Goal: Information Seeking & Learning: Learn about a topic

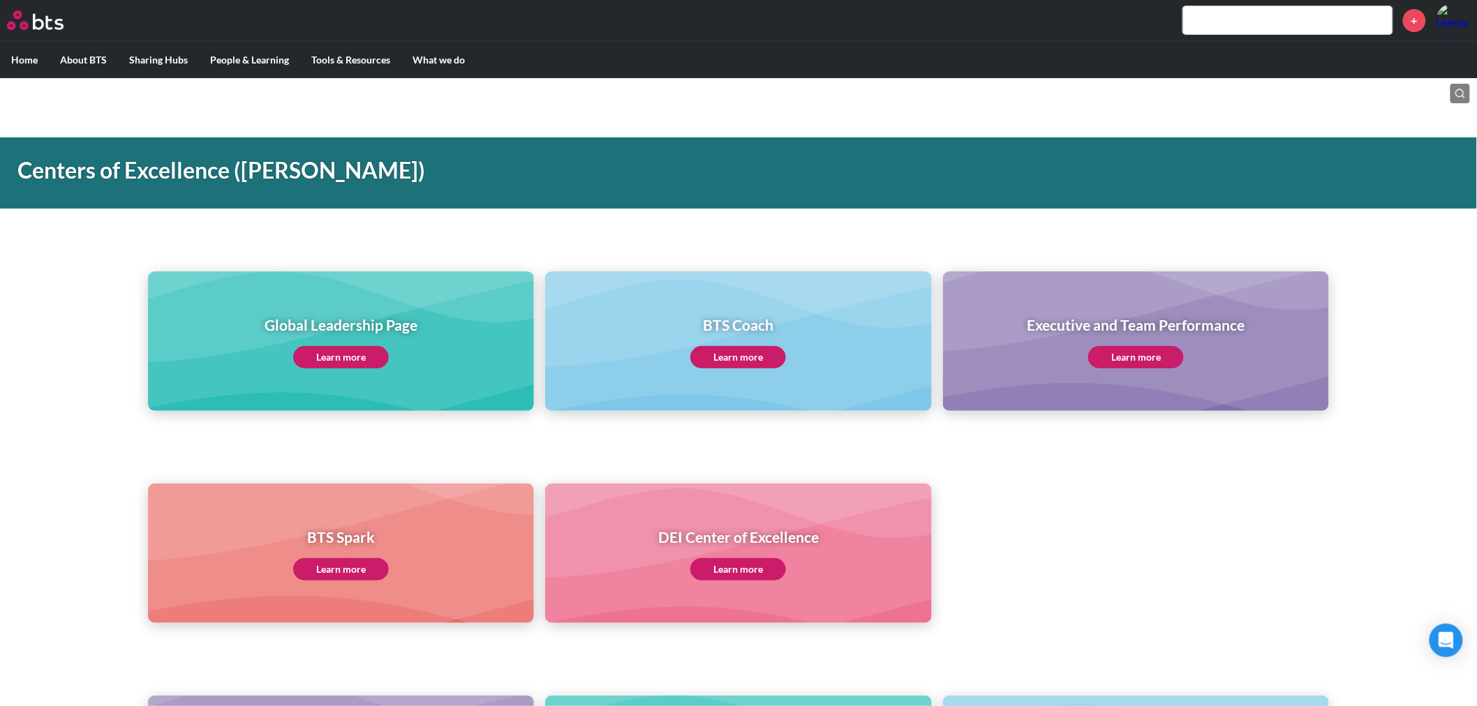
click at [637, 168] on h1 "Centers of Excellence ([PERSON_NAME])" at bounding box center [521, 170] width 1009 height 31
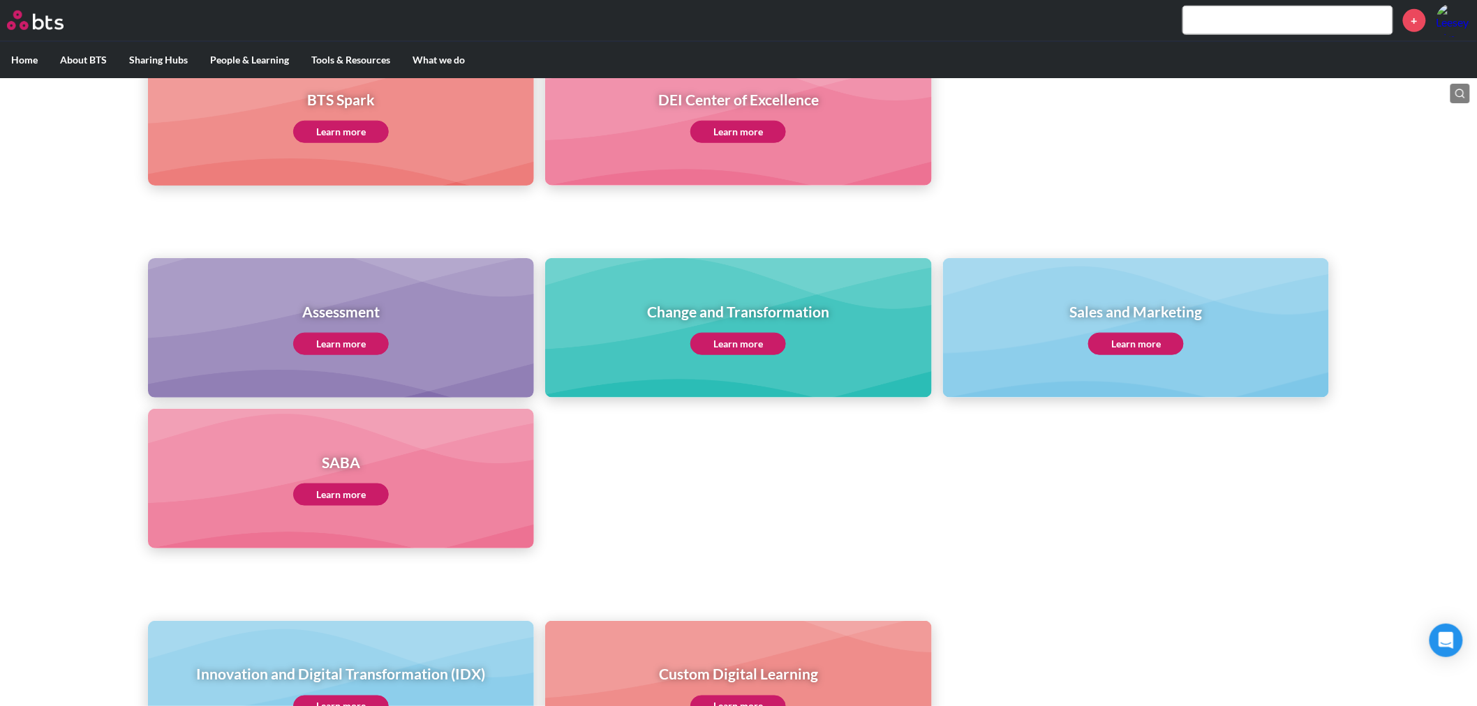
scroll to position [465, 0]
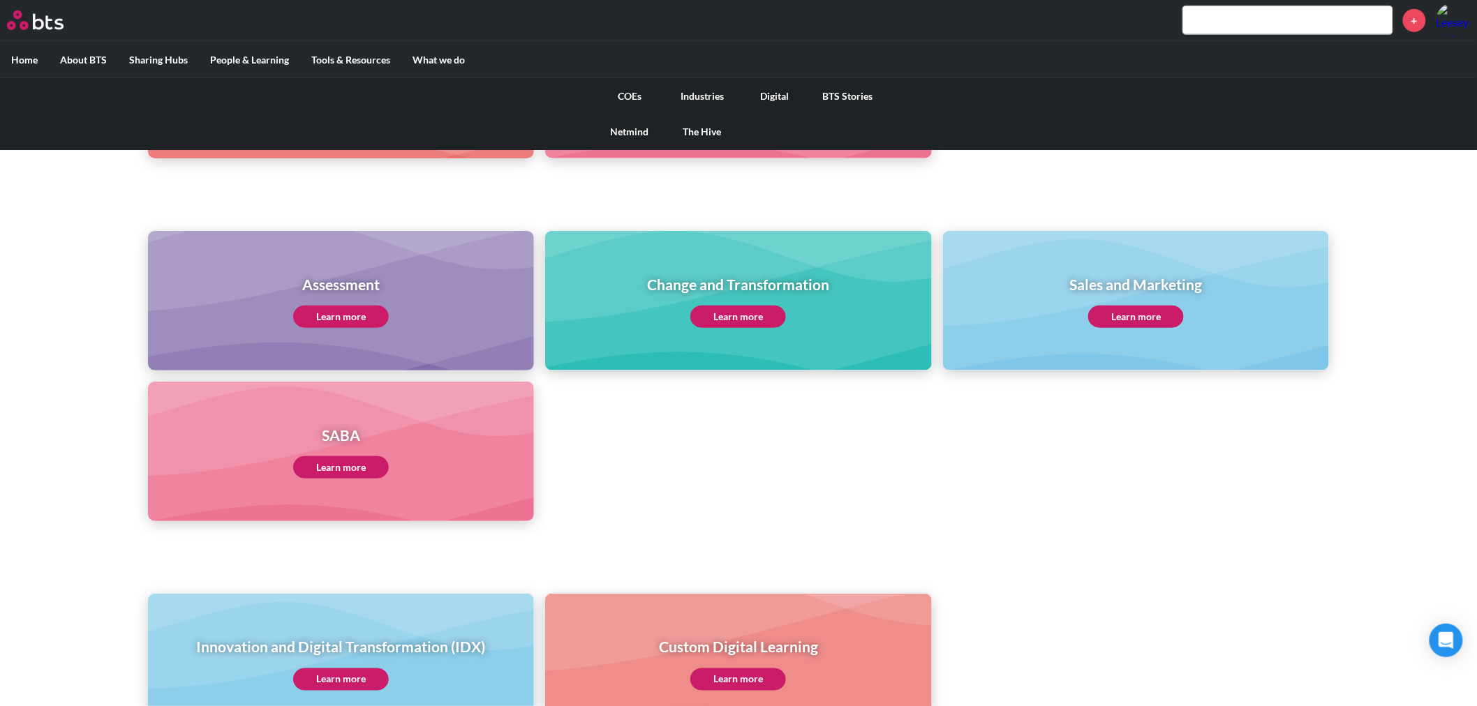
click at [438, 57] on label "What we do" at bounding box center [438, 60] width 75 height 36
click at [0, 0] on input "What we do" at bounding box center [0, 0] width 0 height 0
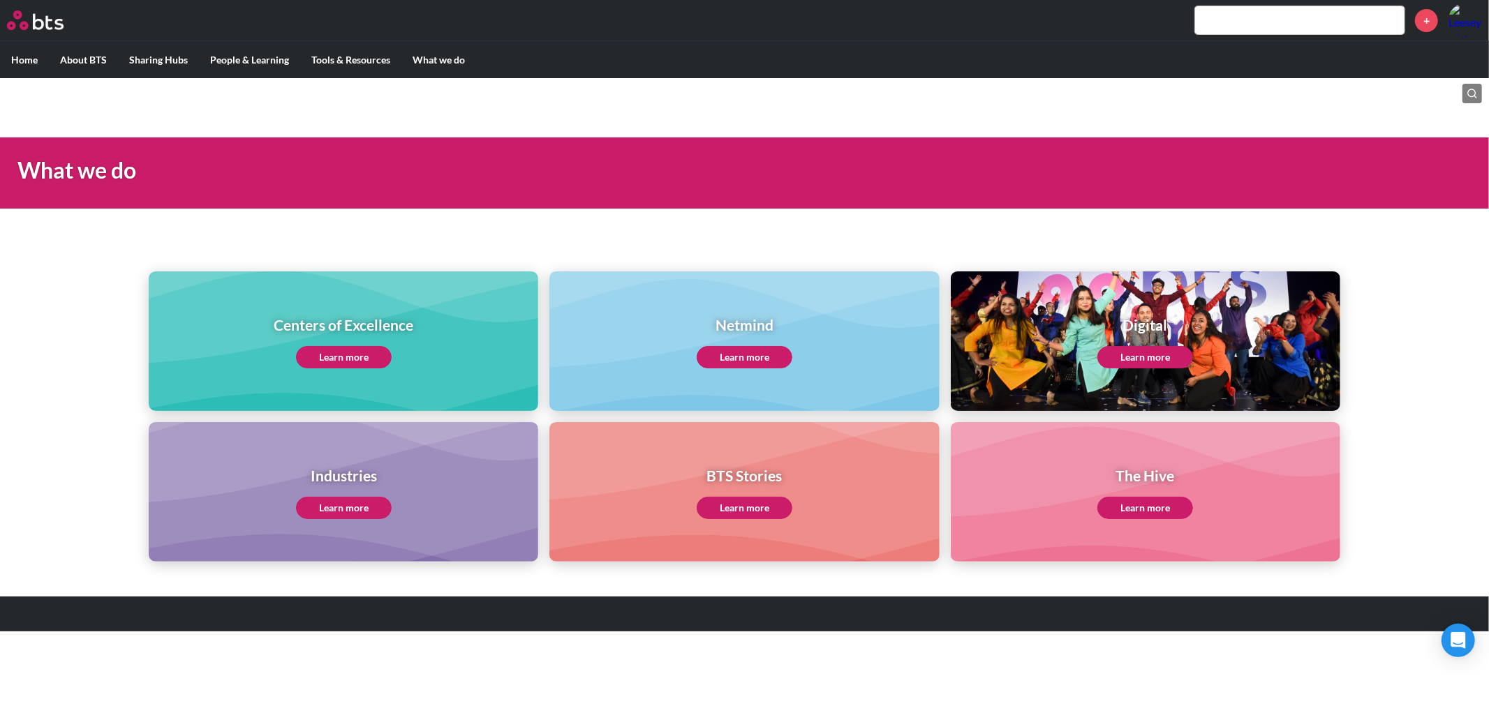
click at [366, 357] on link "Learn more" at bounding box center [344, 357] width 96 height 22
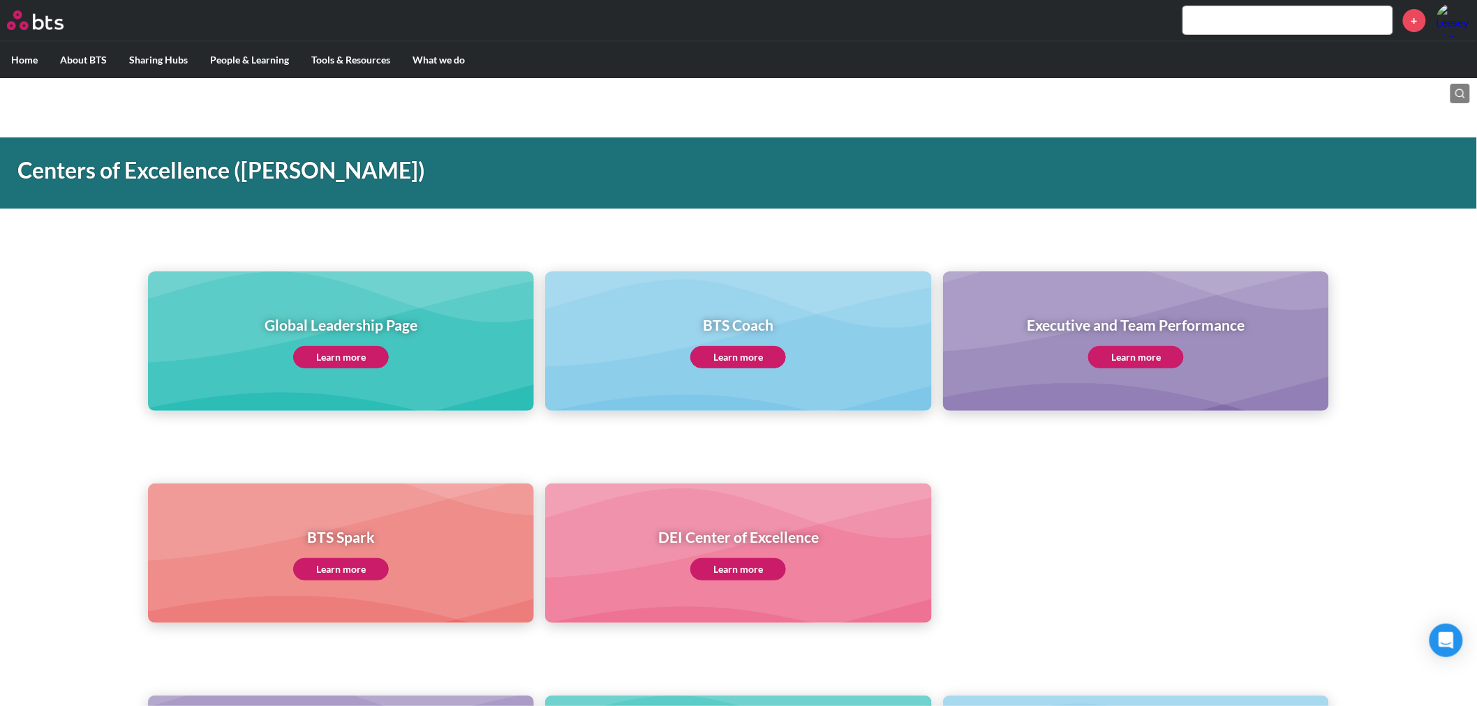
click at [151, 189] on div "Centers of Excellence ([PERSON_NAME])" at bounding box center [522, 174] width 1044 height 72
click at [154, 186] on div "Centers of Excellence ([PERSON_NAME])" at bounding box center [522, 174] width 1044 height 72
click at [154, 186] on div "Centers of Excellence (CoE)" at bounding box center [522, 174] width 1044 height 72
click at [156, 180] on h1 "Centers of Excellence (CoE)" at bounding box center [521, 170] width 1009 height 31
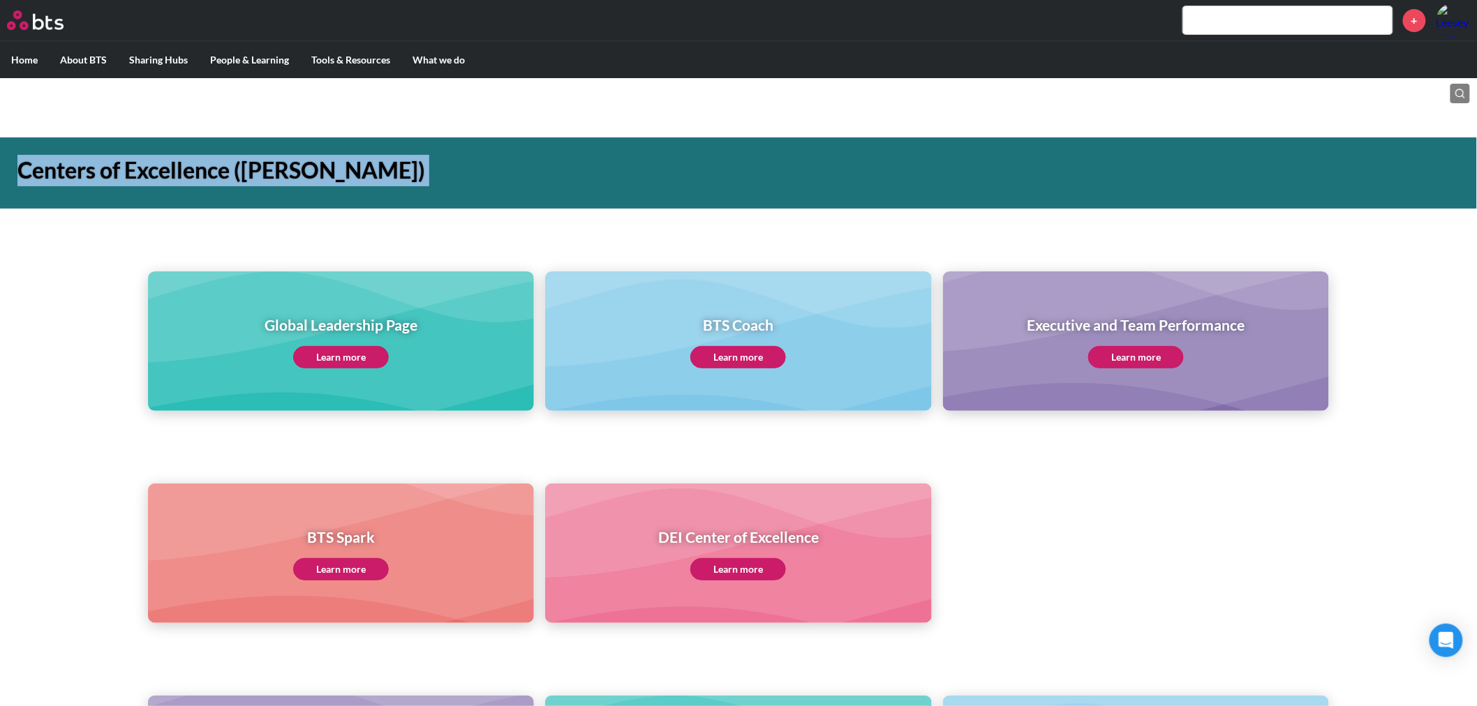
click at [156, 180] on h1 "Centers of Excellence (CoE)" at bounding box center [521, 170] width 1009 height 31
click at [458, 246] on div "Global Leadership Page Learn more BTS Coach Learn more Executive and Team Perfo…" at bounding box center [738, 316] width 1477 height 190
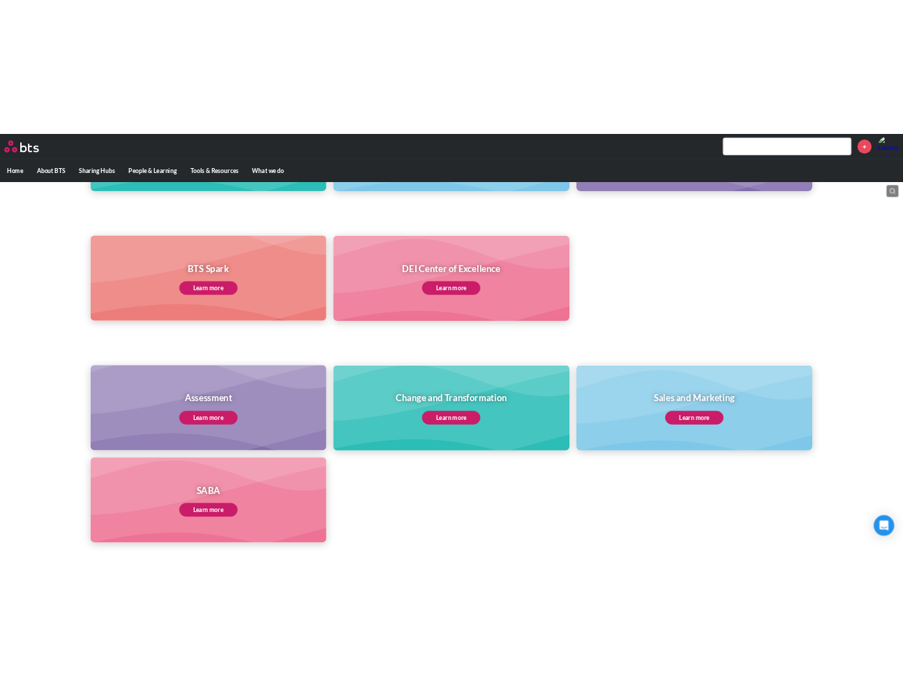
scroll to position [465, 0]
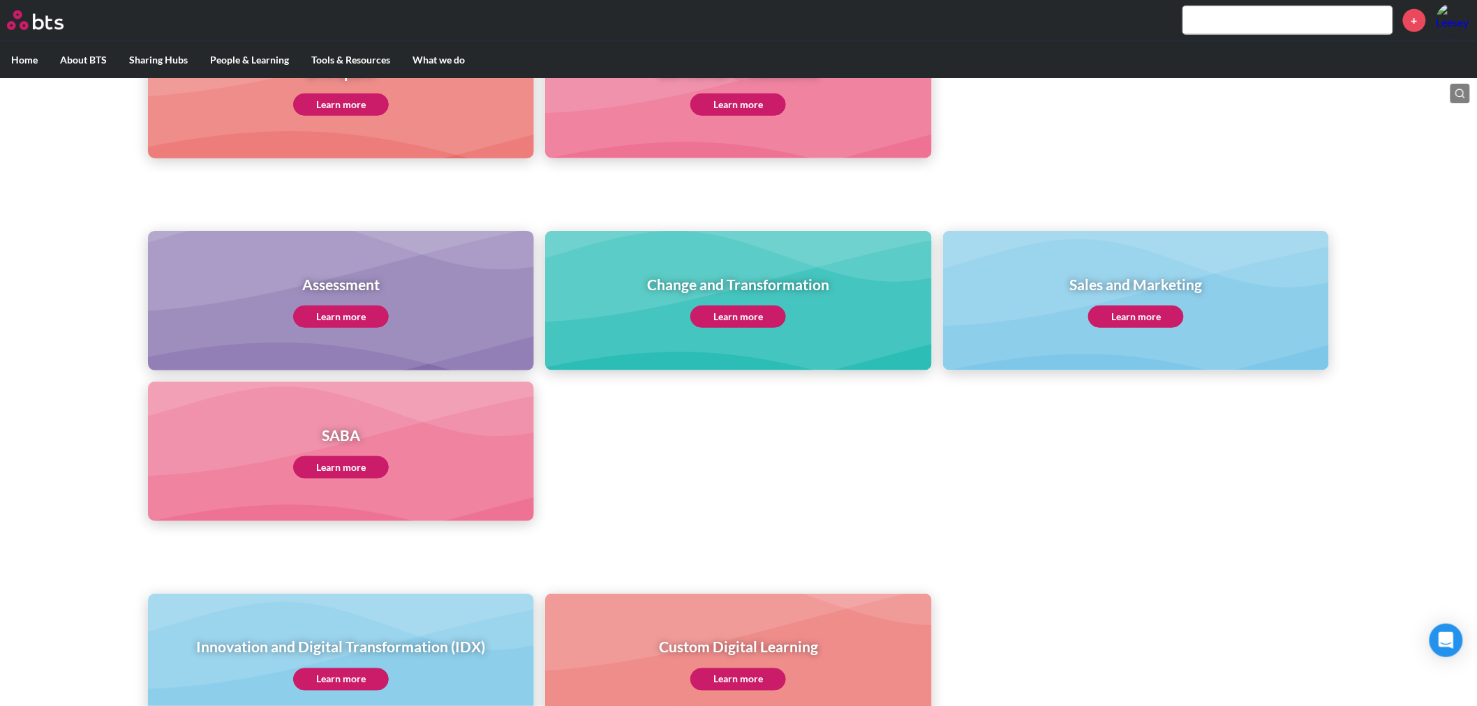
click at [457, 544] on div "Innovation and Digital Transformation (IDX) Learn more Custom Digital Learning …" at bounding box center [738, 639] width 1477 height 190
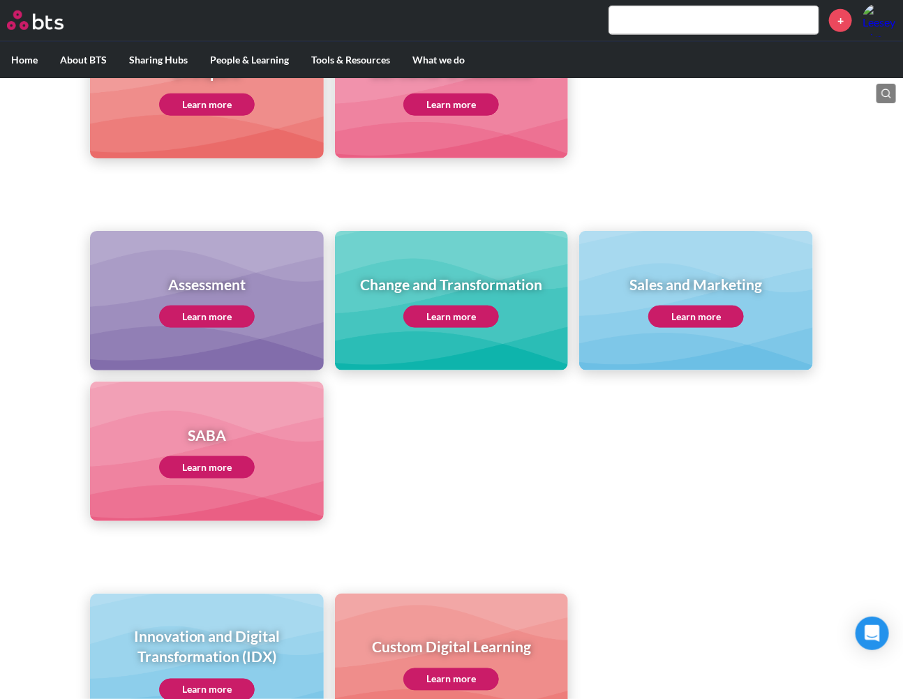
drag, startPoint x: 393, startPoint y: 484, endPoint x: 443, endPoint y: 484, distance: 50.3
click at [394, 484] on ul "Assessment Learn more Change and Transformation Learn more Sales and Marketing …" at bounding box center [451, 376] width 722 height 290
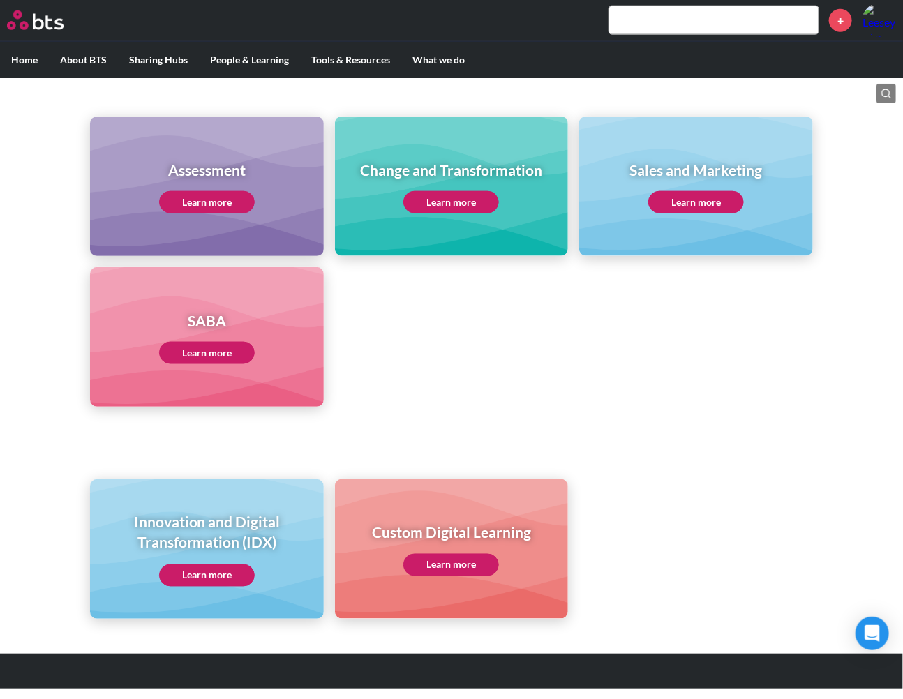
scroll to position [581, 0]
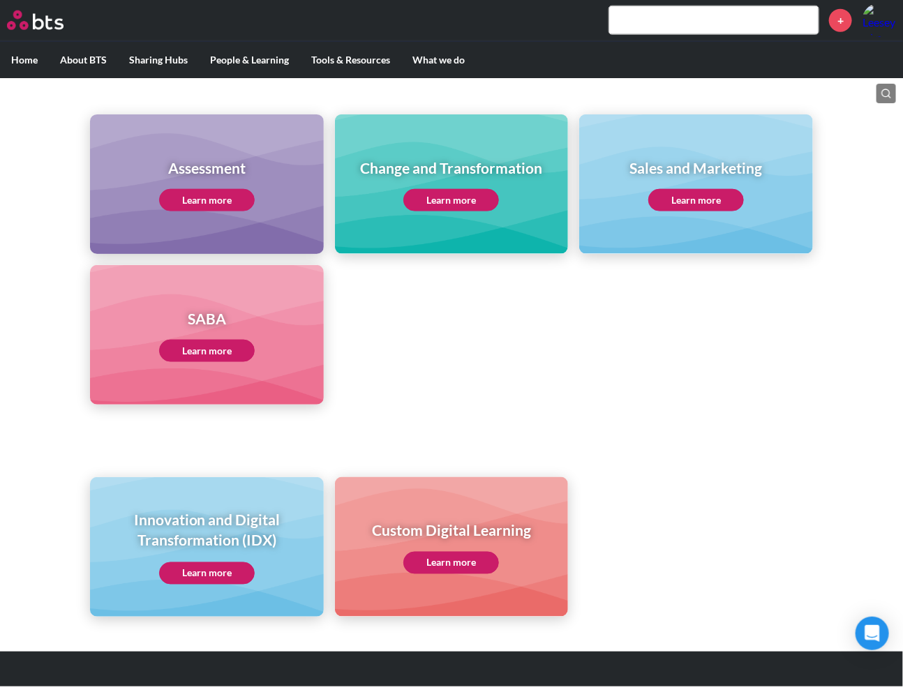
click at [621, 371] on ul "Assessment Learn more Change and Transformation Learn more Sales and Marketing …" at bounding box center [451, 259] width 722 height 290
click at [406, 361] on ul "Assessment Learn more Change and Transformation Learn more Sales and Marketing …" at bounding box center [451, 259] width 722 height 290
click at [384, 336] on ul "Assessment Learn more Change and Transformation Learn more Sales and Marketing …" at bounding box center [451, 259] width 722 height 290
click at [506, 309] on ul "Assessment Learn more Change and Transformation Learn more Sales and Marketing …" at bounding box center [451, 259] width 722 height 290
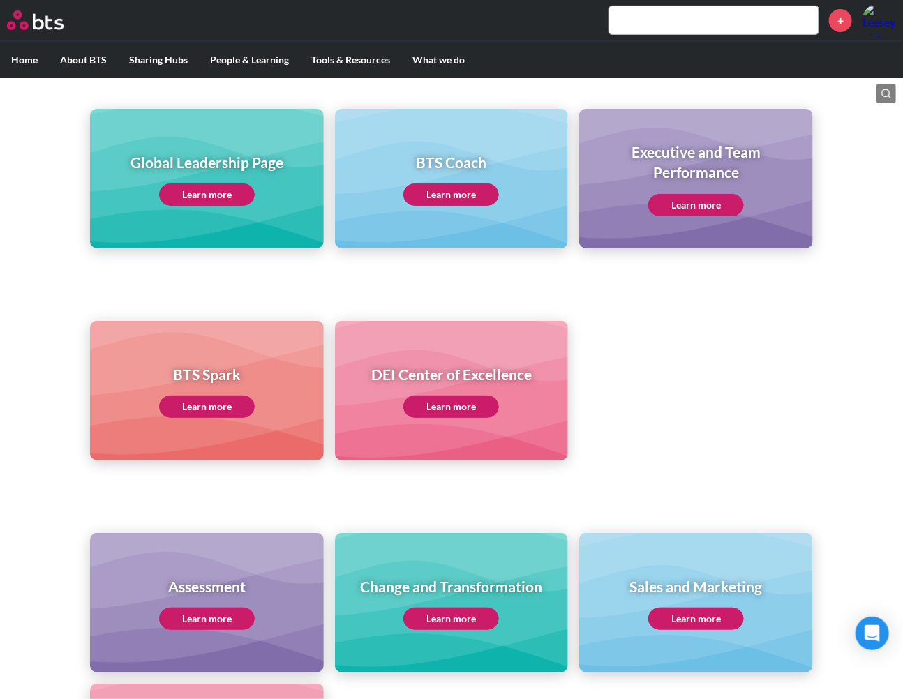
scroll to position [116, 0]
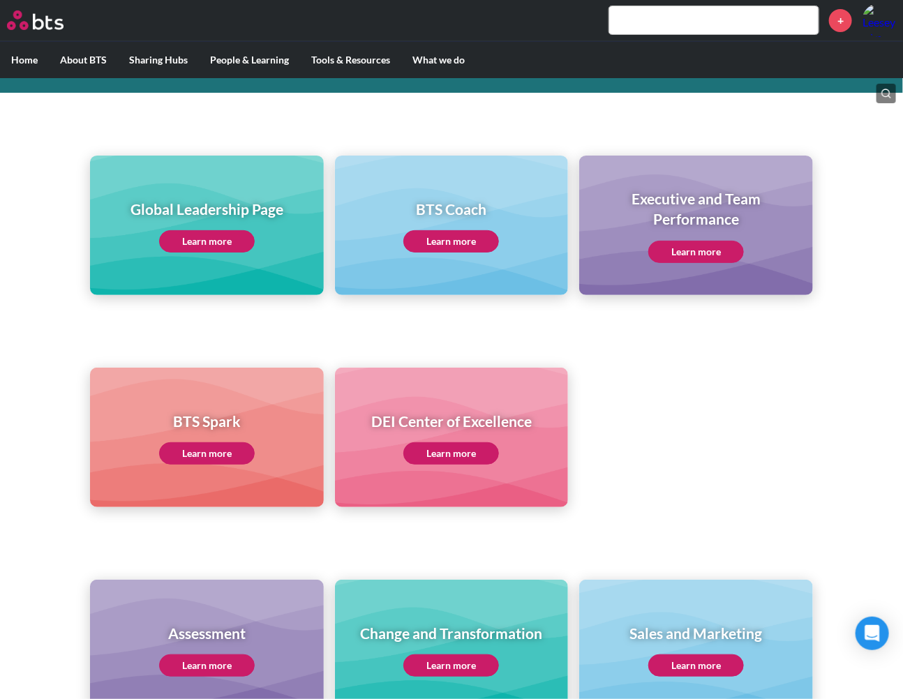
click at [243, 243] on link "Learn more" at bounding box center [207, 241] width 96 height 22
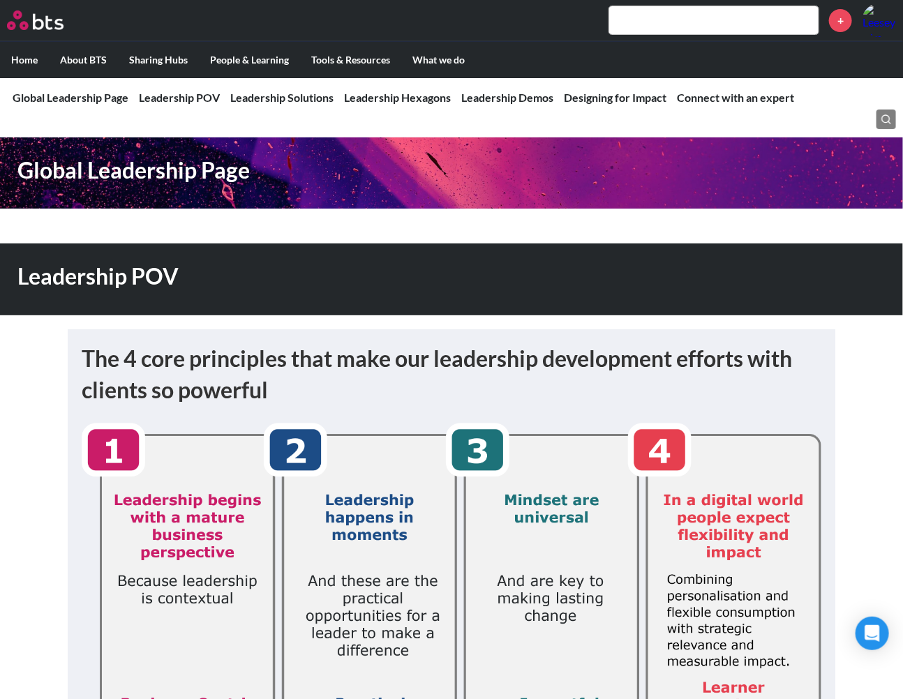
click at [386, 329] on div "The 4 core principles that make our leadership development efforts with clients…" at bounding box center [452, 648] width 768 height 639
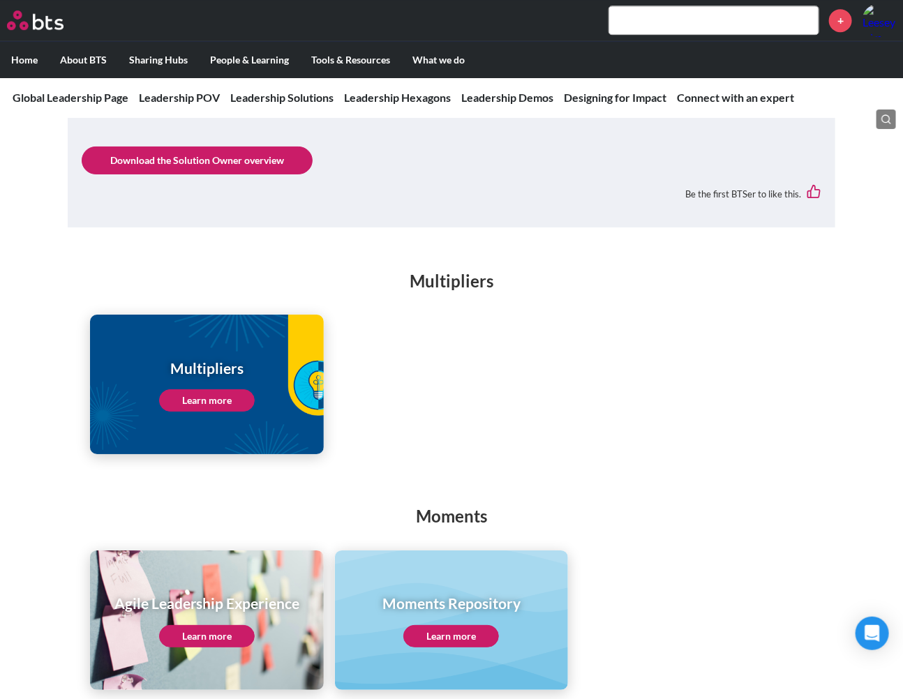
scroll to position [1861, 0]
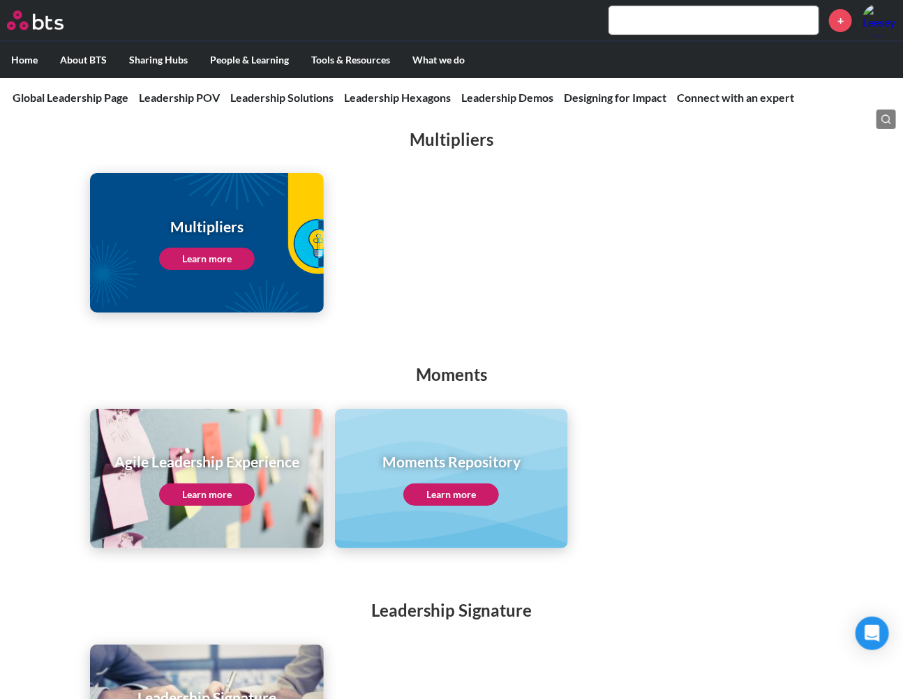
click at [484, 225] on ul "Multipliers Learn more" at bounding box center [451, 243] width 722 height 140
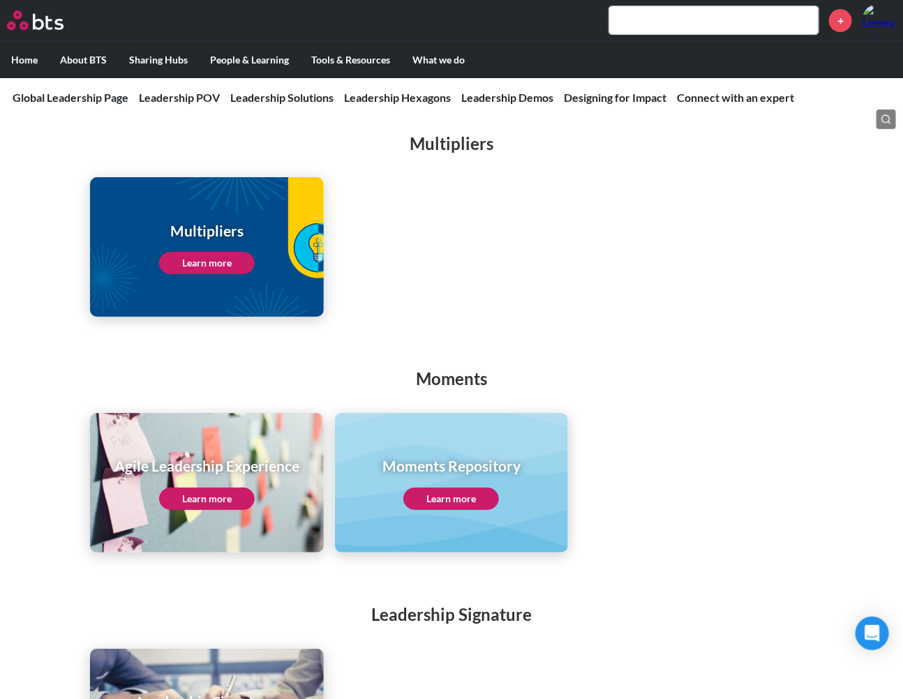
scroll to position [1706, 0]
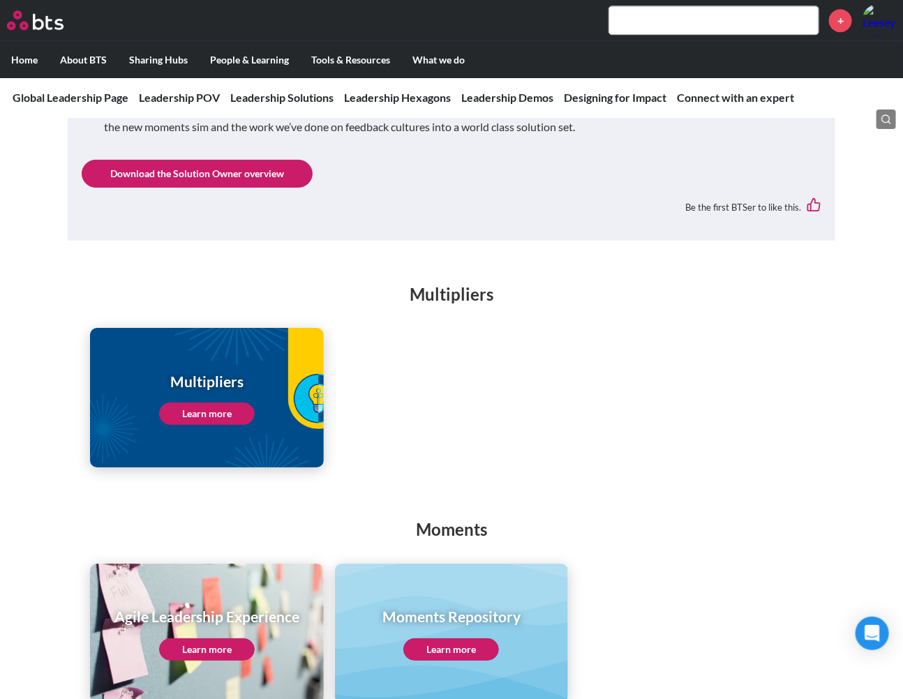
click at [482, 367] on ul "Multipliers Learn more" at bounding box center [451, 398] width 722 height 140
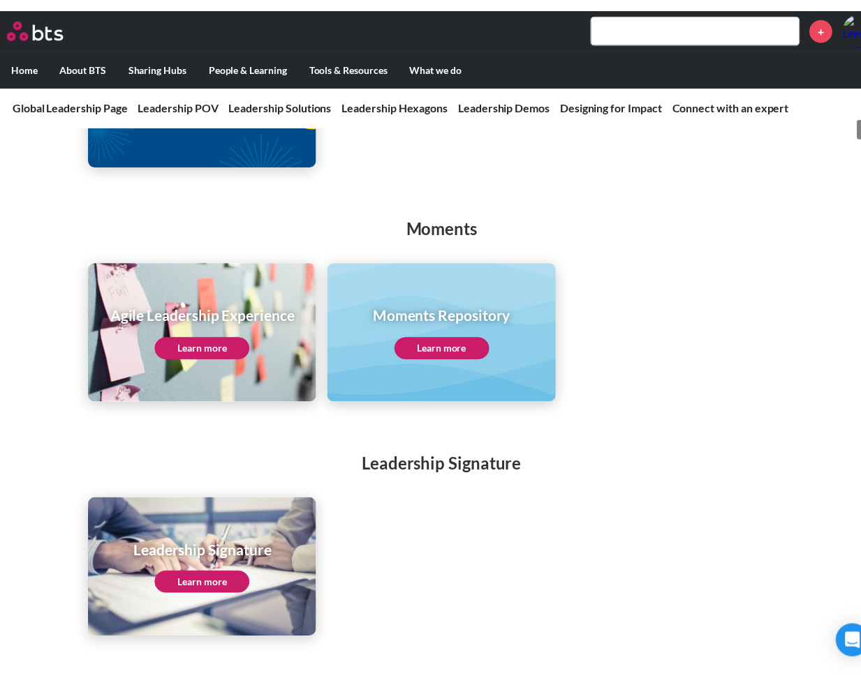
scroll to position [2030, 0]
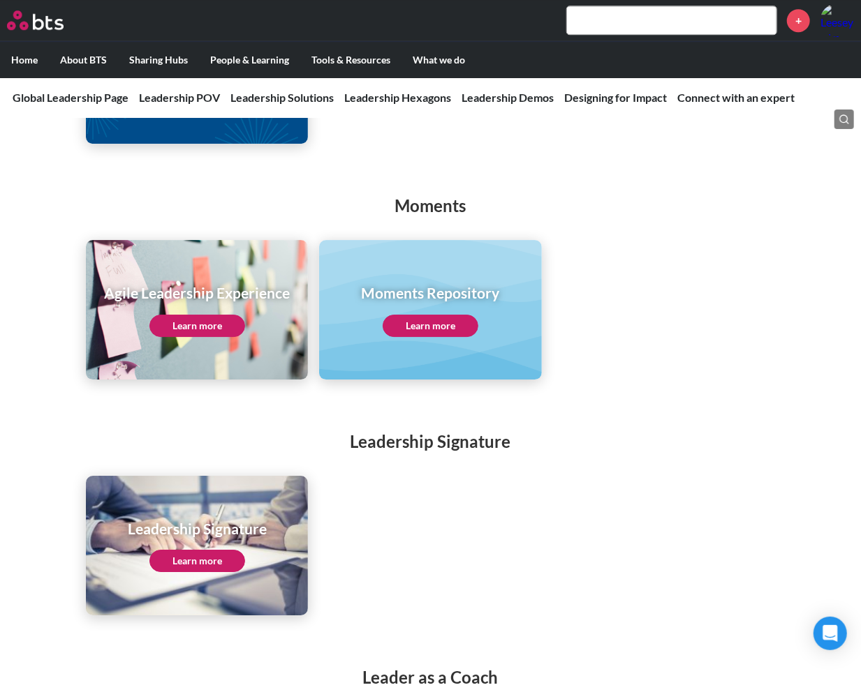
click at [496, 402] on div "Leadership Signature Leadership Signature Learn more" at bounding box center [430, 509] width 861 height 214
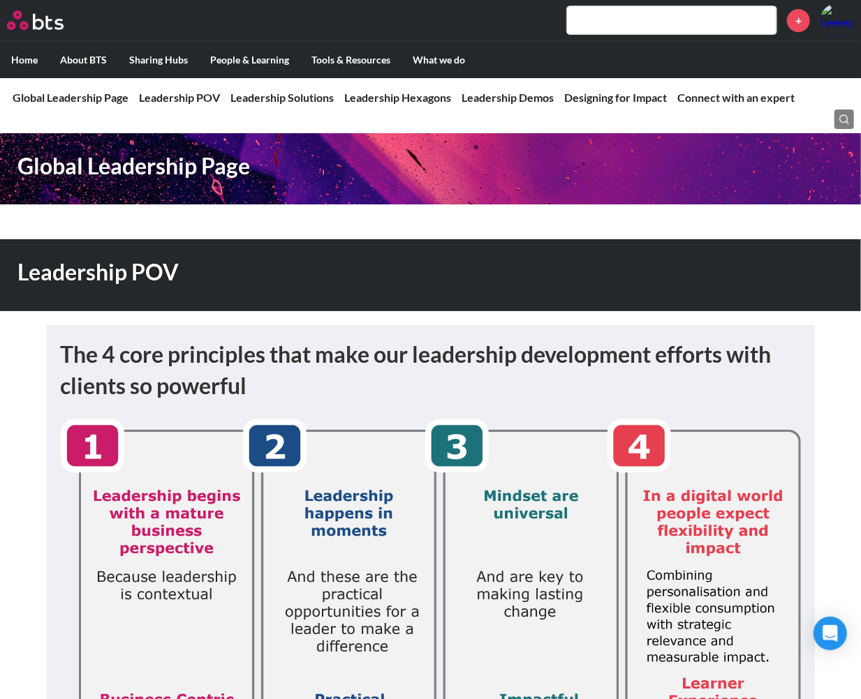
scroll to position [0, 0]
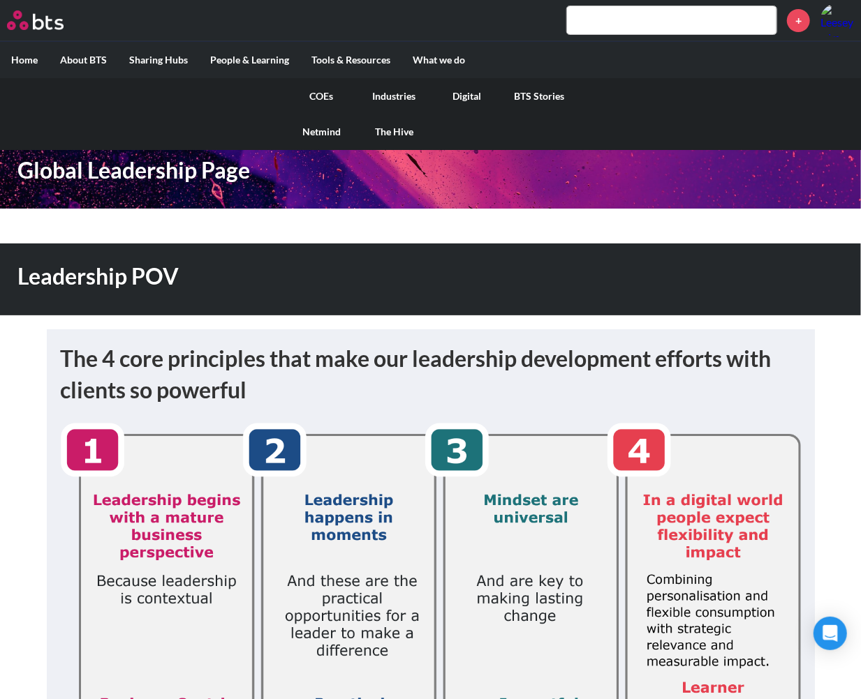
click at [327, 96] on link "COEs" at bounding box center [321, 96] width 73 height 36
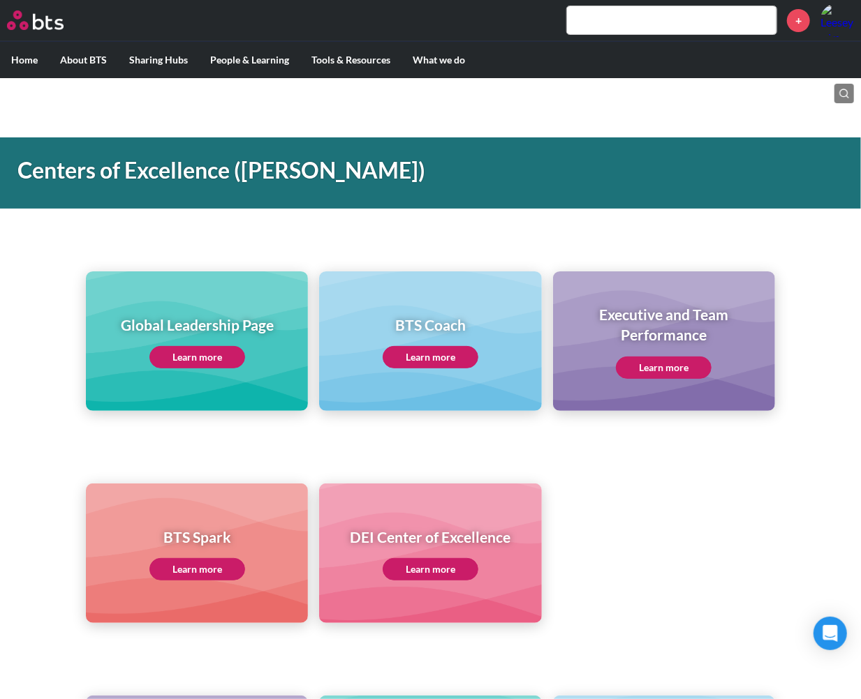
click at [443, 230] on div "Global Leadership Page Learn more BTS Coach Learn more Executive and Team Perfo…" at bounding box center [430, 316] width 861 height 190
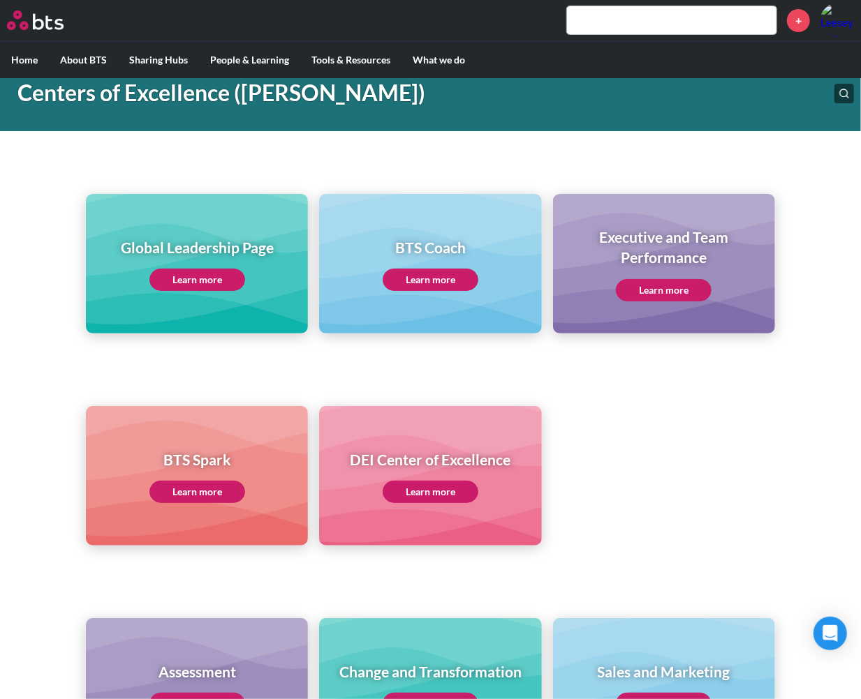
drag, startPoint x: 560, startPoint y: 436, endPoint x: 594, endPoint y: 180, distance: 257.8
click at [560, 436] on ul "BTS Spark Learn more DEI Center of Excellence Learn more" at bounding box center [430, 476] width 688 height 140
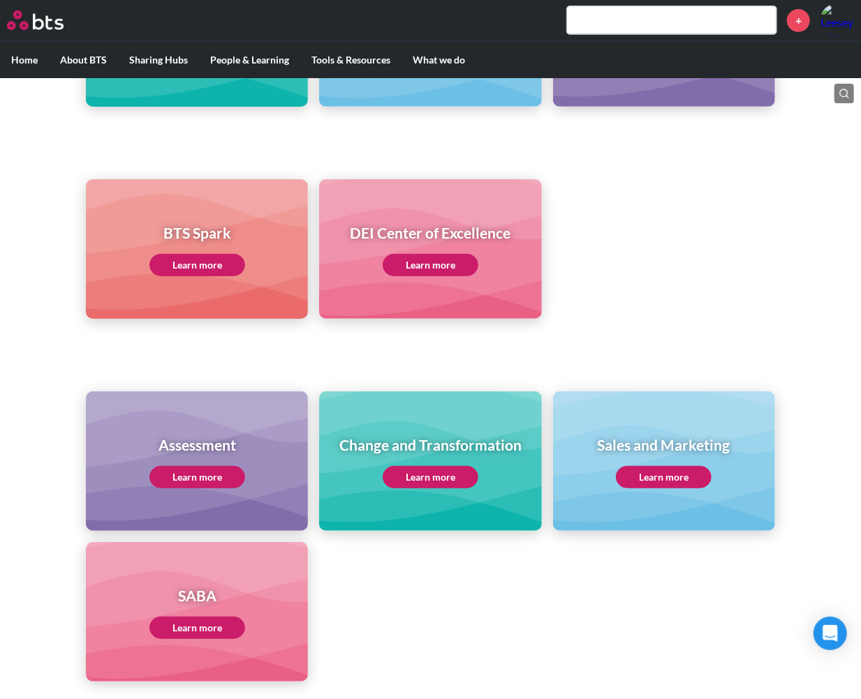
scroll to position [465, 0]
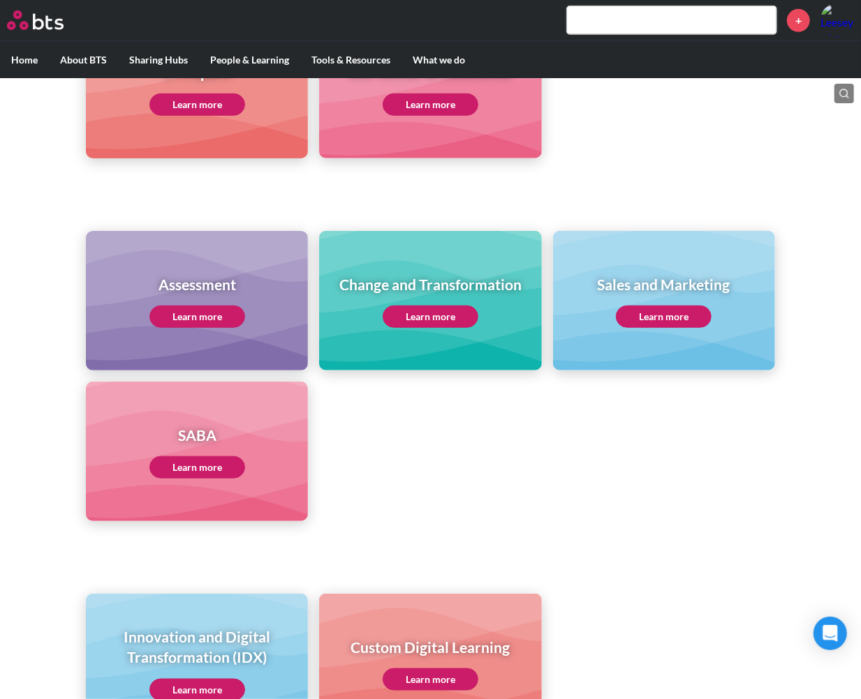
click at [556, 483] on ul "Assessment Learn more Change and Transformation Learn more Sales and Marketing …" at bounding box center [430, 376] width 688 height 290
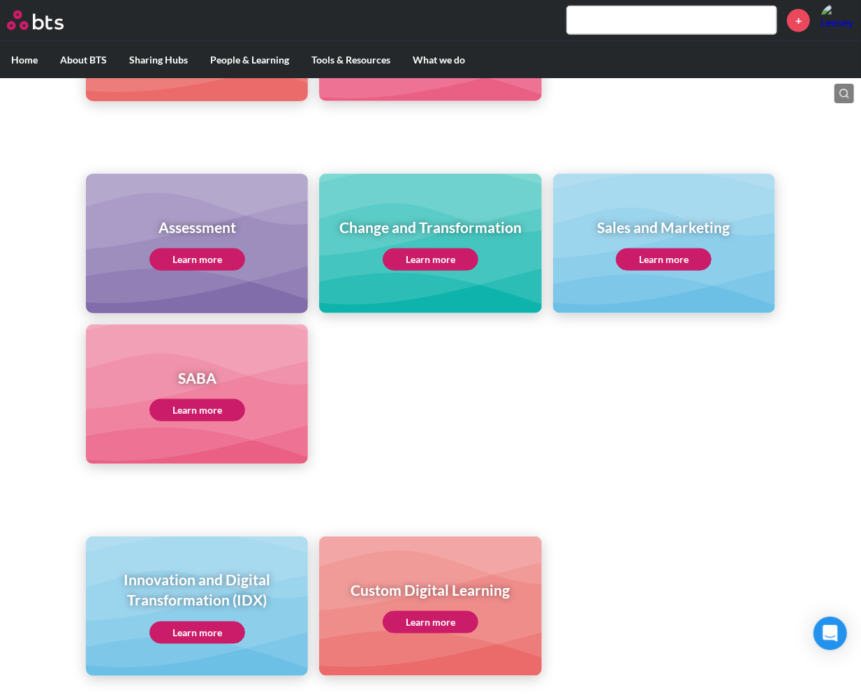
scroll to position [581, 0]
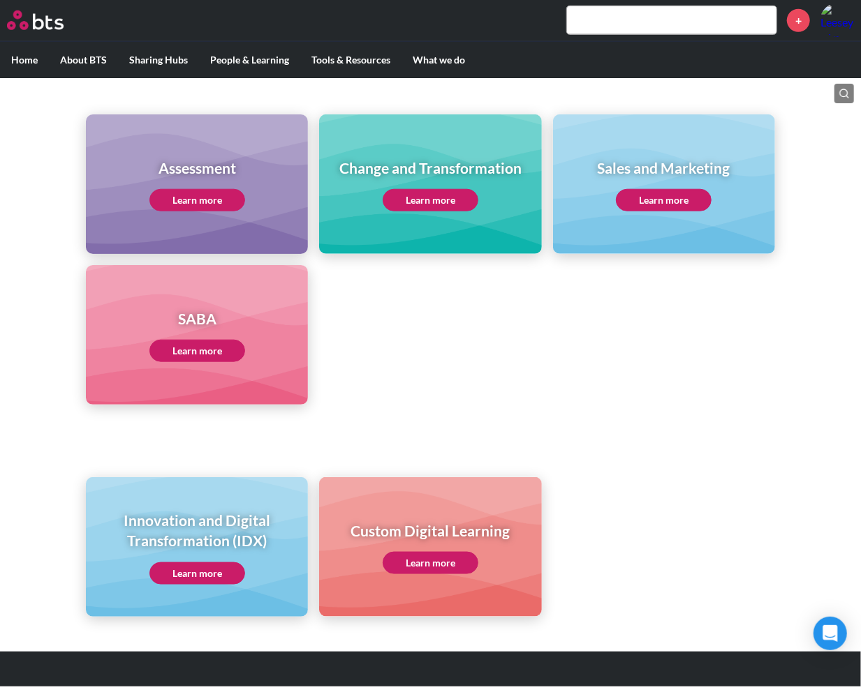
click at [588, 364] on ul "Assessment Learn more Change and Transformation Learn more Sales and Marketing …" at bounding box center [430, 259] width 688 height 290
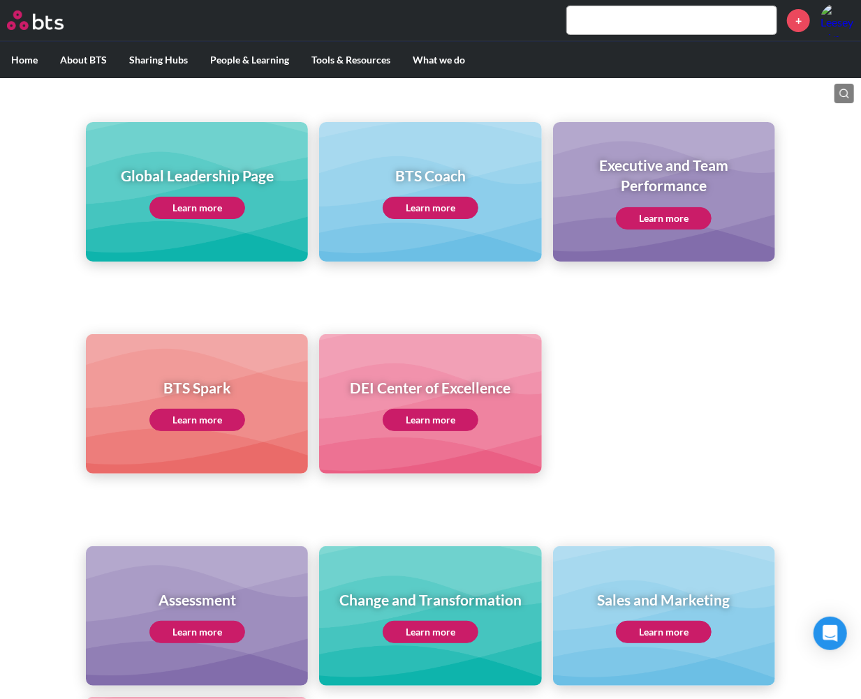
scroll to position [0, 0]
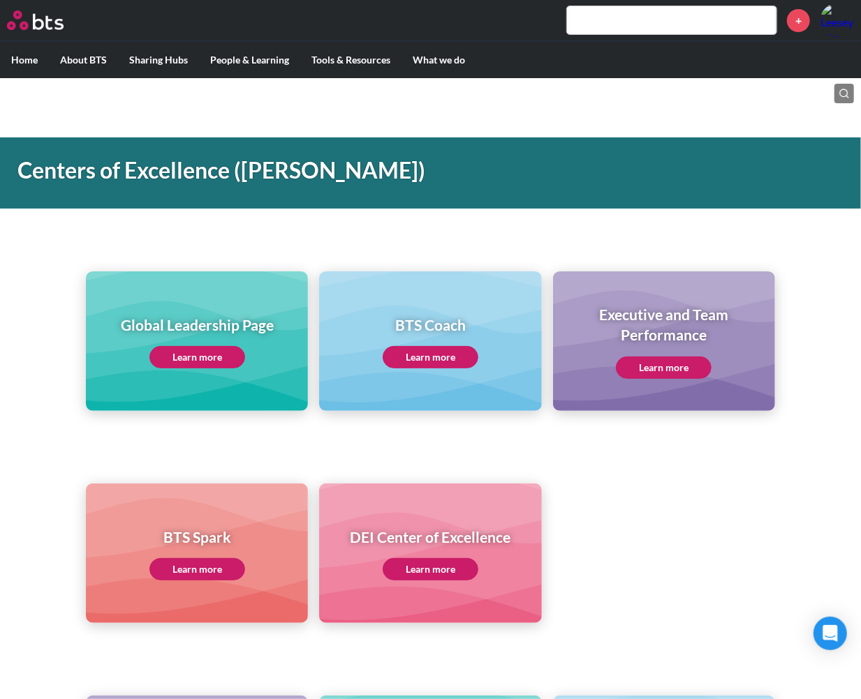
click at [201, 354] on link "Learn more" at bounding box center [197, 357] width 96 height 22
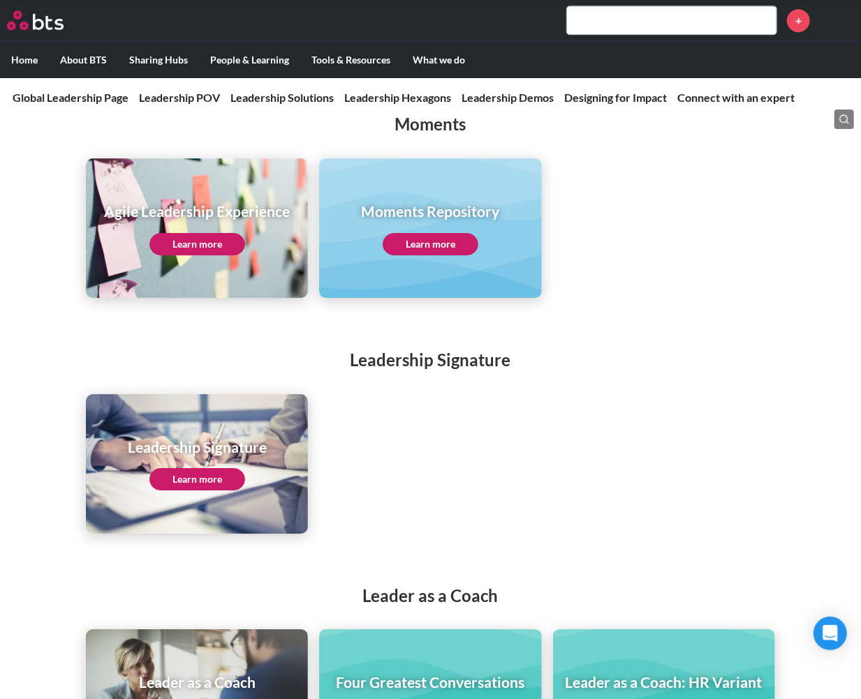
scroll to position [2172, 0]
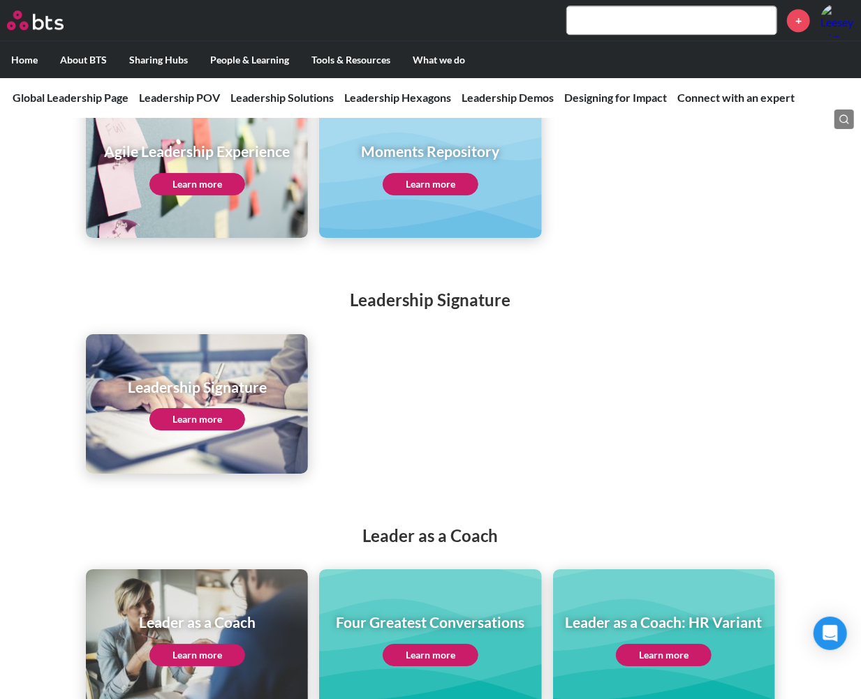
click at [631, 395] on ul "Leadership Signature Learn more" at bounding box center [430, 404] width 688 height 140
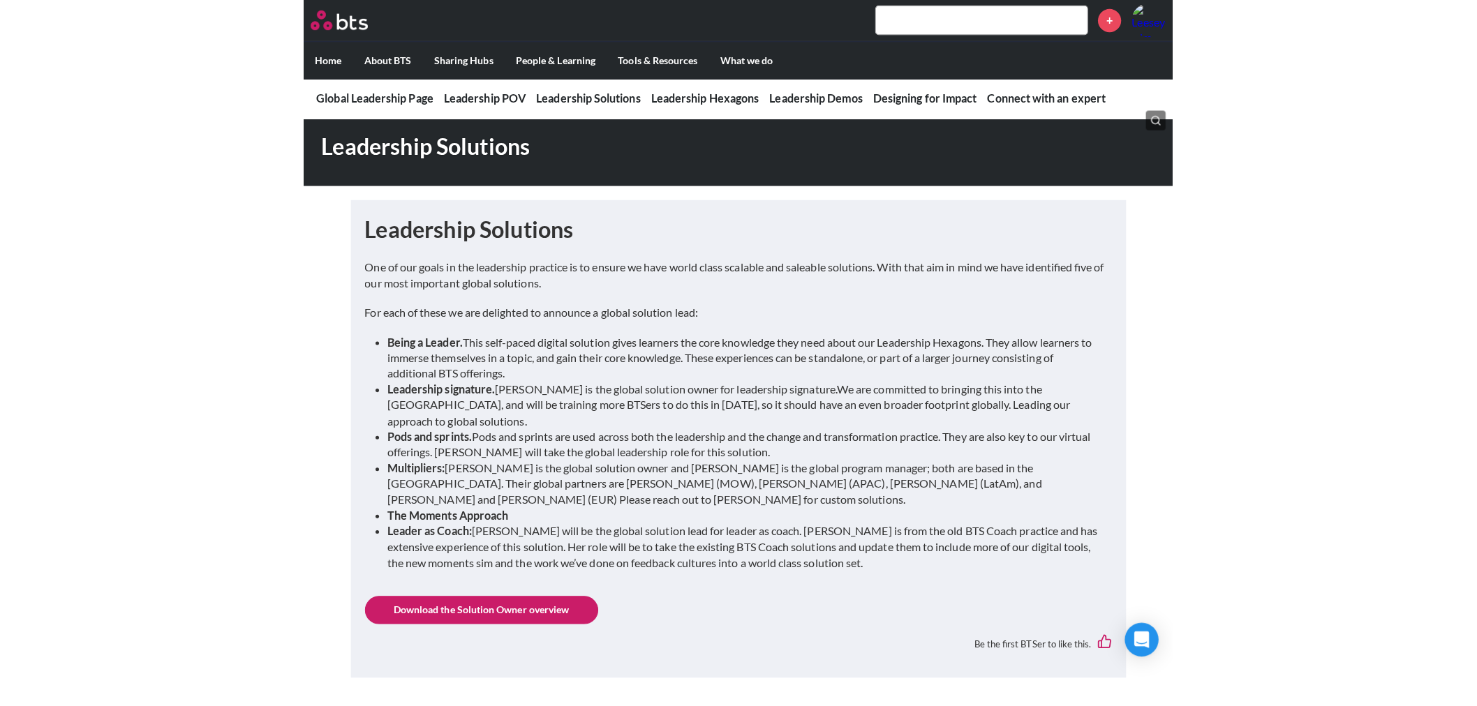
scroll to position [1163, 0]
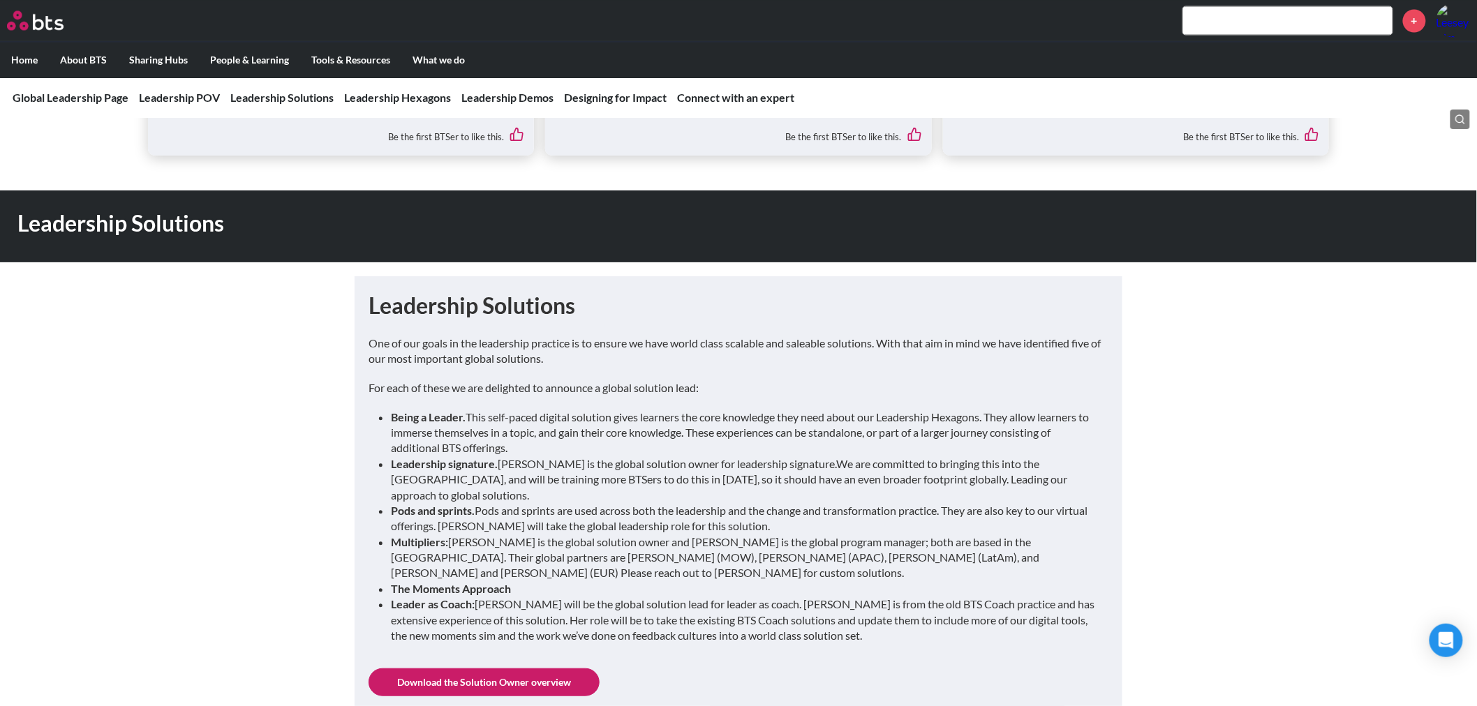
click at [678, 364] on p "One of our goals in the leadership practice is to ensure we have world class sc…" at bounding box center [739, 351] width 740 height 31
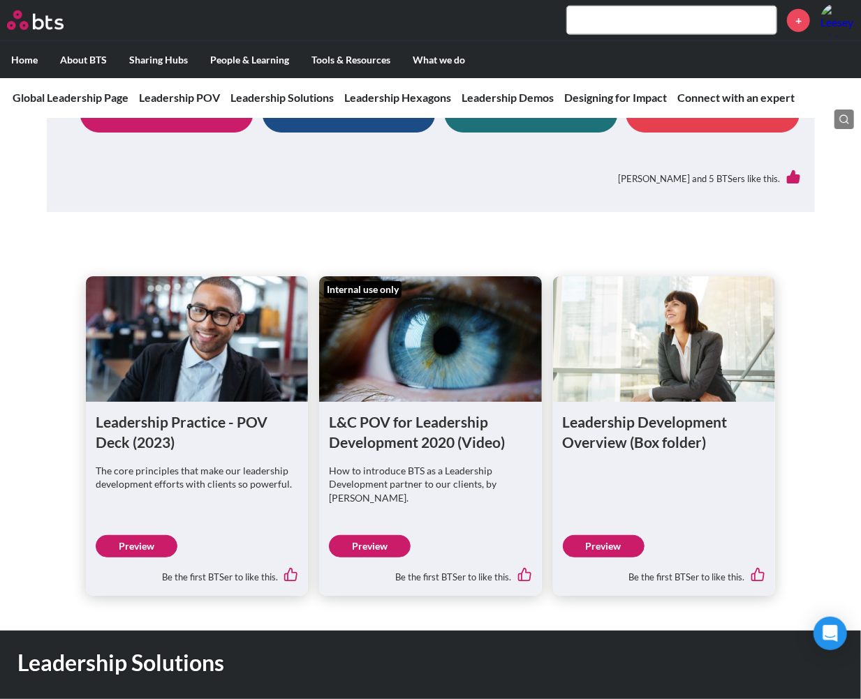
scroll to position [912, 0]
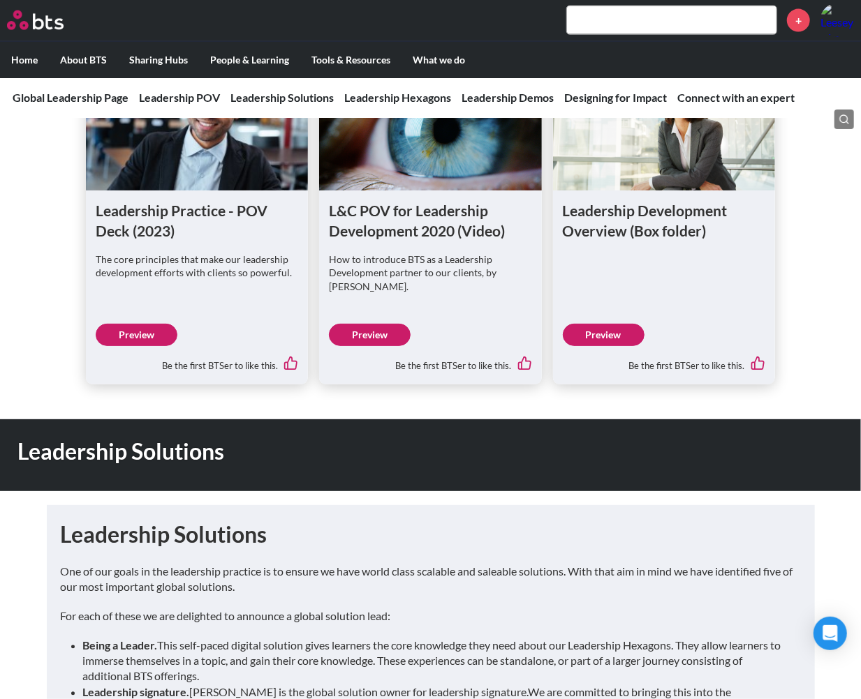
scroll to position [989, 0]
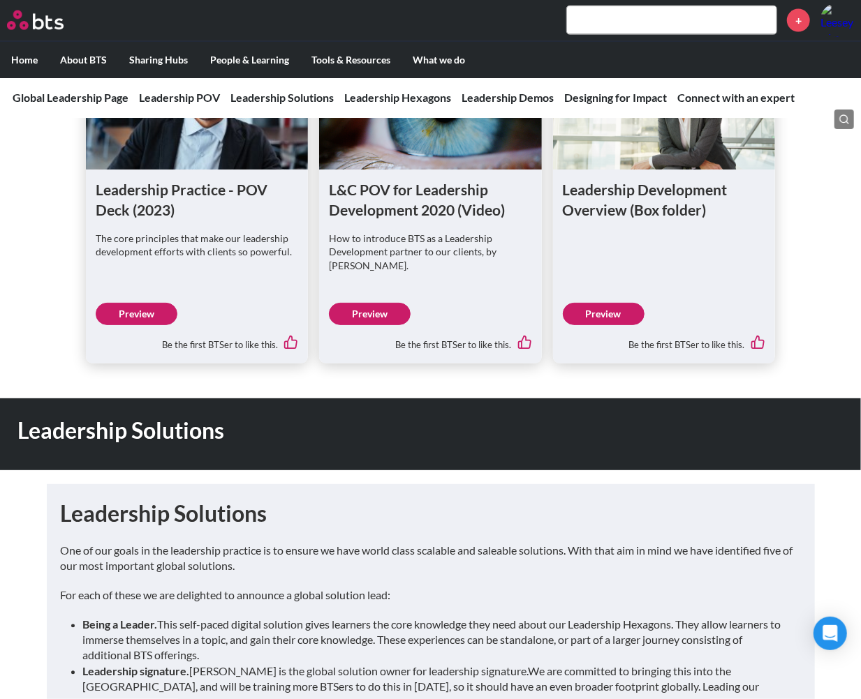
click at [602, 308] on link "Preview" at bounding box center [604, 314] width 82 height 22
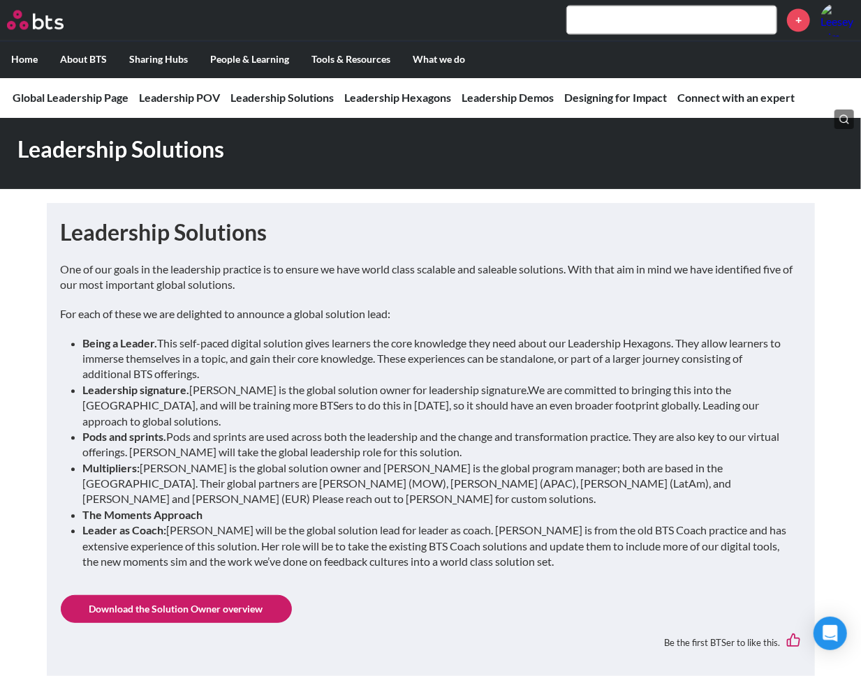
scroll to position [1377, 0]
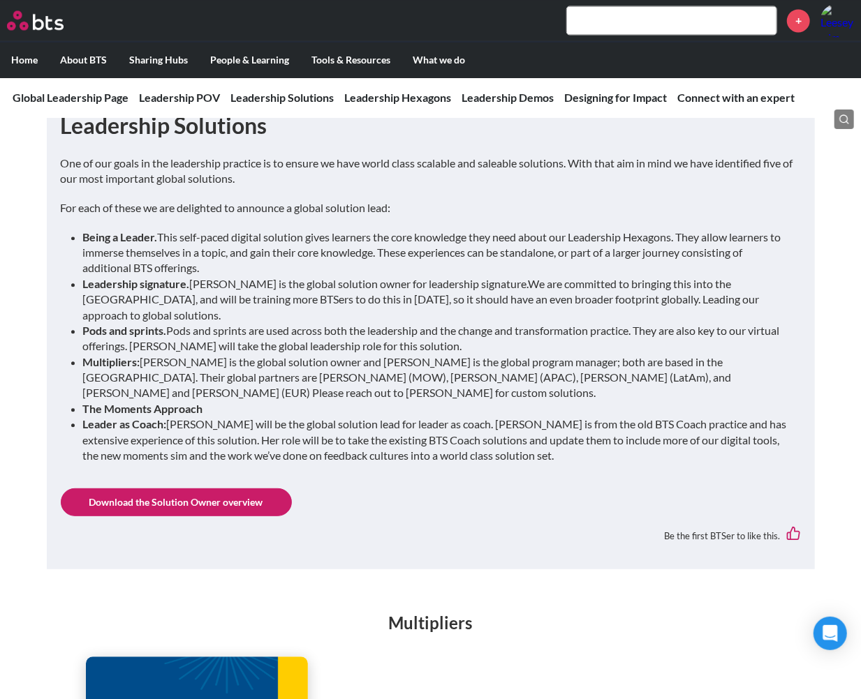
click at [554, 459] on div "Leadership Solutions One of our goals in the leadership practice is to ensure w…" at bounding box center [431, 332] width 740 height 445
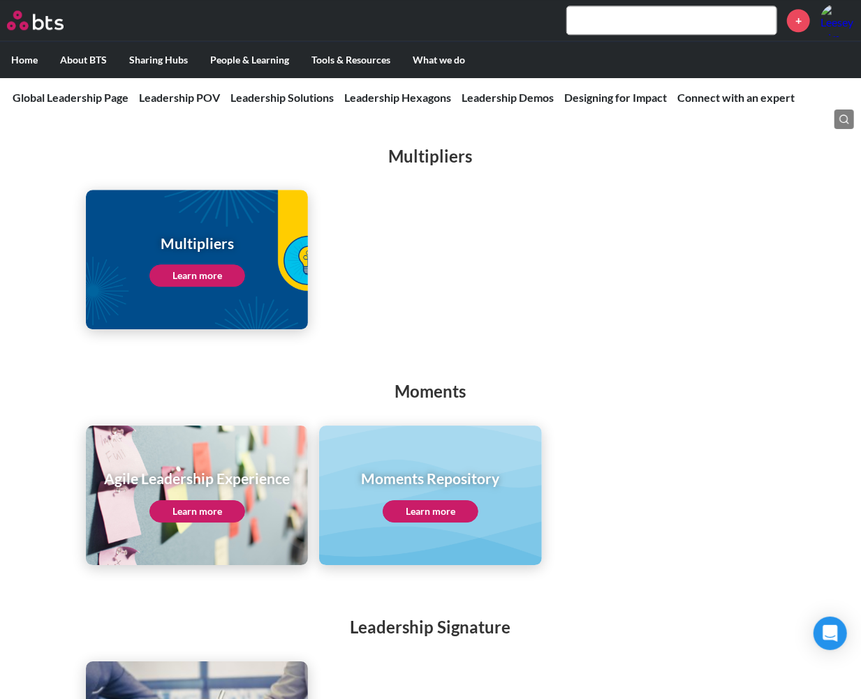
scroll to position [1843, 0]
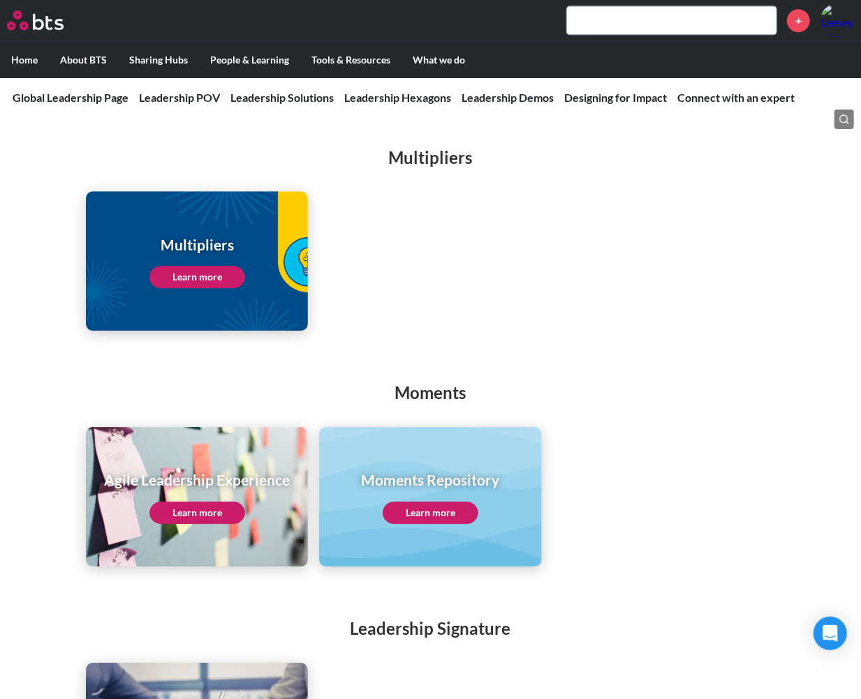
click at [191, 267] on link "Learn more" at bounding box center [197, 277] width 96 height 22
click at [548, 234] on ul "Multipliers Learn more" at bounding box center [430, 261] width 688 height 140
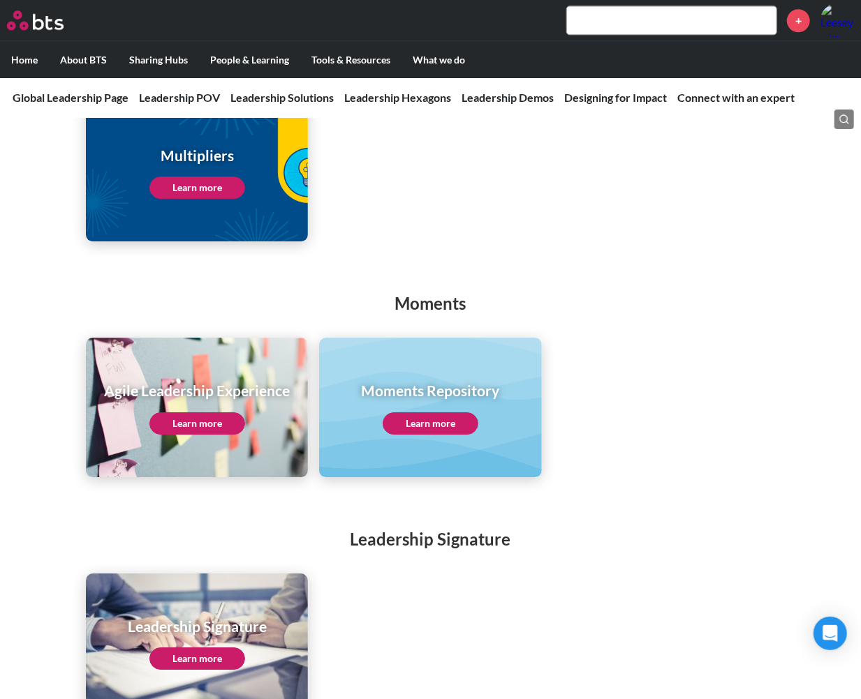
scroll to position [2075, 0]
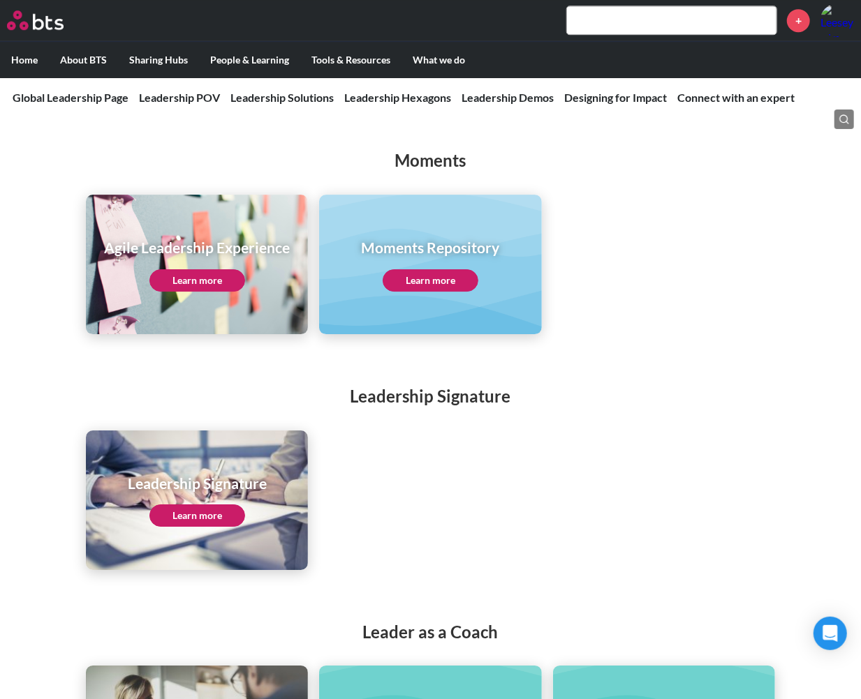
click at [212, 269] on link "Learn more" at bounding box center [197, 280] width 96 height 22
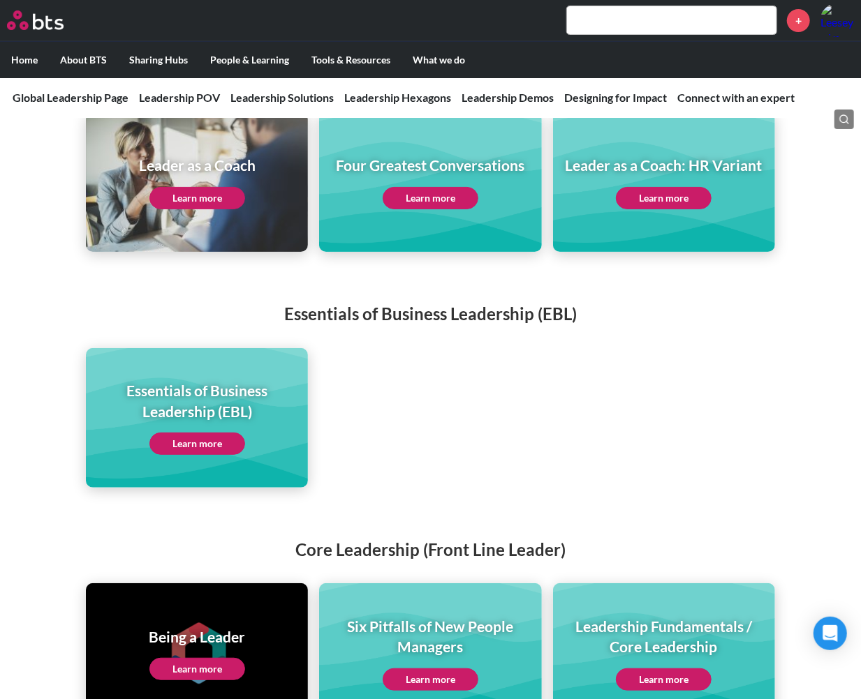
scroll to position [2696, 0]
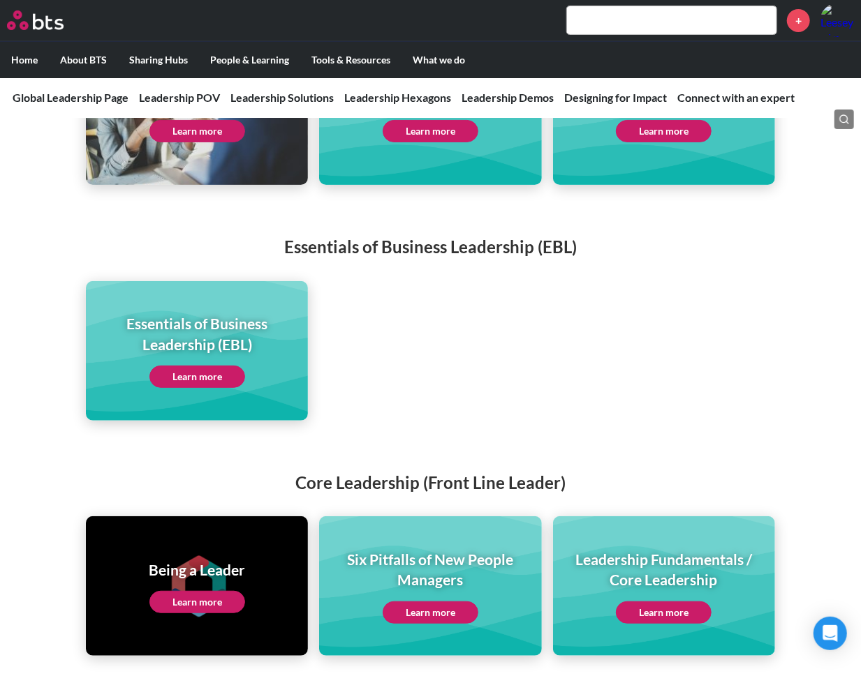
click at [191, 591] on link "Learn more" at bounding box center [197, 602] width 96 height 22
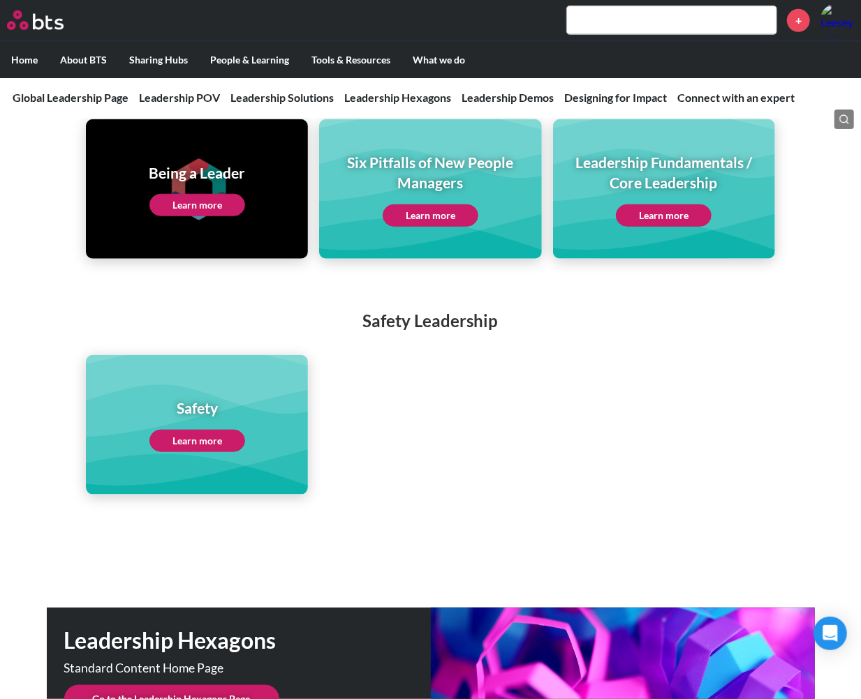
scroll to position [3239, 0]
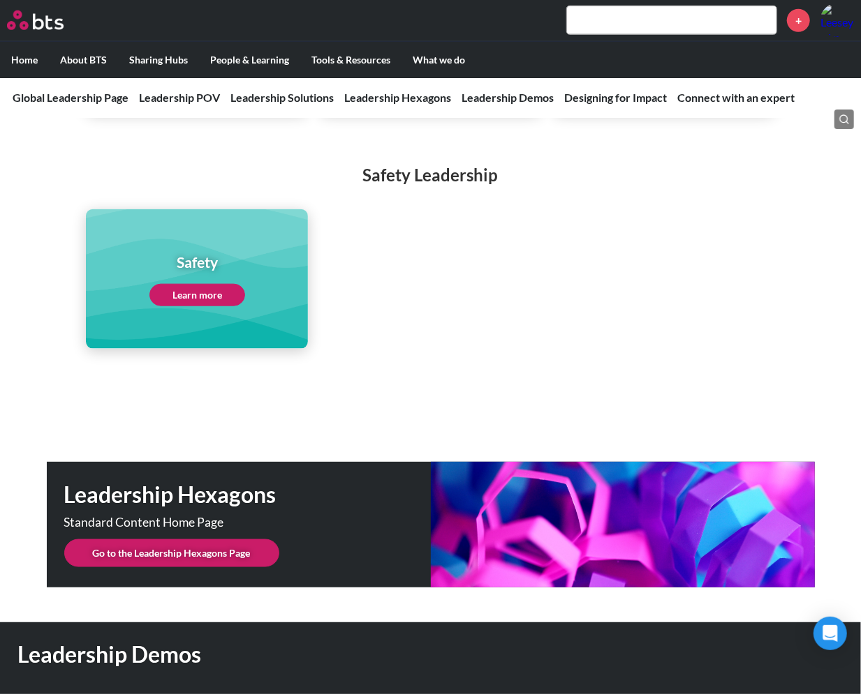
click at [197, 284] on link "Learn more" at bounding box center [197, 295] width 96 height 22
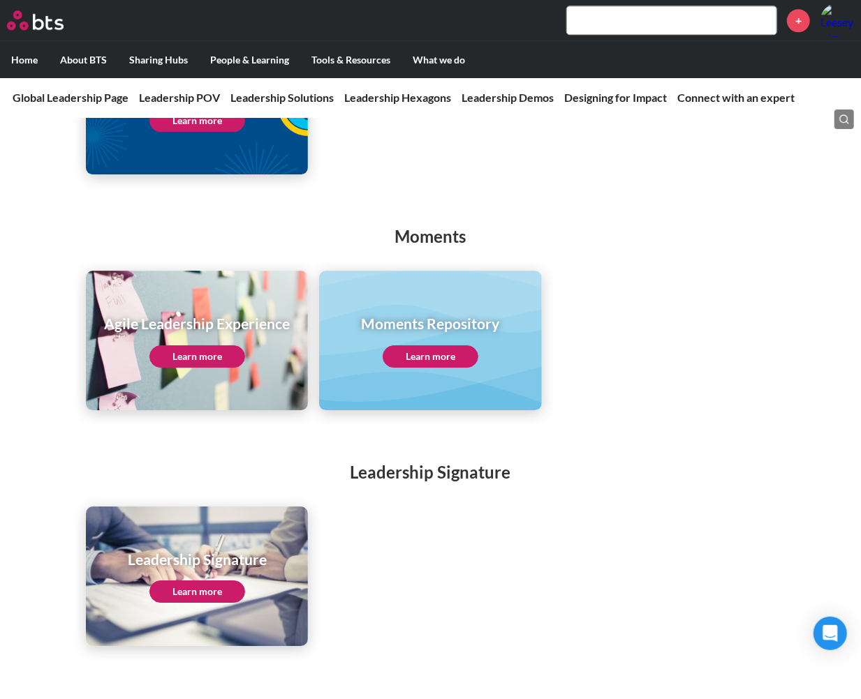
scroll to position [1998, 0]
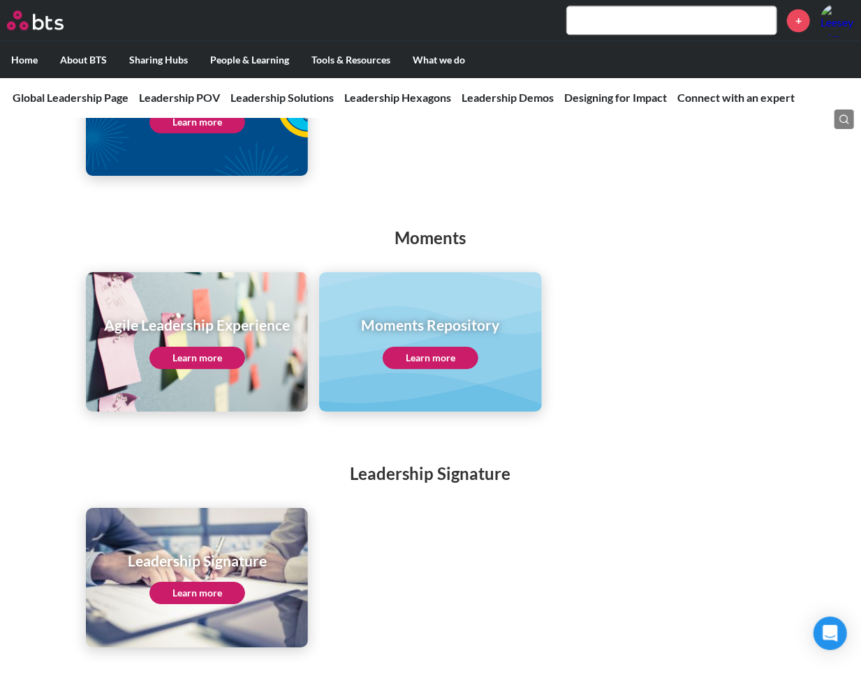
click at [223, 582] on link "Learn more" at bounding box center [197, 593] width 96 height 22
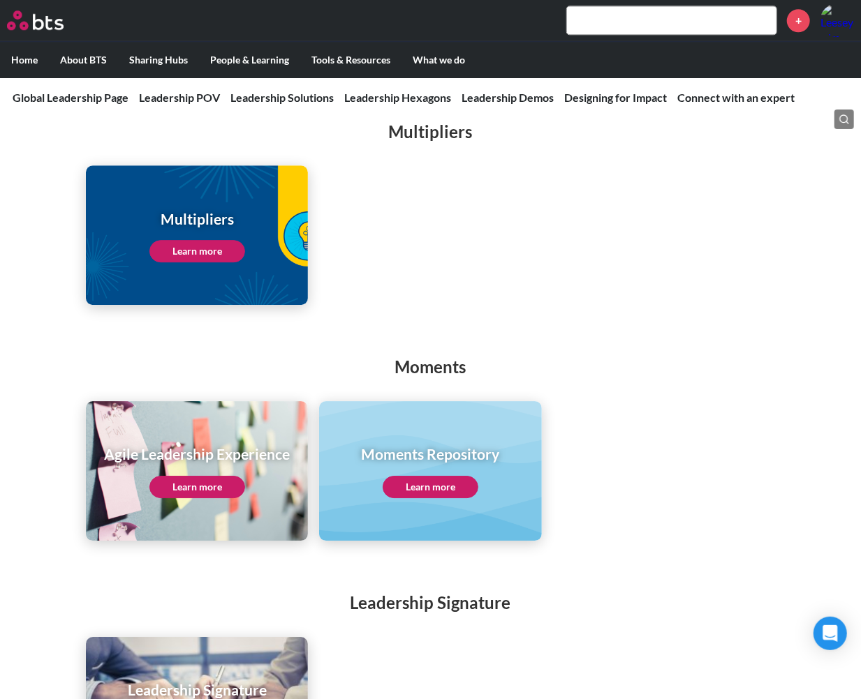
scroll to position [1920, 0]
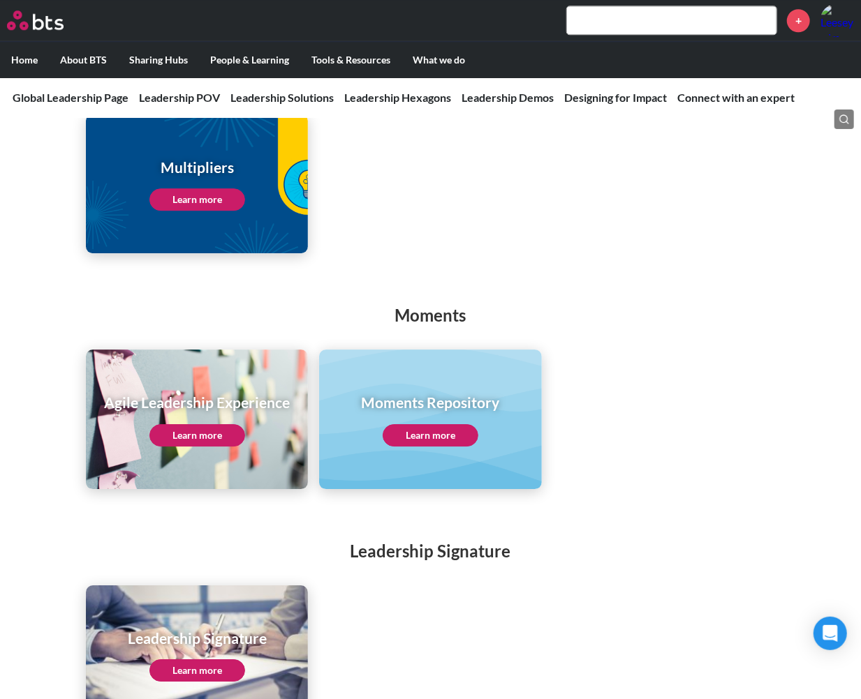
click at [444, 304] on h2 "Moments" at bounding box center [430, 316] width 861 height 24
click at [445, 304] on h2 "Moments" at bounding box center [430, 316] width 861 height 24
copy div "Moments"
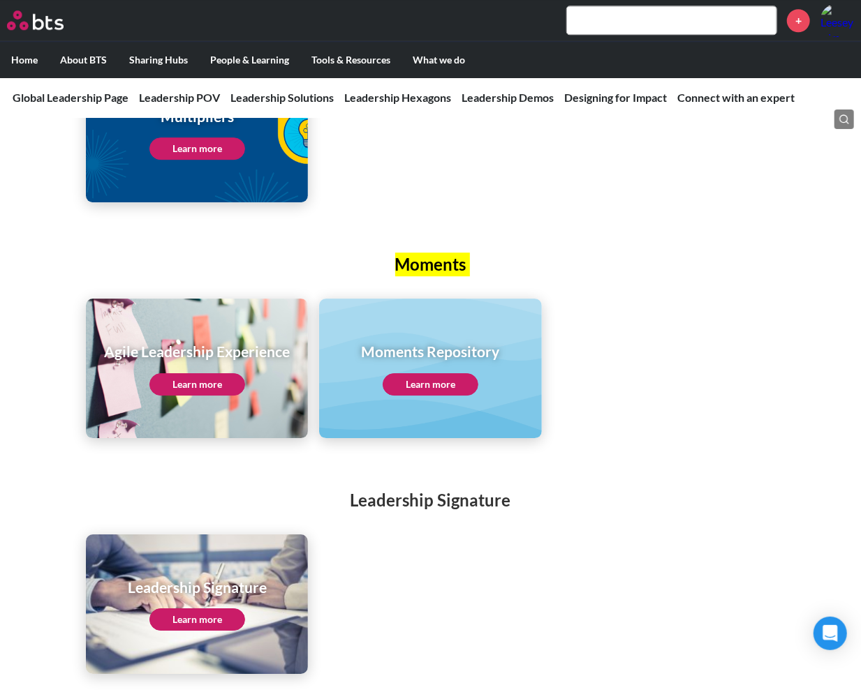
scroll to position [1998, 0]
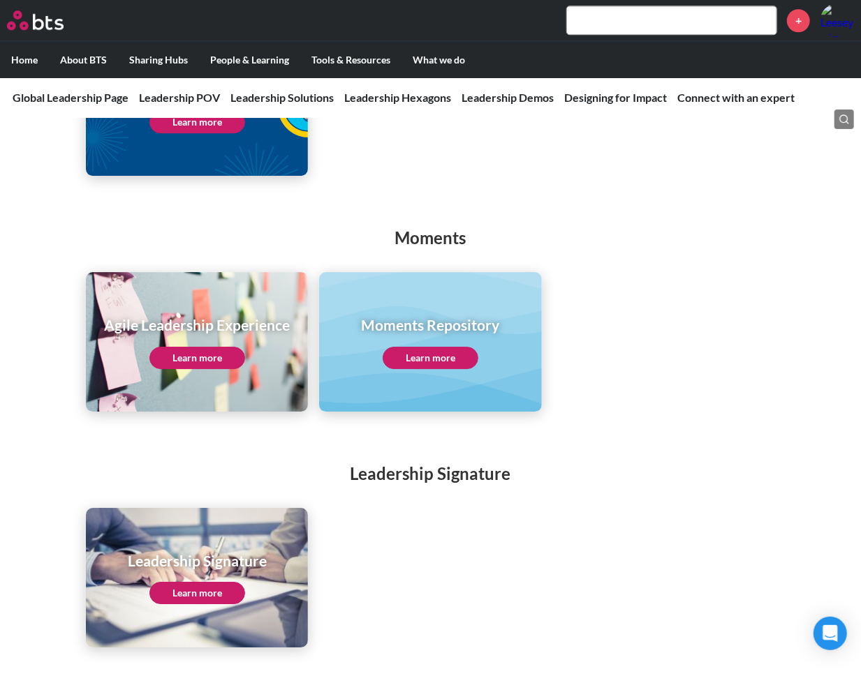
click at [392, 462] on h2 "Leadership Signature" at bounding box center [430, 474] width 861 height 24
copy div "Leadership Signature"
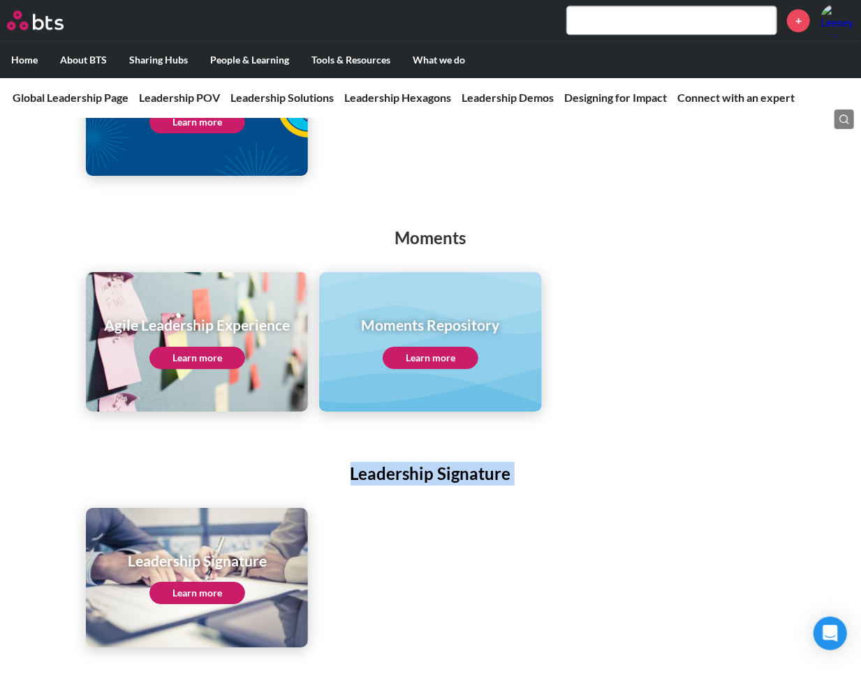
click at [459, 538] on ul "Leadership Signature Learn more" at bounding box center [430, 578] width 688 height 140
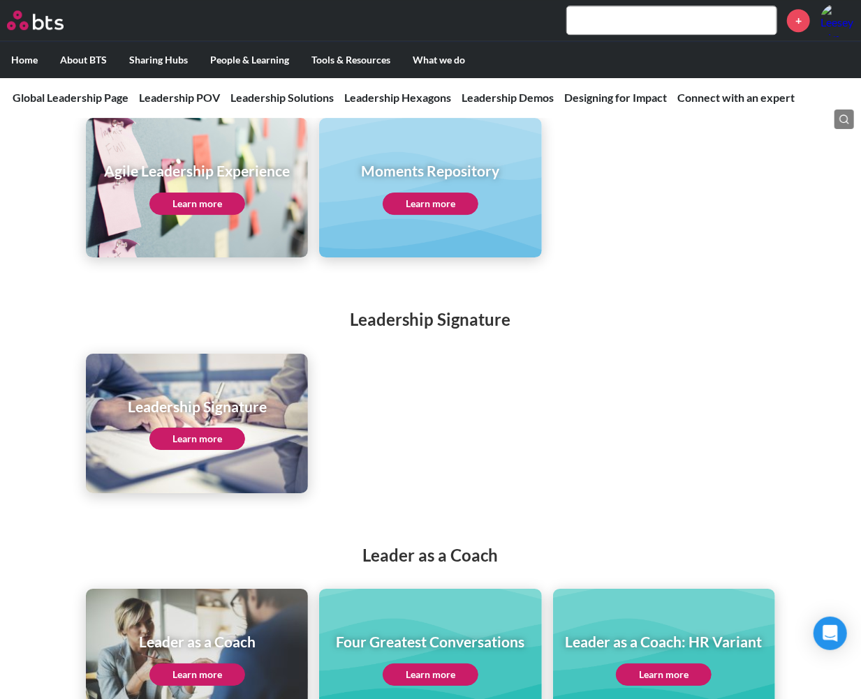
scroll to position [2153, 0]
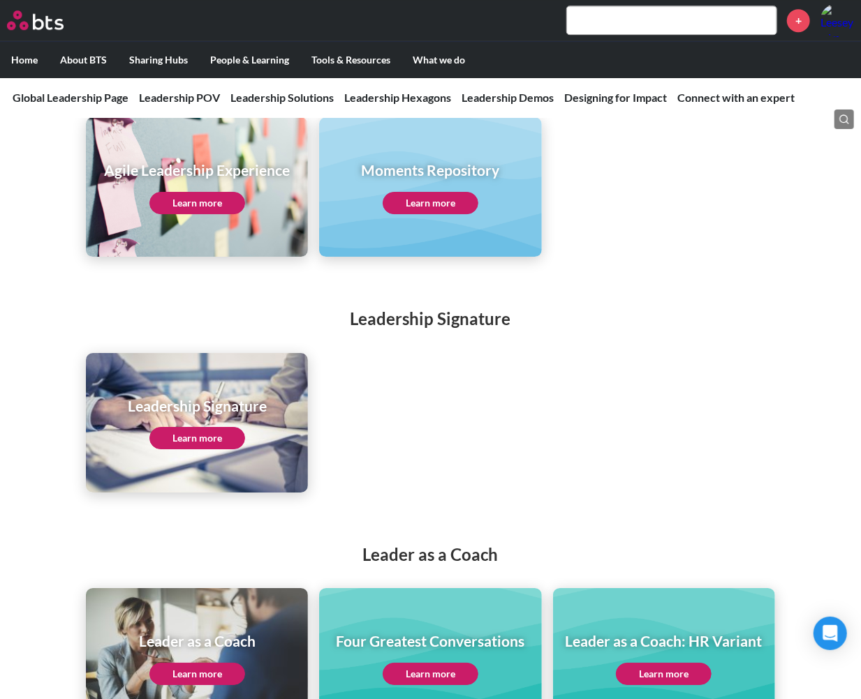
click at [442, 550] on div "Leader as a Coach Leader as a Coach Learn more Four Greatest Conversations Lear…" at bounding box center [430, 622] width 861 height 214
click at [447, 543] on h2 "Leader as a Coach" at bounding box center [430, 555] width 861 height 24
copy div "Leader as a Coach"
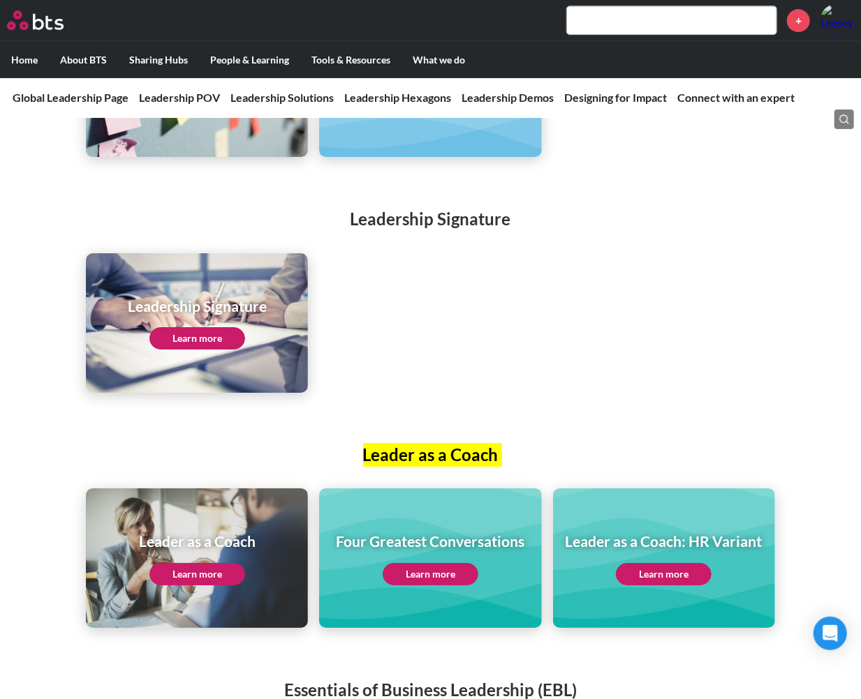
scroll to position [2463, 0]
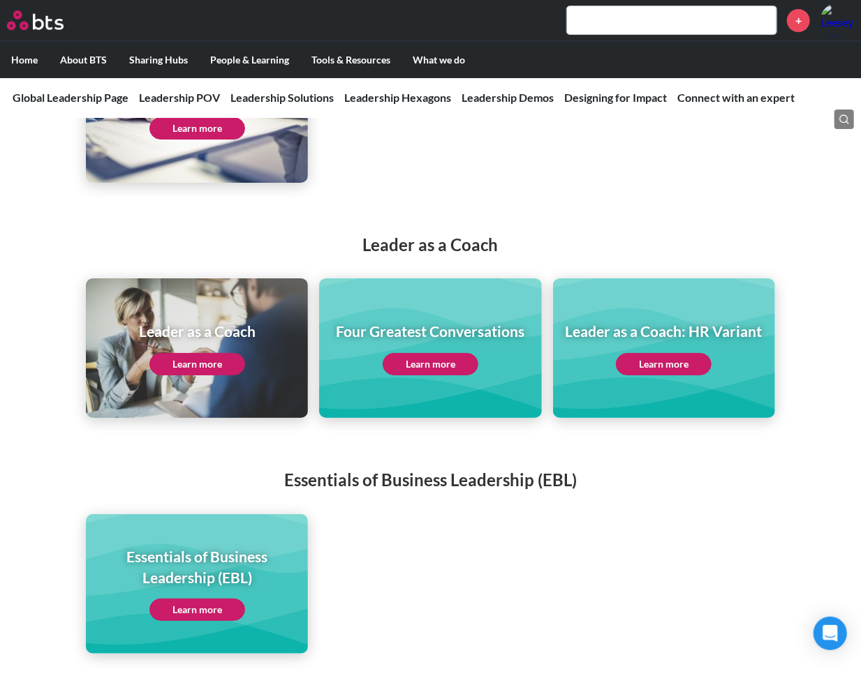
click at [427, 468] on h2 "Essentials of Business Leadership (EBL)" at bounding box center [430, 480] width 861 height 24
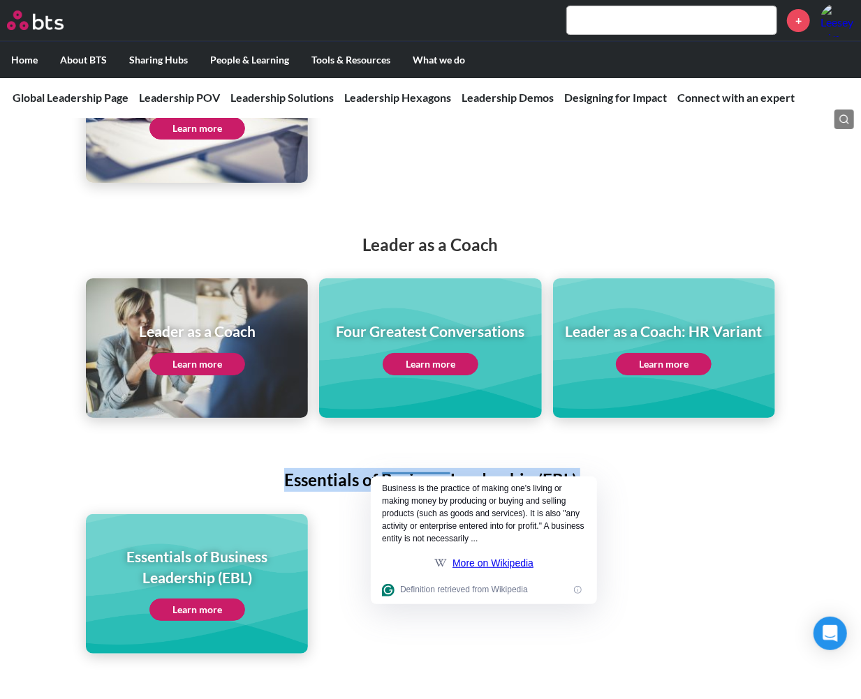
copy div "Essentials of Business Leadership (EBL)"
click at [391, 468] on h2 "Essentials of Business Leadership (EBL)" at bounding box center [430, 480] width 861 height 24
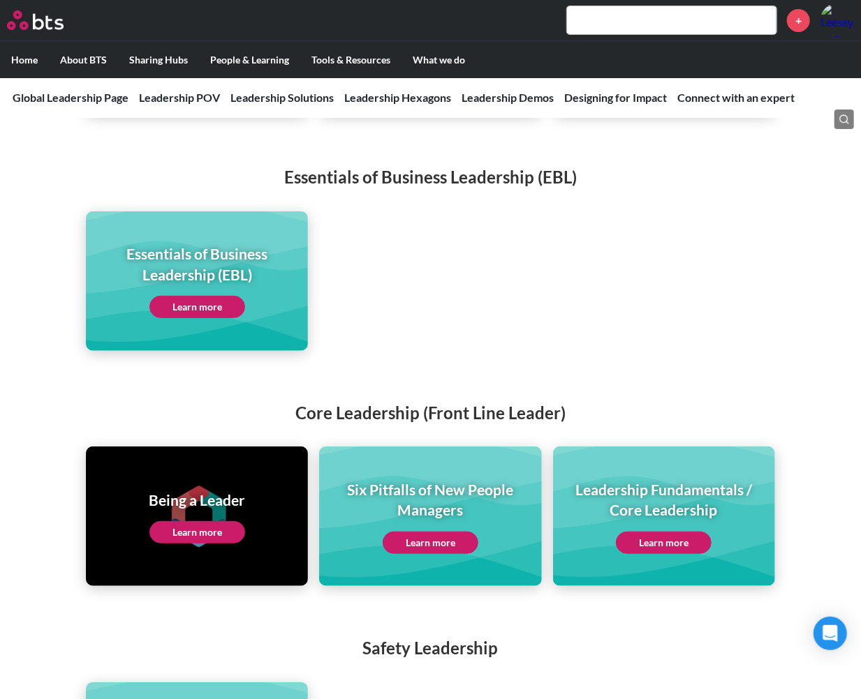
scroll to position [2773, 0]
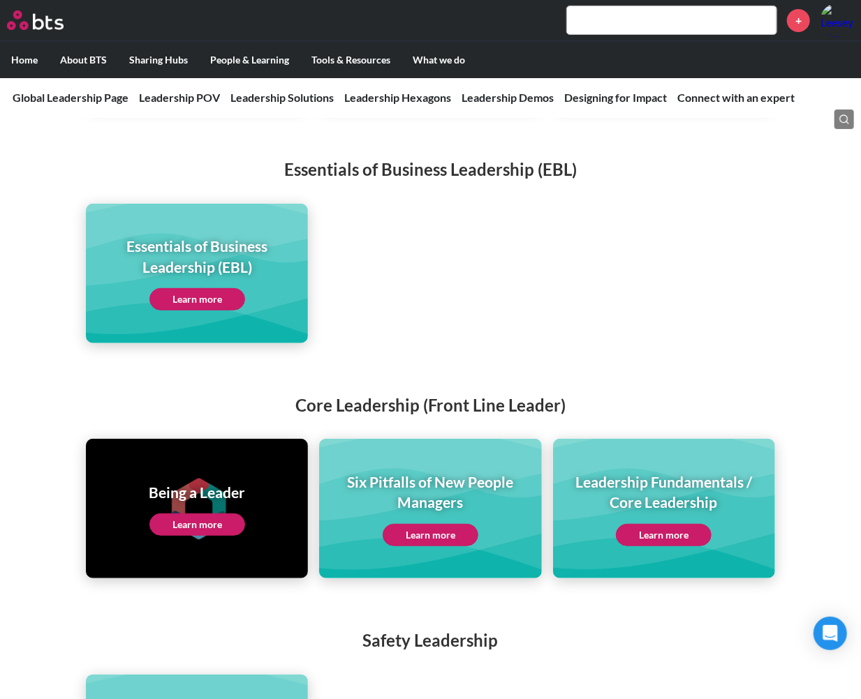
click at [420, 394] on h2 "Core Leadership (Front Line Leader)" at bounding box center [430, 406] width 861 height 24
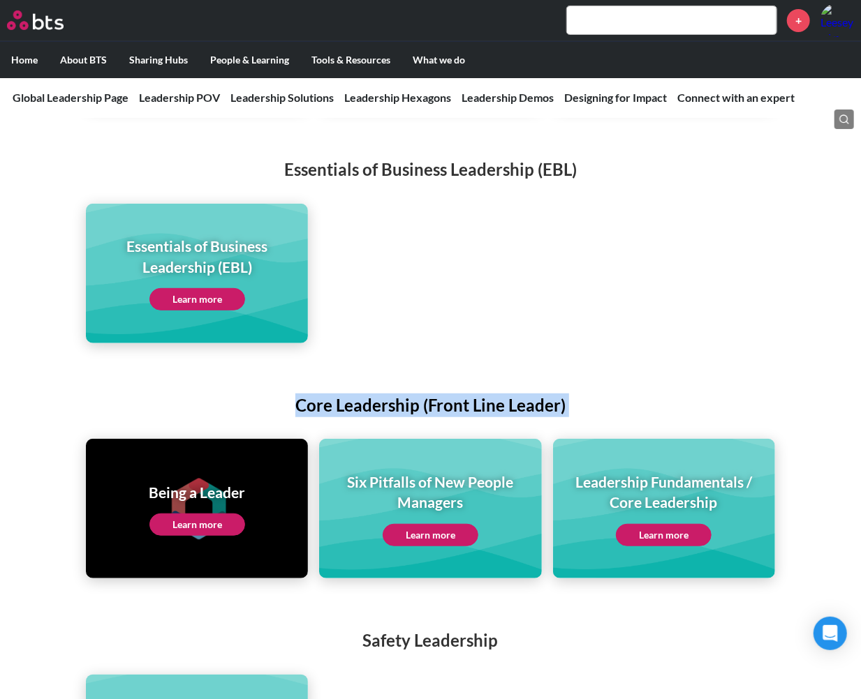
click at [420, 394] on h2 "Core Leadership (Front Line Leader)" at bounding box center [430, 406] width 861 height 24
copy div "Core Leadership (Front Line Leader)"
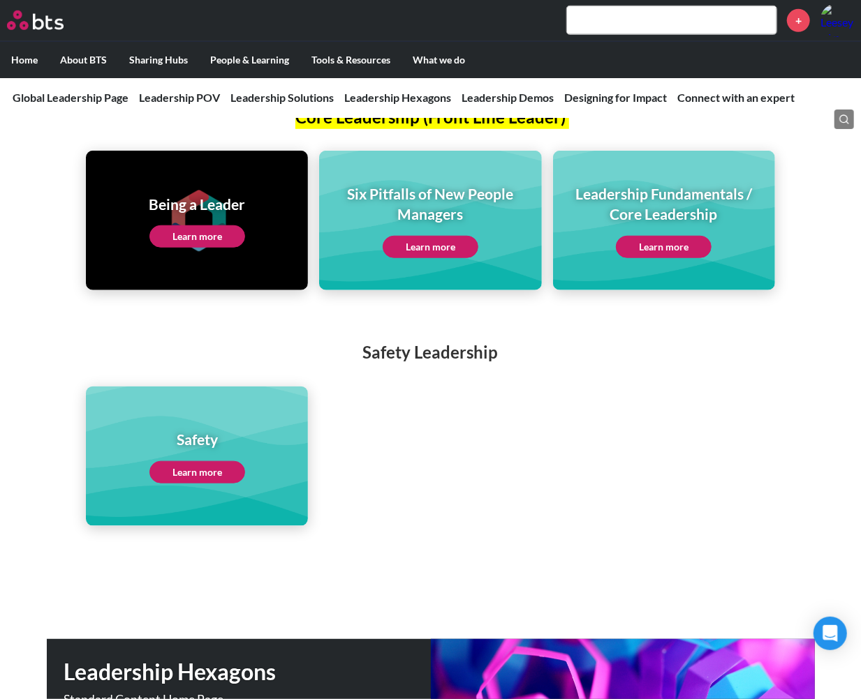
scroll to position [3083, 0]
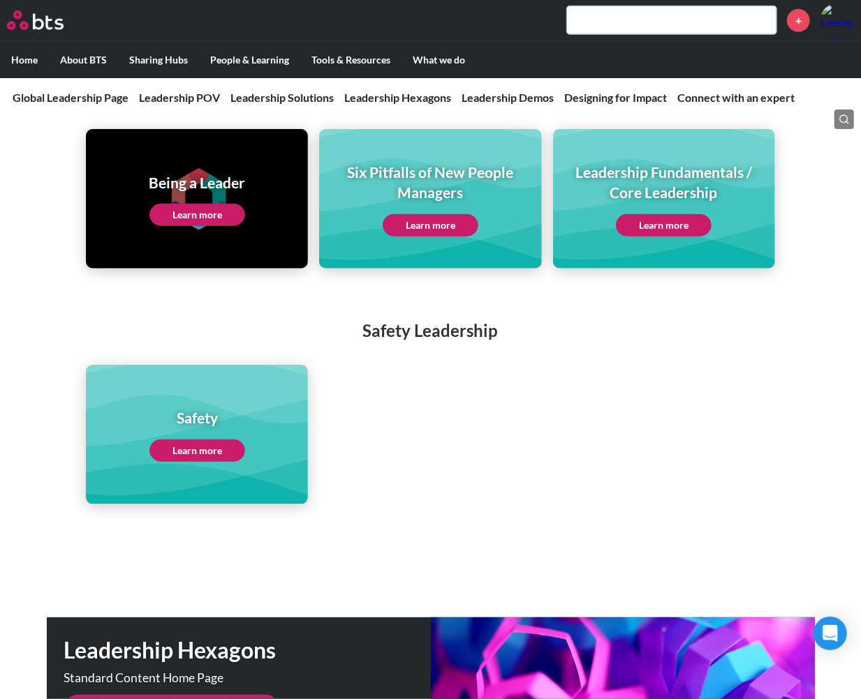
click at [466, 319] on h2 "Safety Leadership" at bounding box center [430, 331] width 861 height 24
copy div "Safety Leadership"
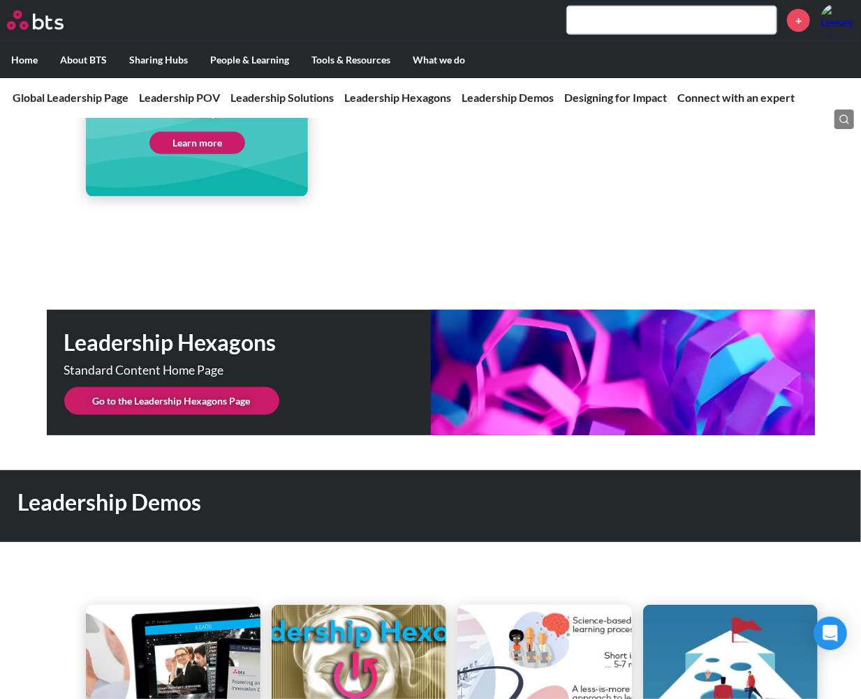
scroll to position [3394, 0]
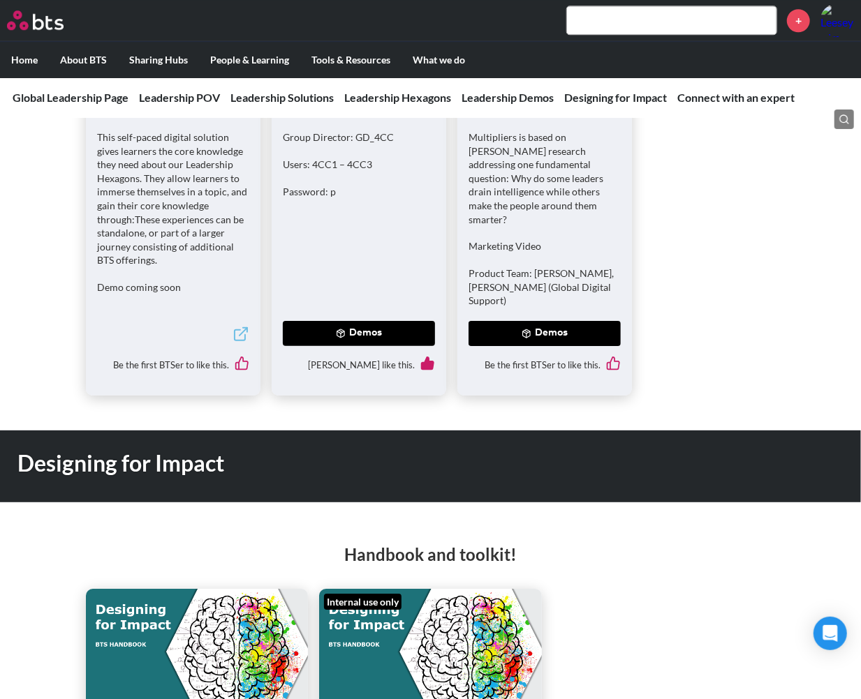
scroll to position [4479, 0]
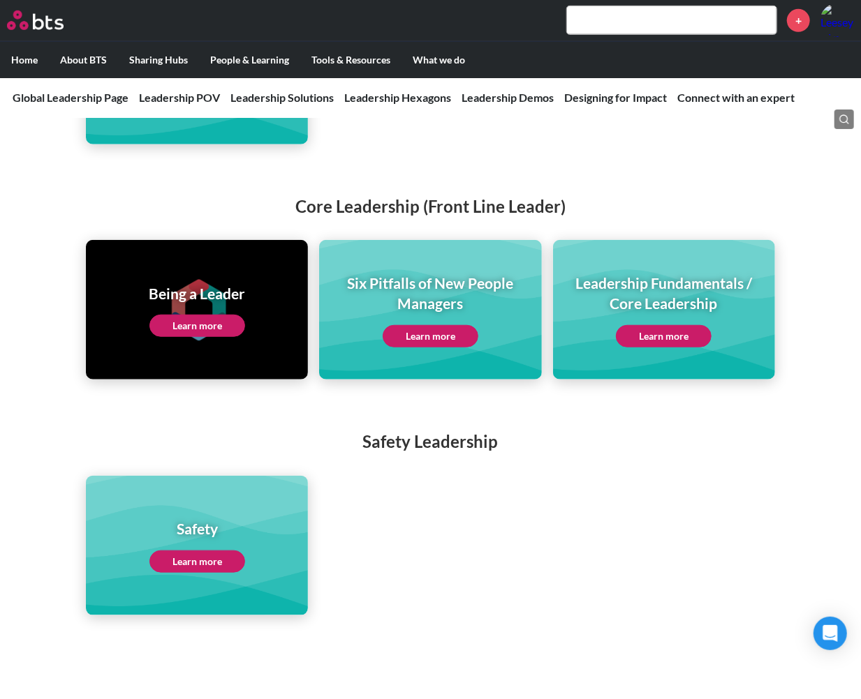
scroll to position [2851, 0]
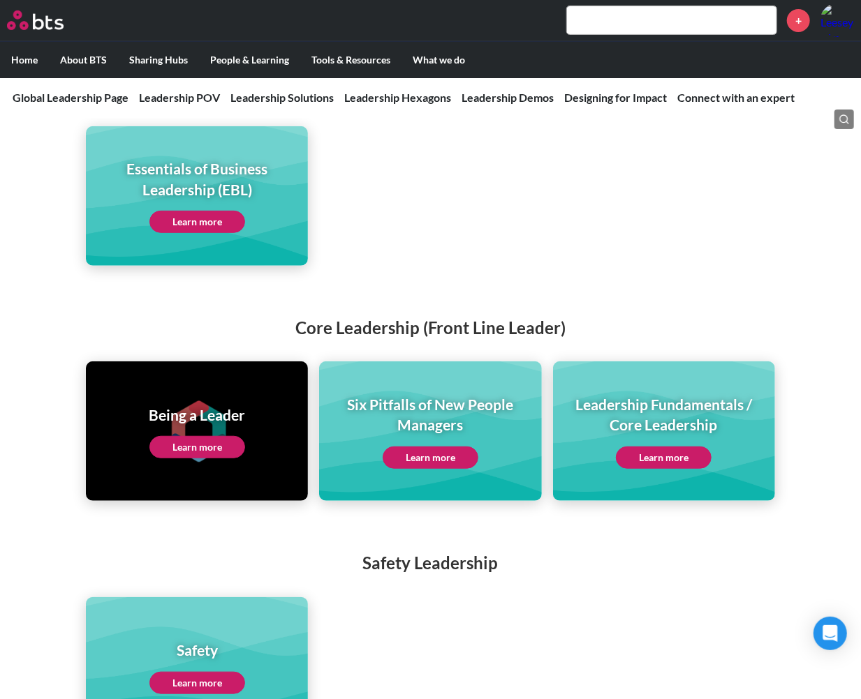
click at [436, 558] on h2 "Safety Leadership" at bounding box center [430, 563] width 861 height 24
click at [442, 534] on div "Safety Leadership Safety Learn more" at bounding box center [430, 631] width 861 height 214
click at [442, 551] on h2 "Safety Leadership" at bounding box center [430, 563] width 861 height 24
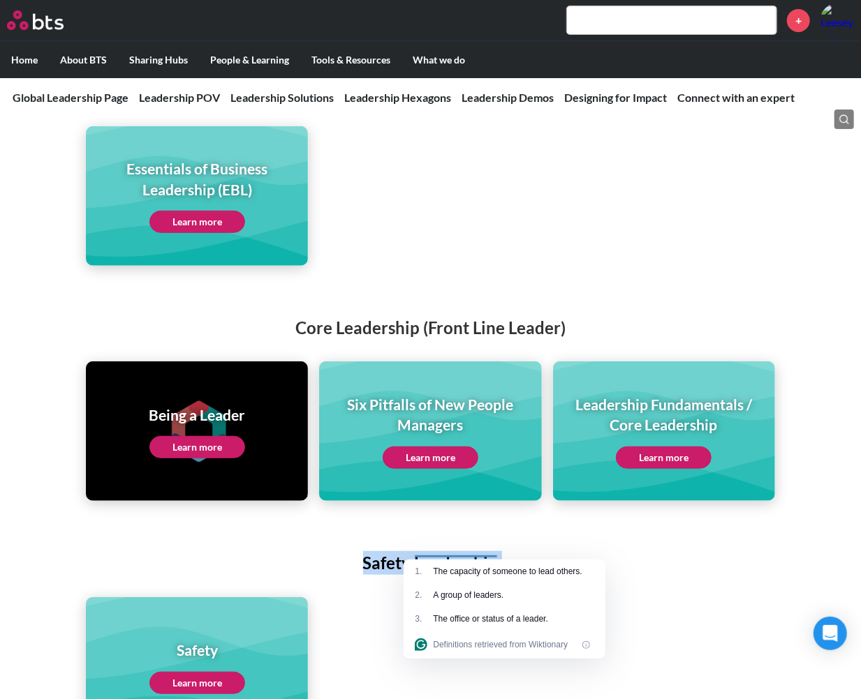
copy div "Safety Leadership"
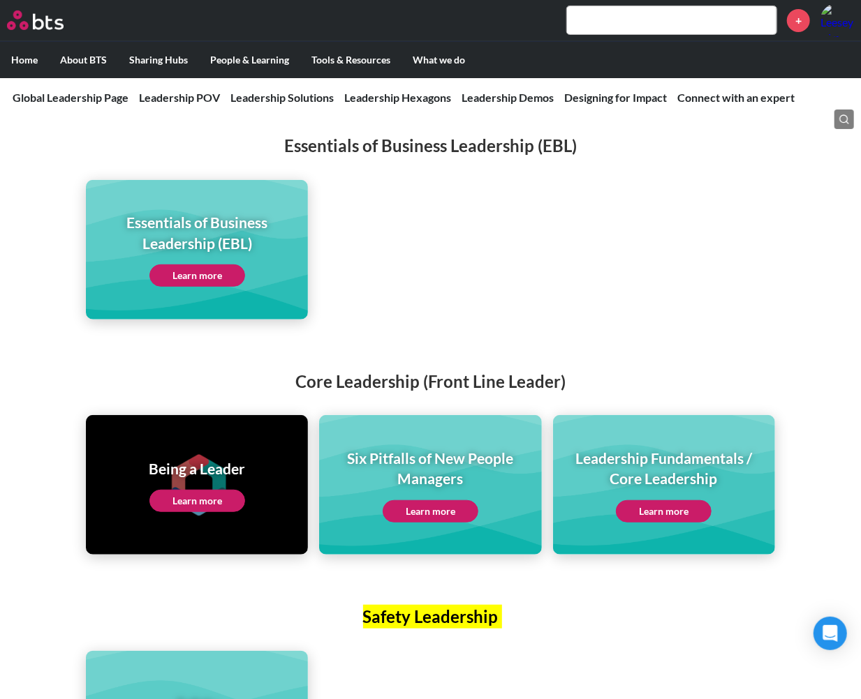
scroll to position [2773, 0]
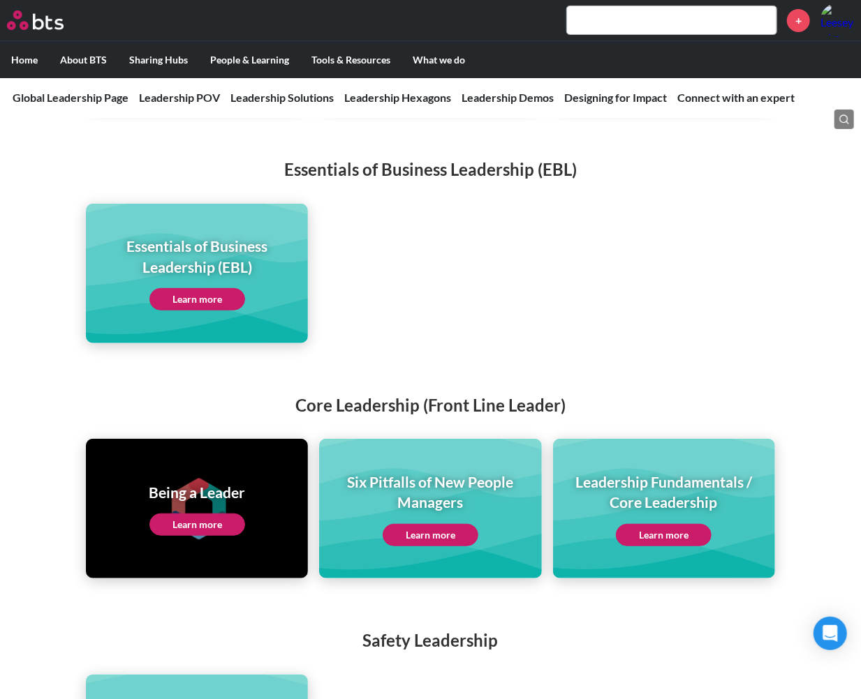
click at [19, 366] on div "Core Leadership (Front Line Leader) Being a Leader Learn more Six Pitfalls of N…" at bounding box center [430, 473] width 861 height 214
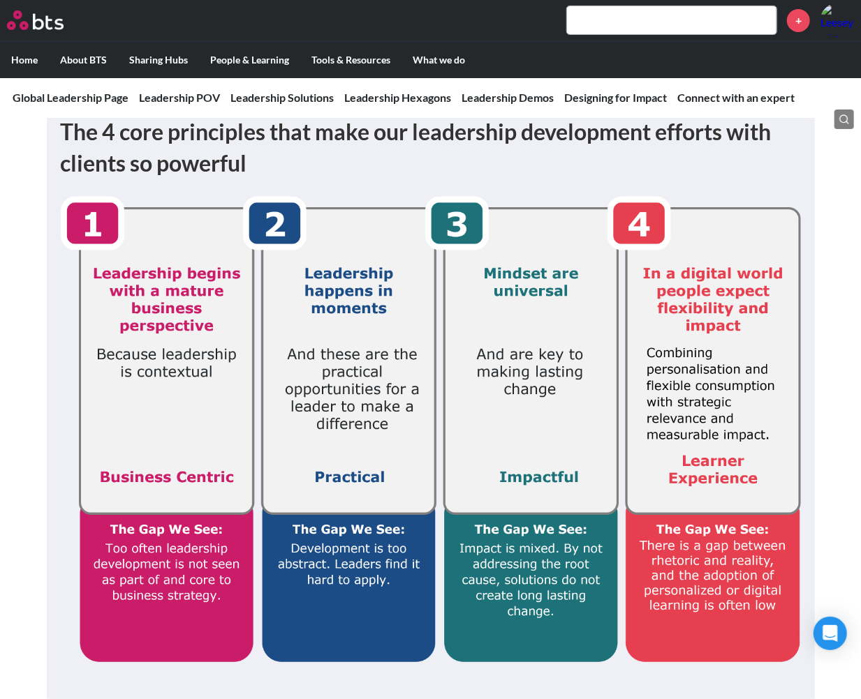
scroll to position [387, 0]
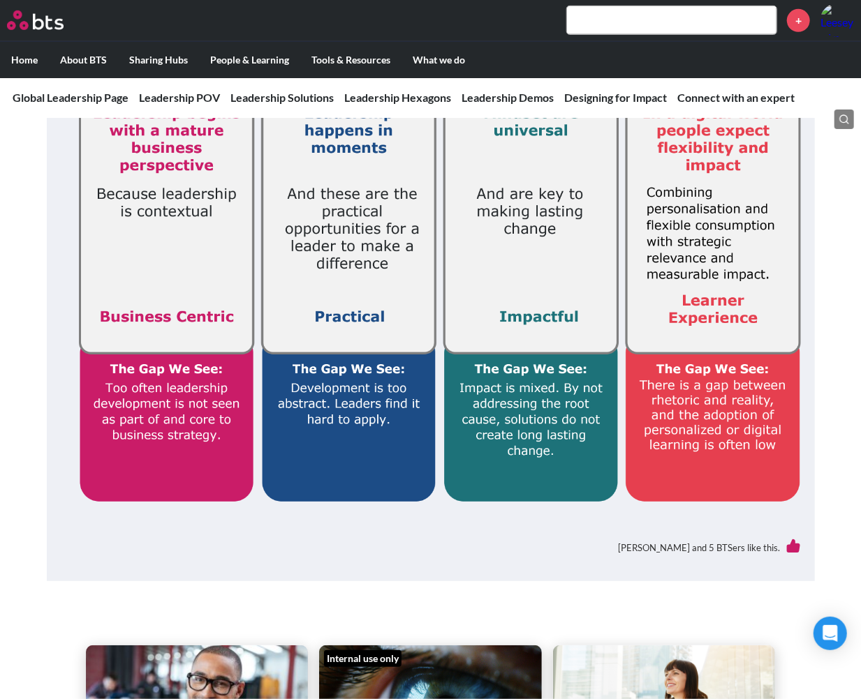
click at [47, 171] on div "The 4 core principles that make our leadership development efforts with clients…" at bounding box center [431, 261] width 768 height 639
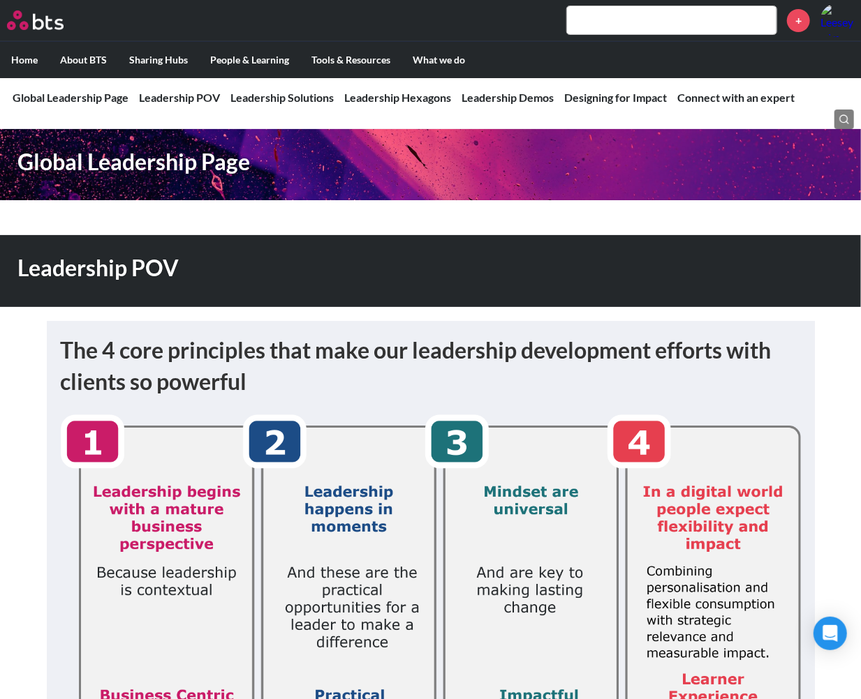
scroll to position [0, 0]
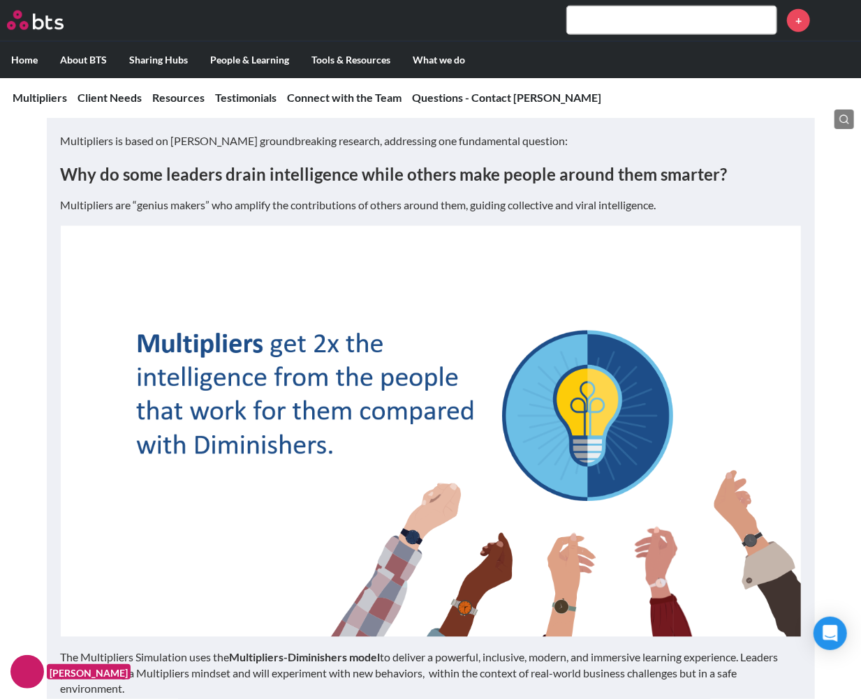
scroll to position [853, 0]
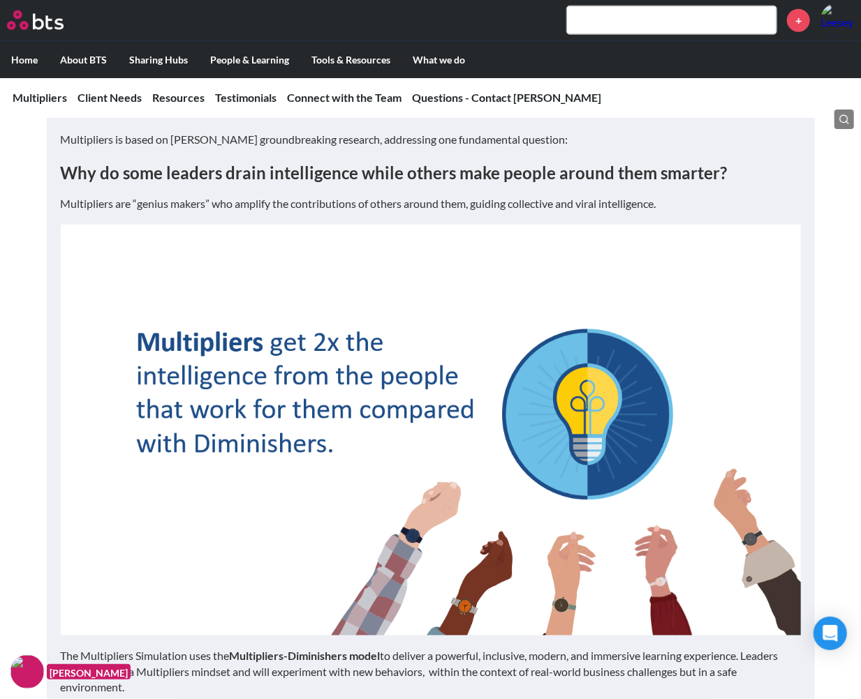
click at [126, 147] on p "Multipliers is based on Liz Wiseman’s groundbreaking research, addressing one f…" at bounding box center [431, 139] width 740 height 15
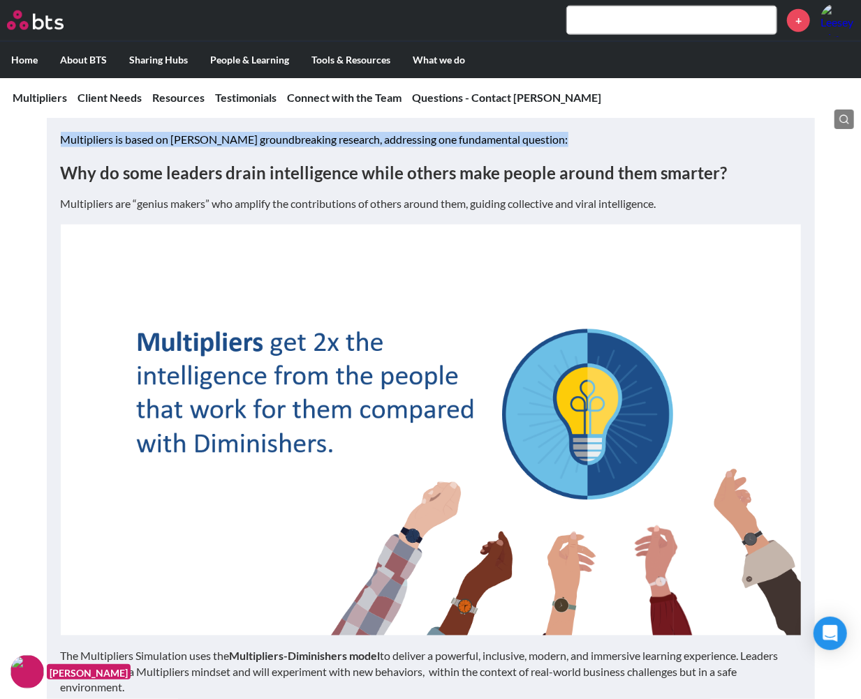
click at [126, 147] on p "Multipliers is based on Liz Wiseman’s groundbreaking research, addressing one f…" at bounding box center [431, 139] width 740 height 15
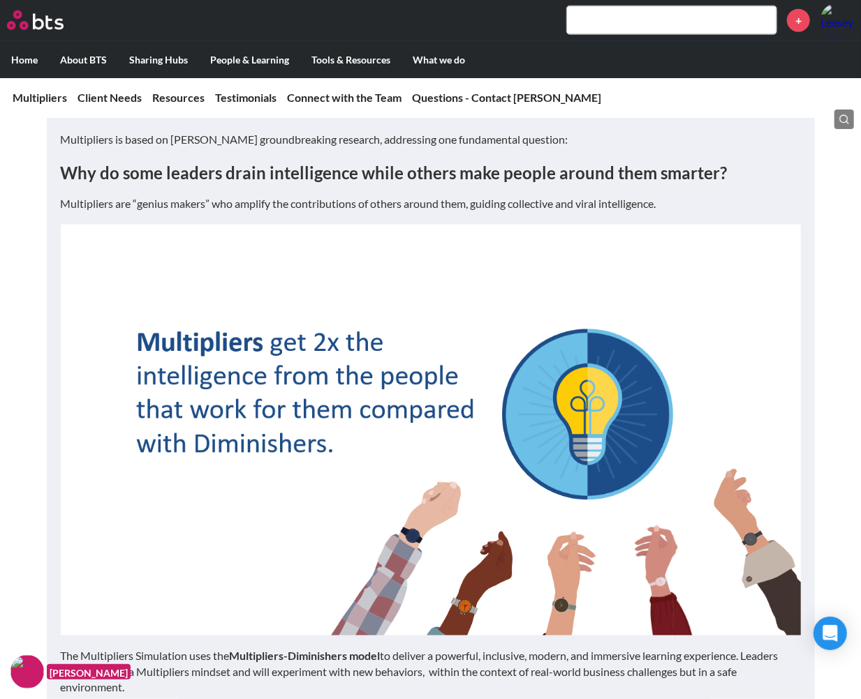
click at [578, 212] on p "Multipliers are “genius makers” who amplify the contributions of others around …" at bounding box center [431, 203] width 740 height 15
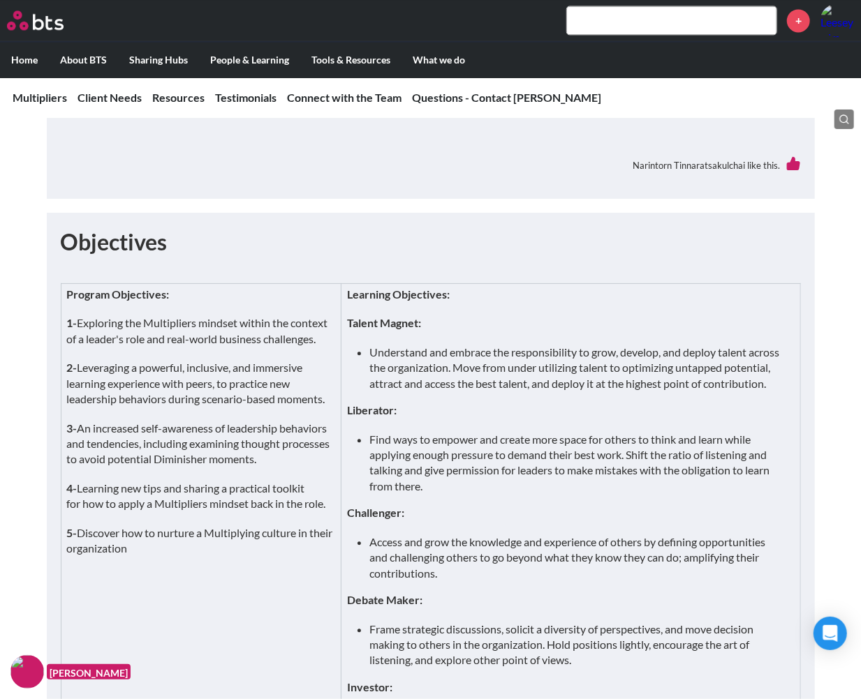
scroll to position [1474, 0]
click at [508, 184] on div "Narintorn Tinnaratsakulchai like this." at bounding box center [431, 165] width 740 height 38
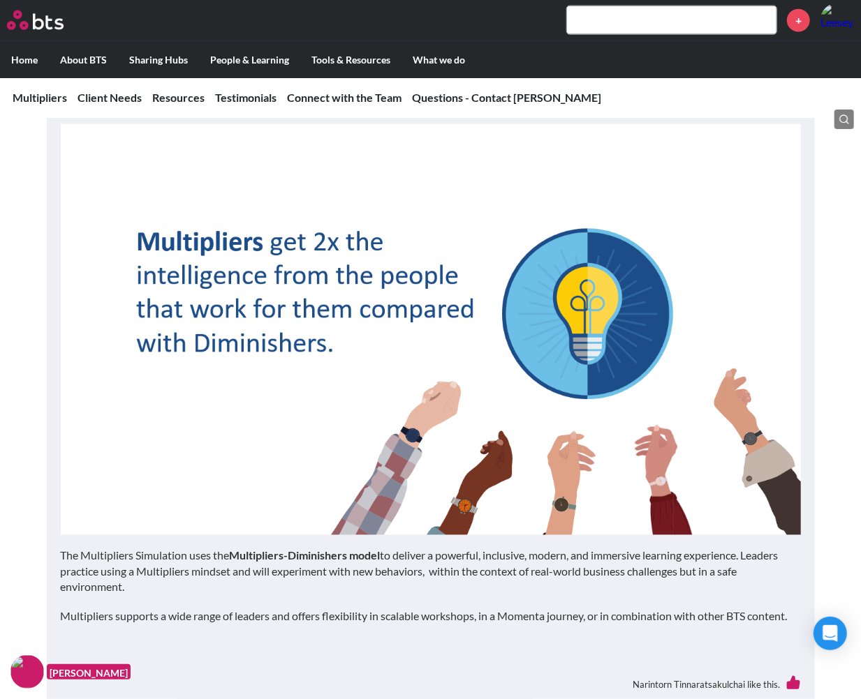
scroll to position [776, 0]
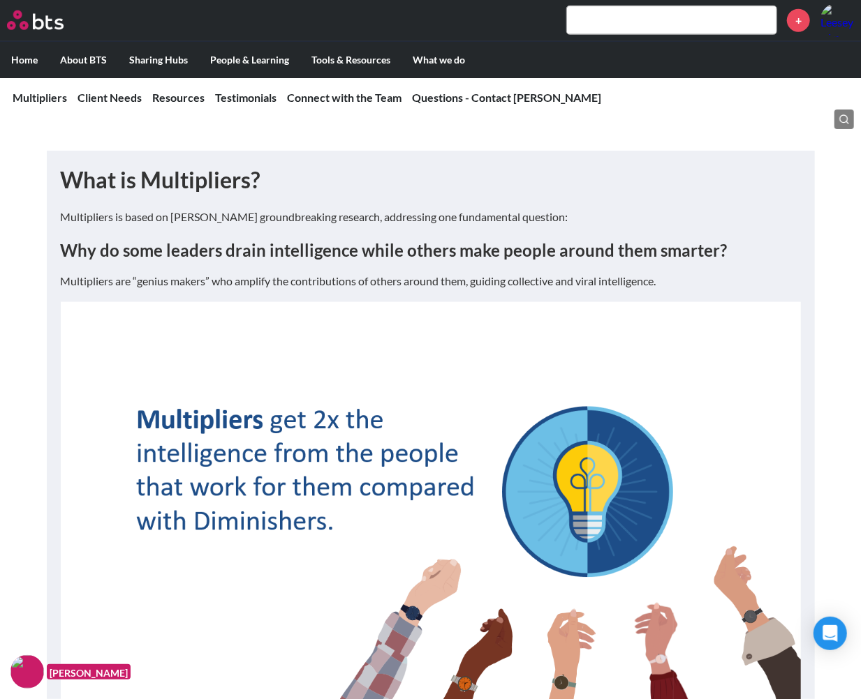
click at [145, 225] on p "Multipliers is based on Liz Wiseman’s groundbreaking research, addressing one f…" at bounding box center [431, 216] width 740 height 15
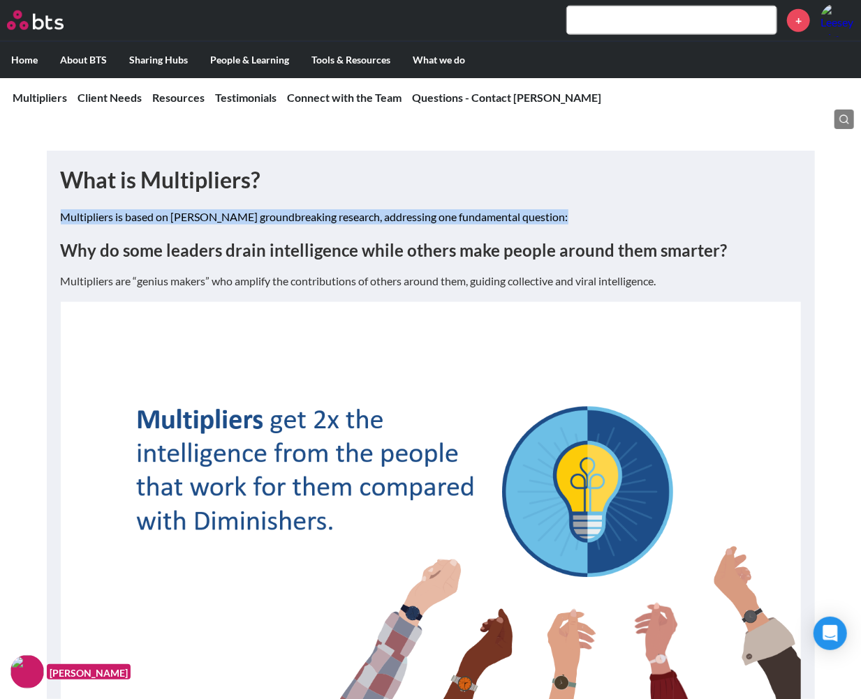
click at [145, 225] on p "Multipliers is based on Liz Wiseman’s groundbreaking research, addressing one f…" at bounding box center [431, 216] width 740 height 15
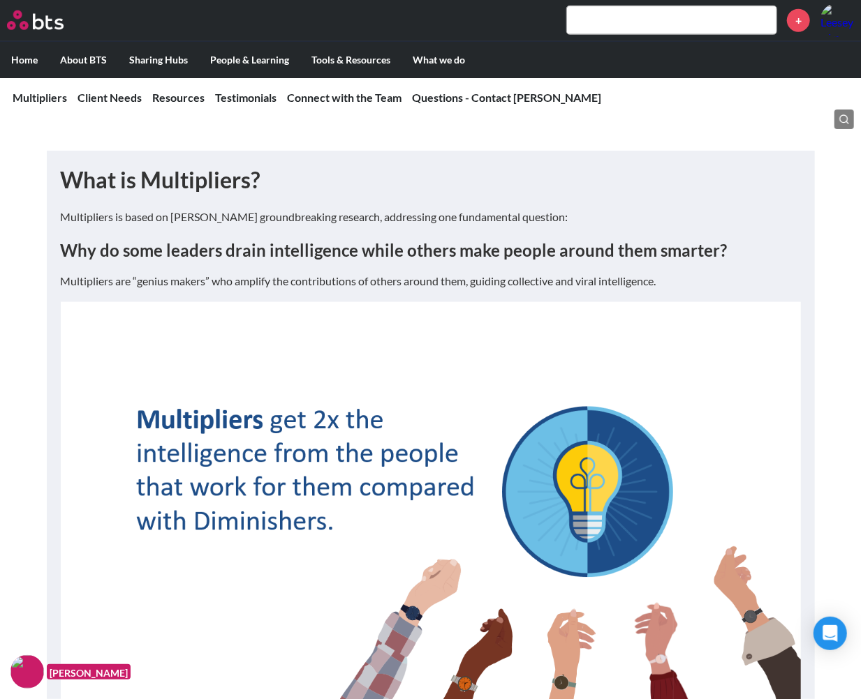
click at [210, 289] on p "Multipliers are “genius makers” who amplify the contributions of others around …" at bounding box center [431, 281] width 740 height 15
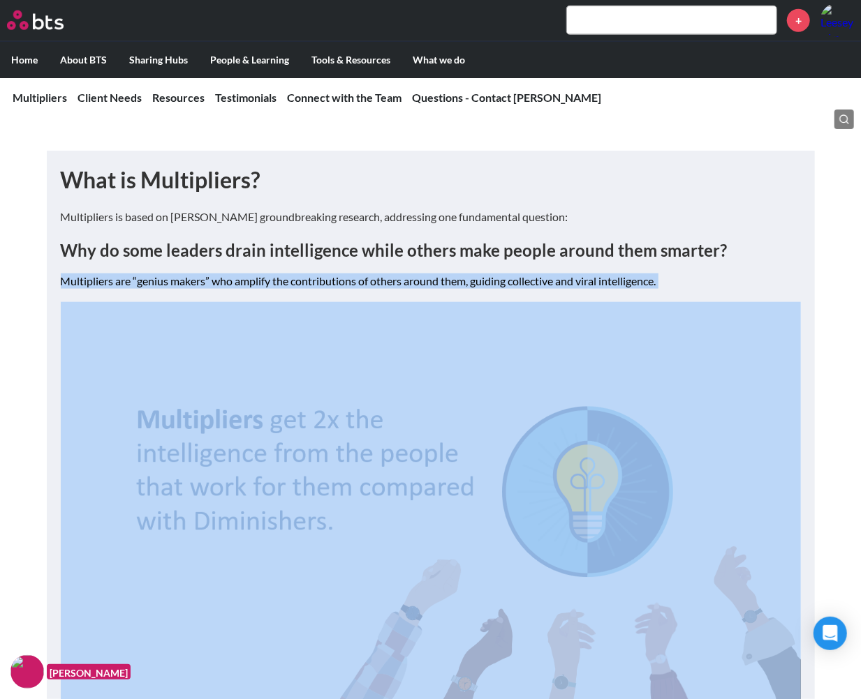
click at [210, 289] on p "Multipliers are “genius makers” who amplify the contributions of others around …" at bounding box center [431, 281] width 740 height 15
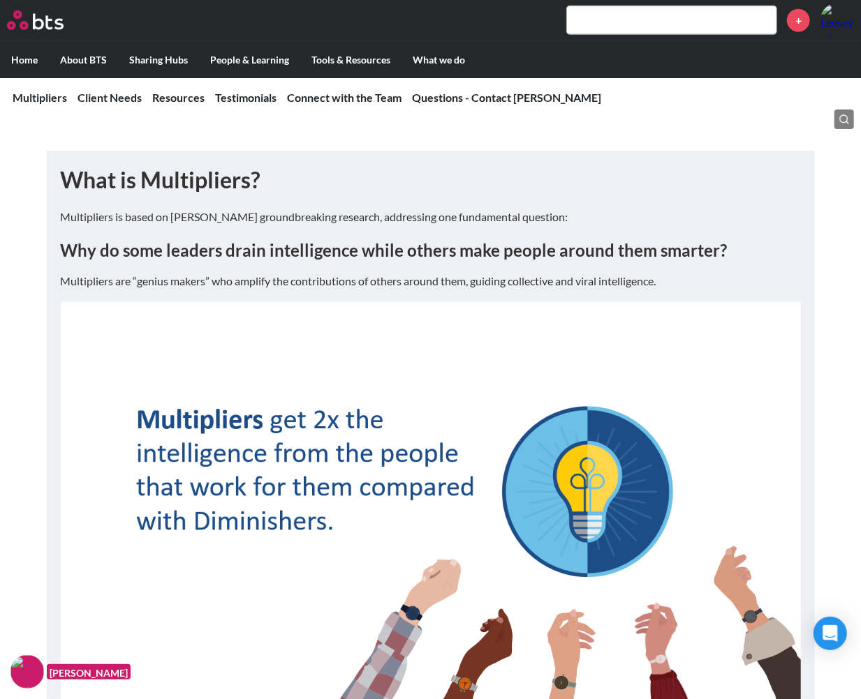
click at [490, 260] on strong "Why do some leaders drain intelligence while others make people around them sma…" at bounding box center [394, 250] width 667 height 20
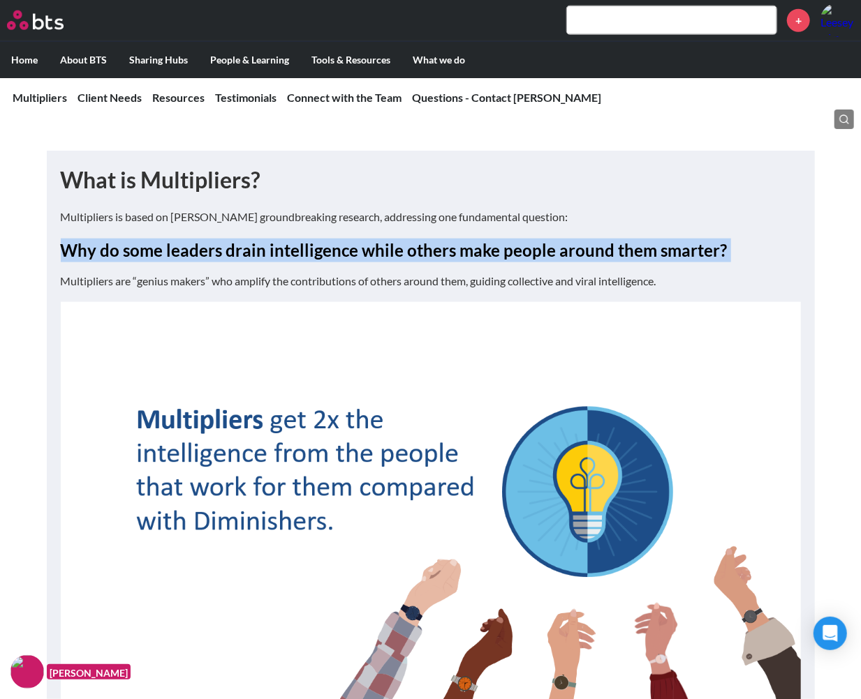
click at [490, 260] on strong "Why do some leaders drain intelligence while others make people around them sma…" at bounding box center [394, 250] width 667 height 20
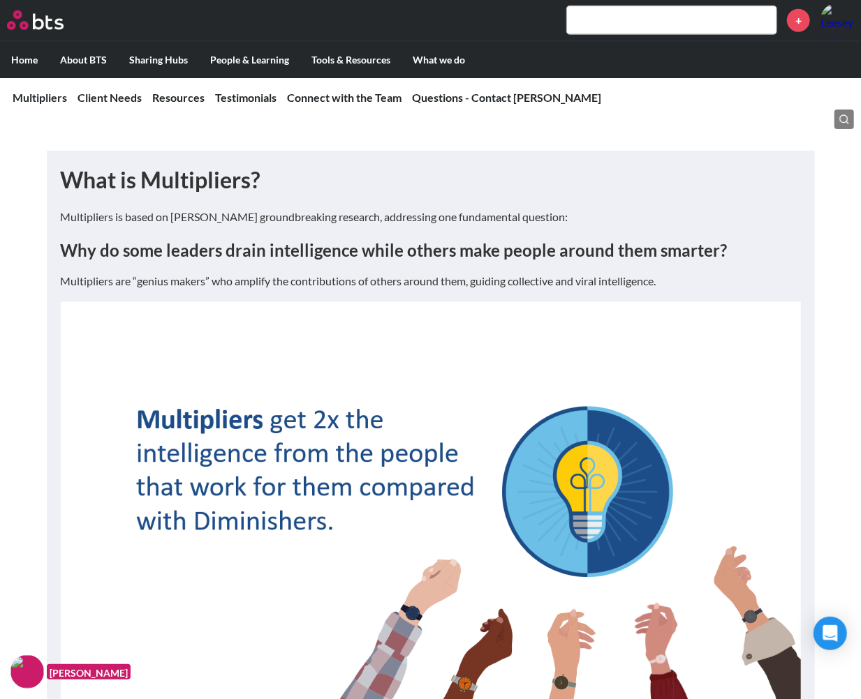
click at [489, 225] on p "Multipliers is based on Liz Wiseman’s groundbreaking research, addressing one f…" at bounding box center [431, 216] width 740 height 15
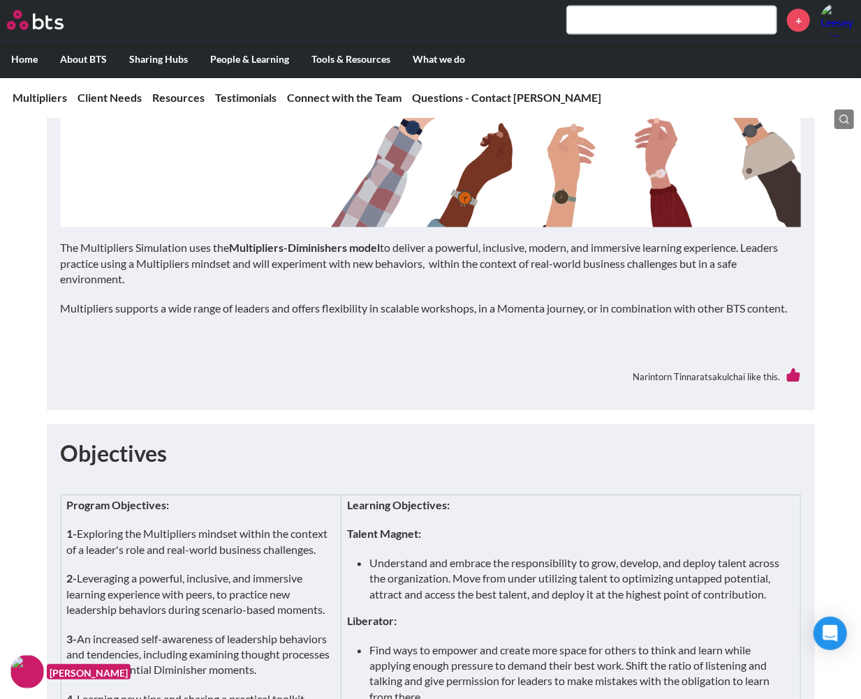
scroll to position [1318, 0]
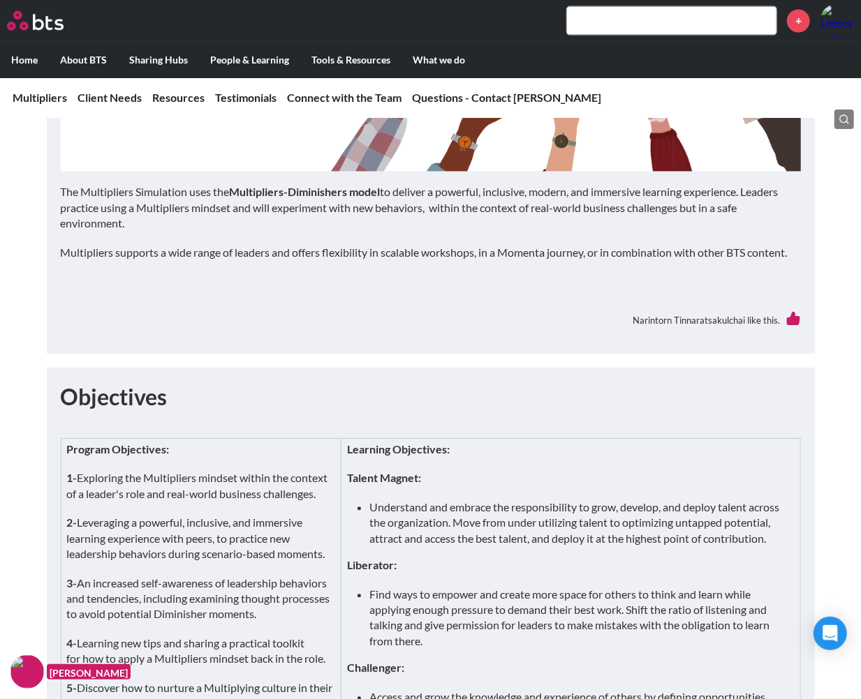
click at [386, 231] on p "The Multipliers Simulation uses the Multipliers-Diminishers model to deliver a …" at bounding box center [431, 207] width 740 height 47
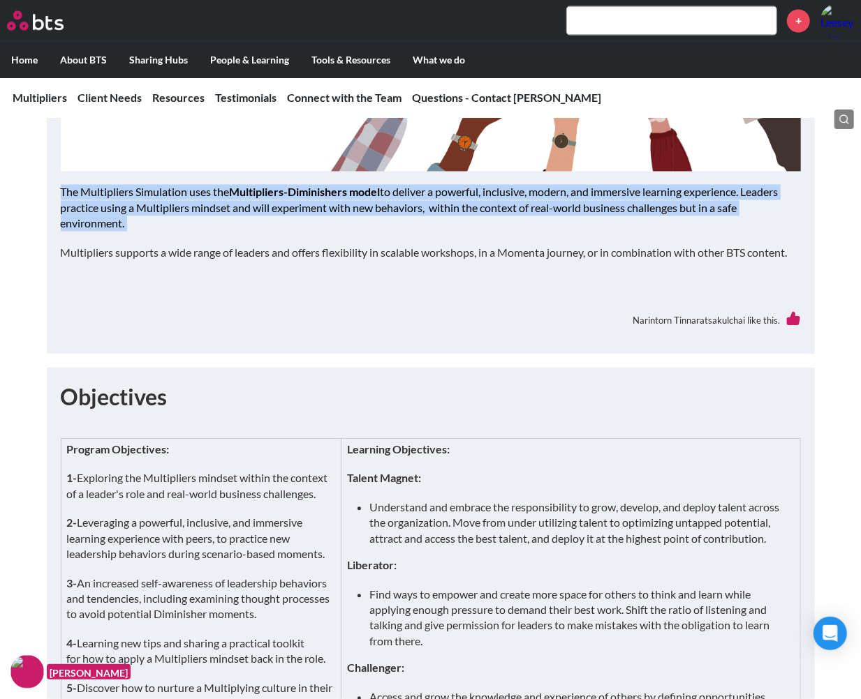
click at [386, 231] on p "The Multipliers Simulation uses the Multipliers-Diminishers model to deliver a …" at bounding box center [431, 207] width 740 height 47
click at [336, 231] on p "The Multipliers Simulation uses the Multipliers-Diminishers model to deliver a …" at bounding box center [431, 207] width 740 height 47
drag, startPoint x: 63, startPoint y: 238, endPoint x: 828, endPoint y: 331, distance: 770.7
copy div "The Multipliers Simulation uses the Multipliers-Diminishers model to deliver a …"
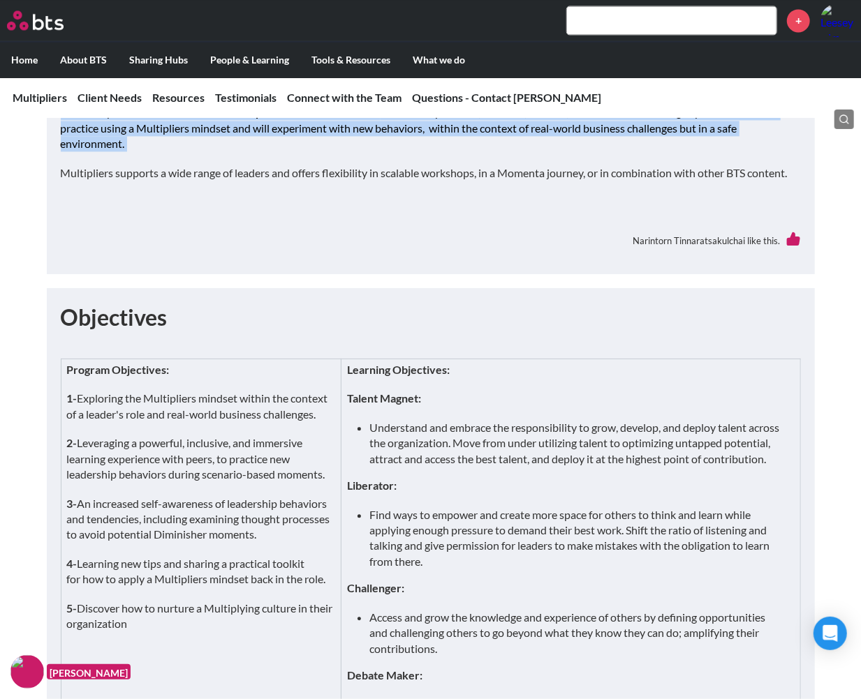
scroll to position [1474, 0]
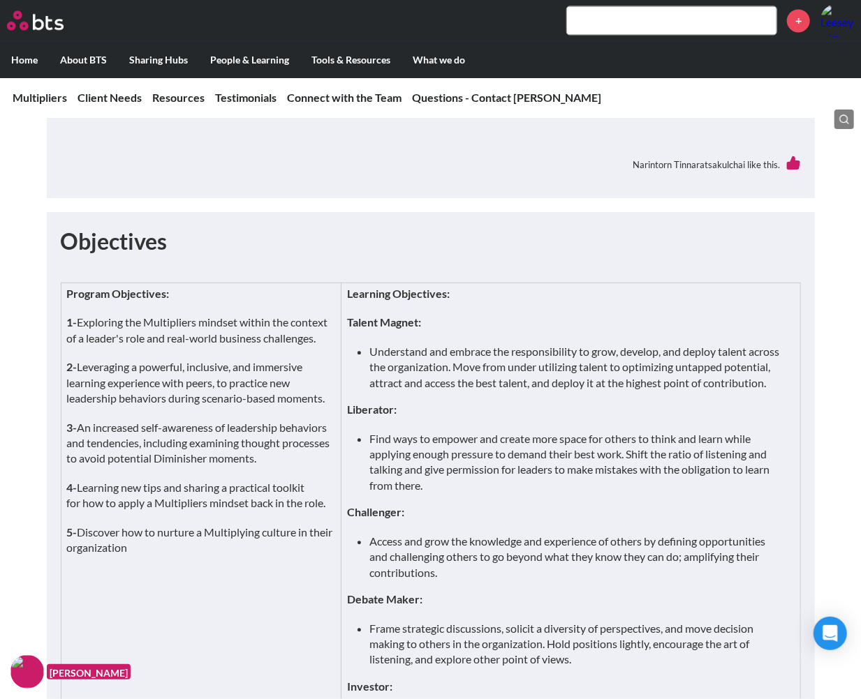
click at [431, 258] on h1 "Objectives" at bounding box center [431, 241] width 740 height 31
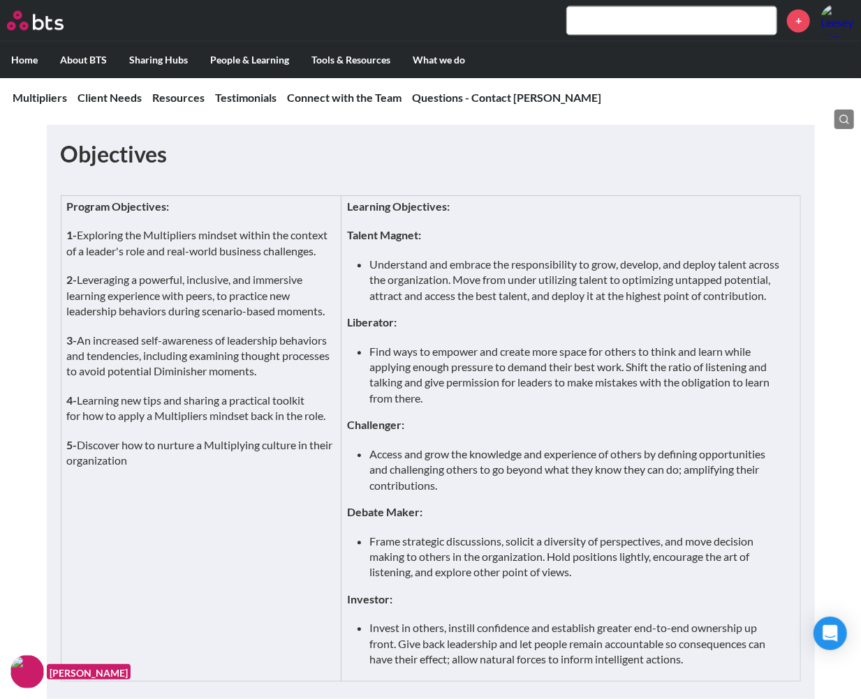
scroll to position [1629, 0]
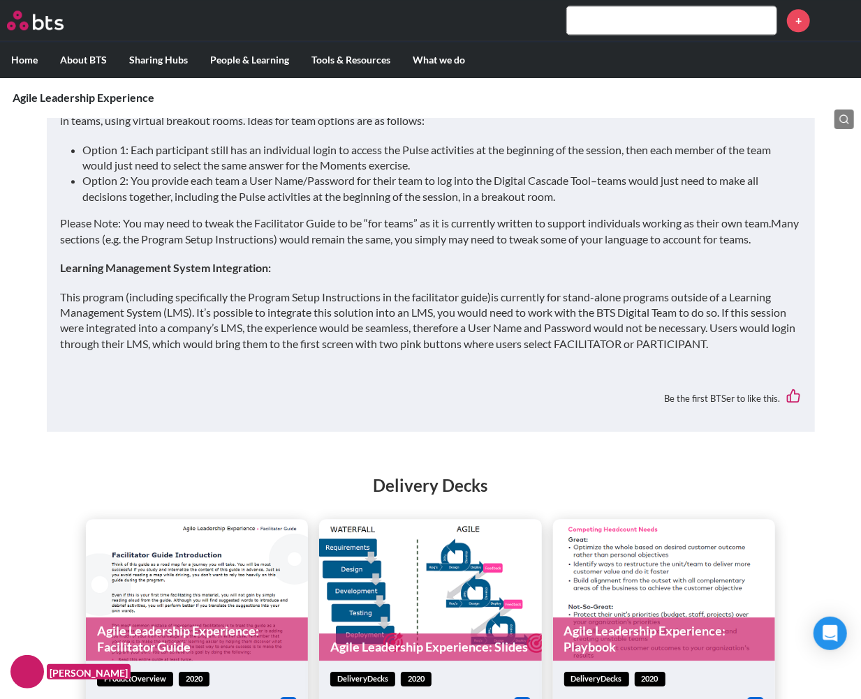
scroll to position [1861, 0]
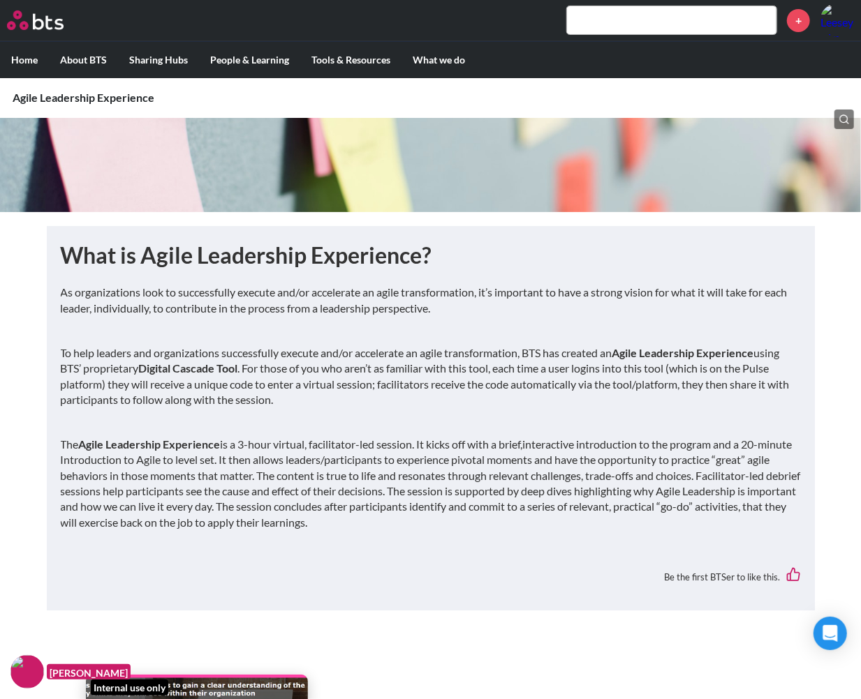
click at [341, 278] on div "What is Agile Leadership Experience? As organizations look to successfully exec…" at bounding box center [431, 418] width 740 height 357
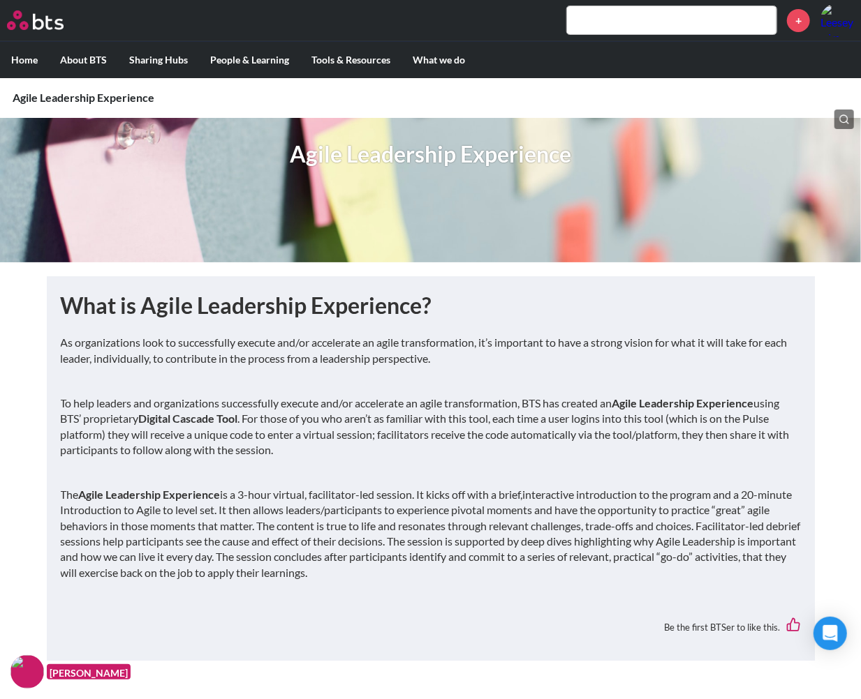
scroll to position [57, 0]
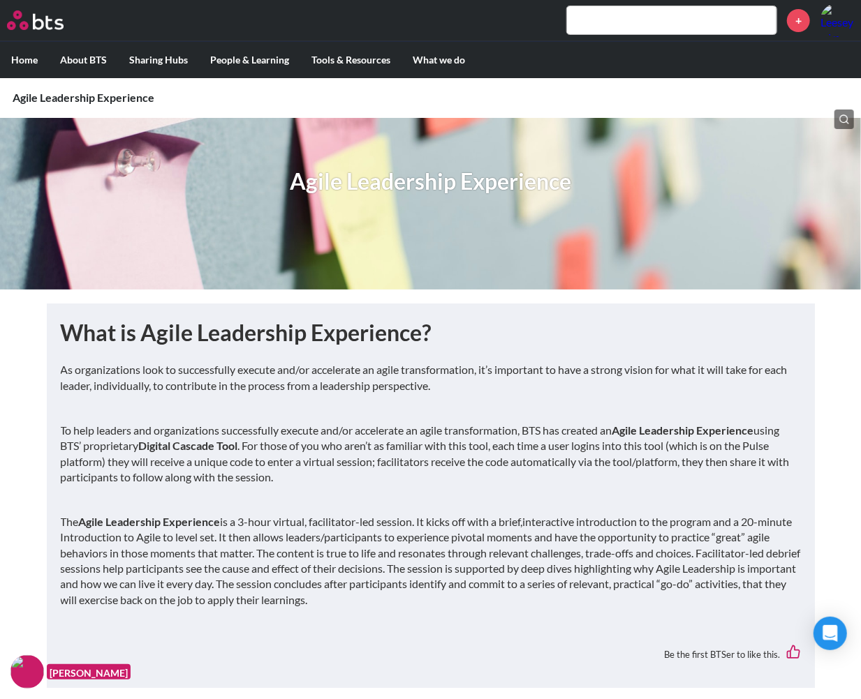
drag, startPoint x: 438, startPoint y: 604, endPoint x: 60, endPoint y: 323, distance: 471.5
click at [61, 323] on div "What is Agile Leadership Experience? As organizations look to successfully exec…" at bounding box center [431, 496] width 740 height 357
copy div "What is Agile Leadership Experience? As organizations look to successfully exec…"
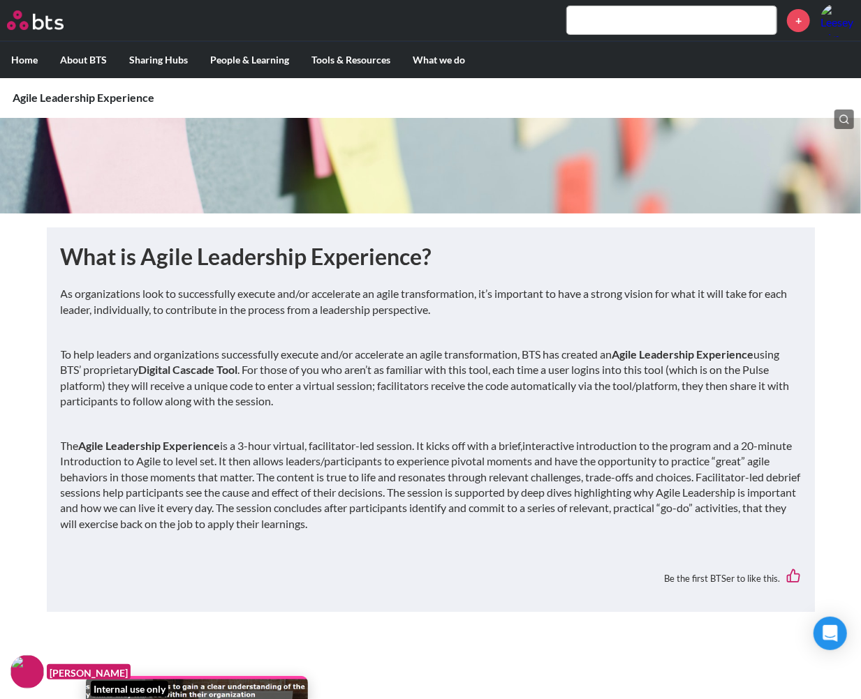
scroll to position [0, 0]
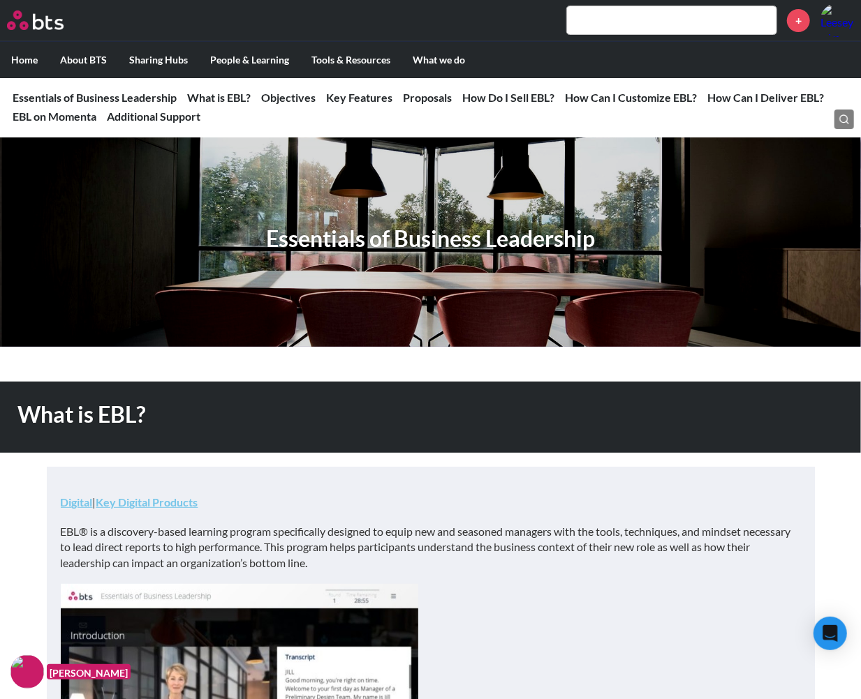
drag, startPoint x: 343, startPoint y: 447, endPoint x: 361, endPoint y: 443, distance: 18.6
click at [343, 447] on div "What is EBL?" at bounding box center [306, 418] width 613 height 72
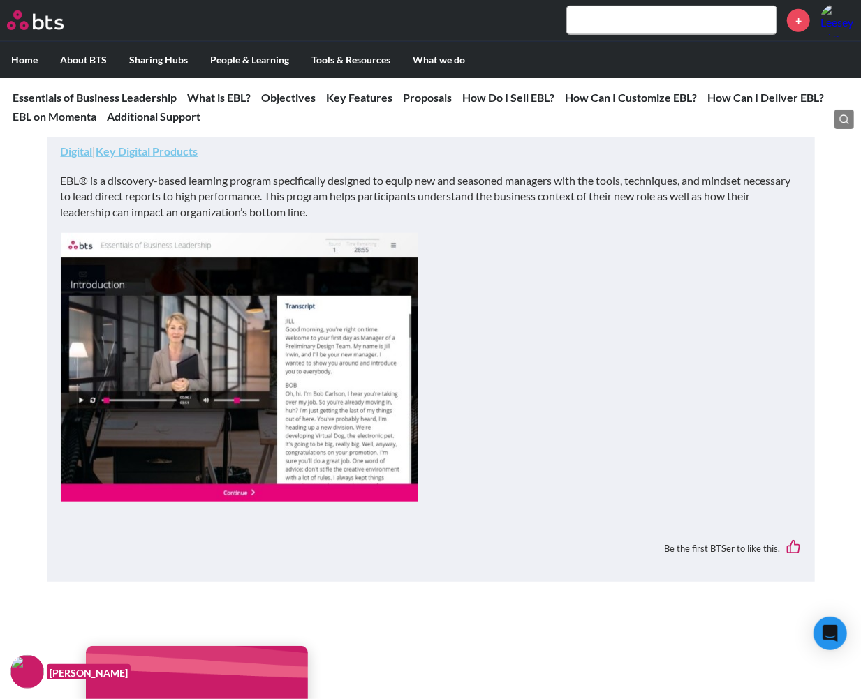
scroll to position [310, 0]
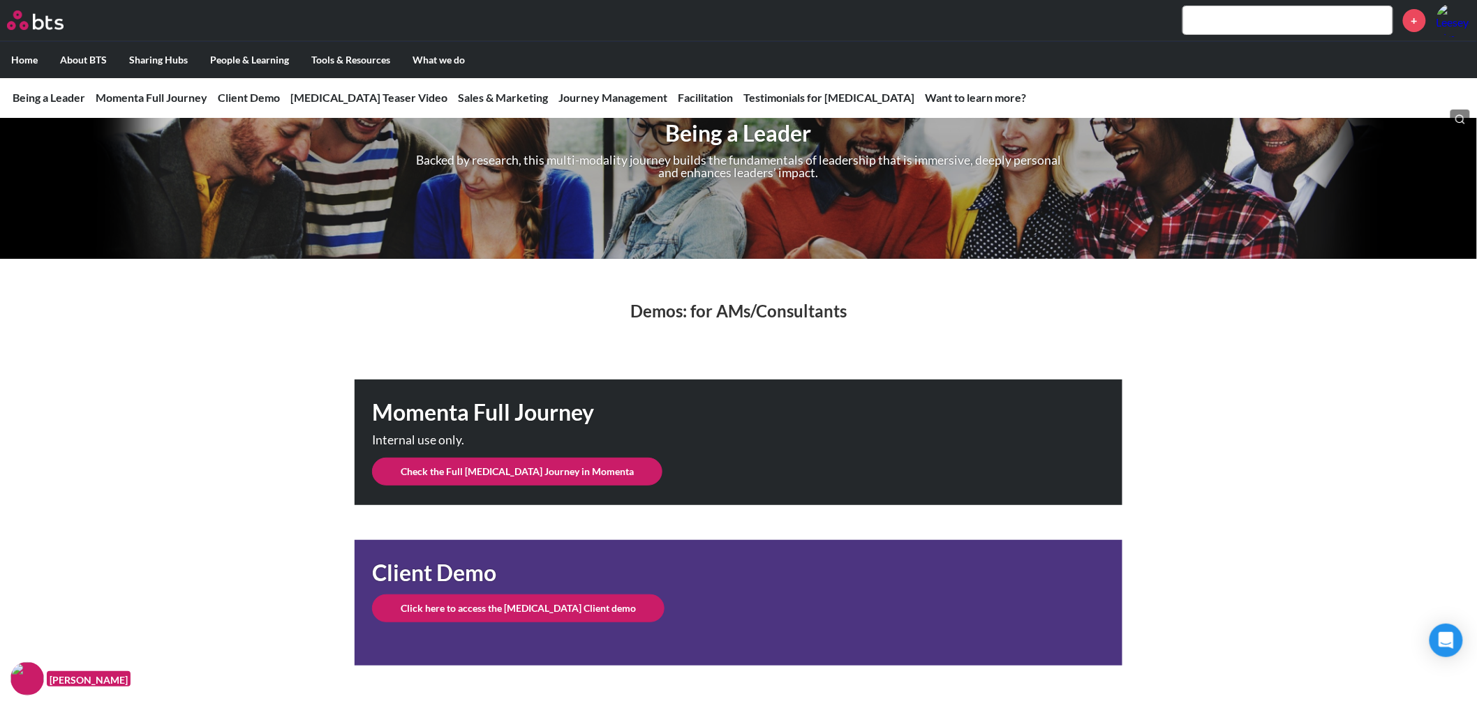
scroll to position [232, 0]
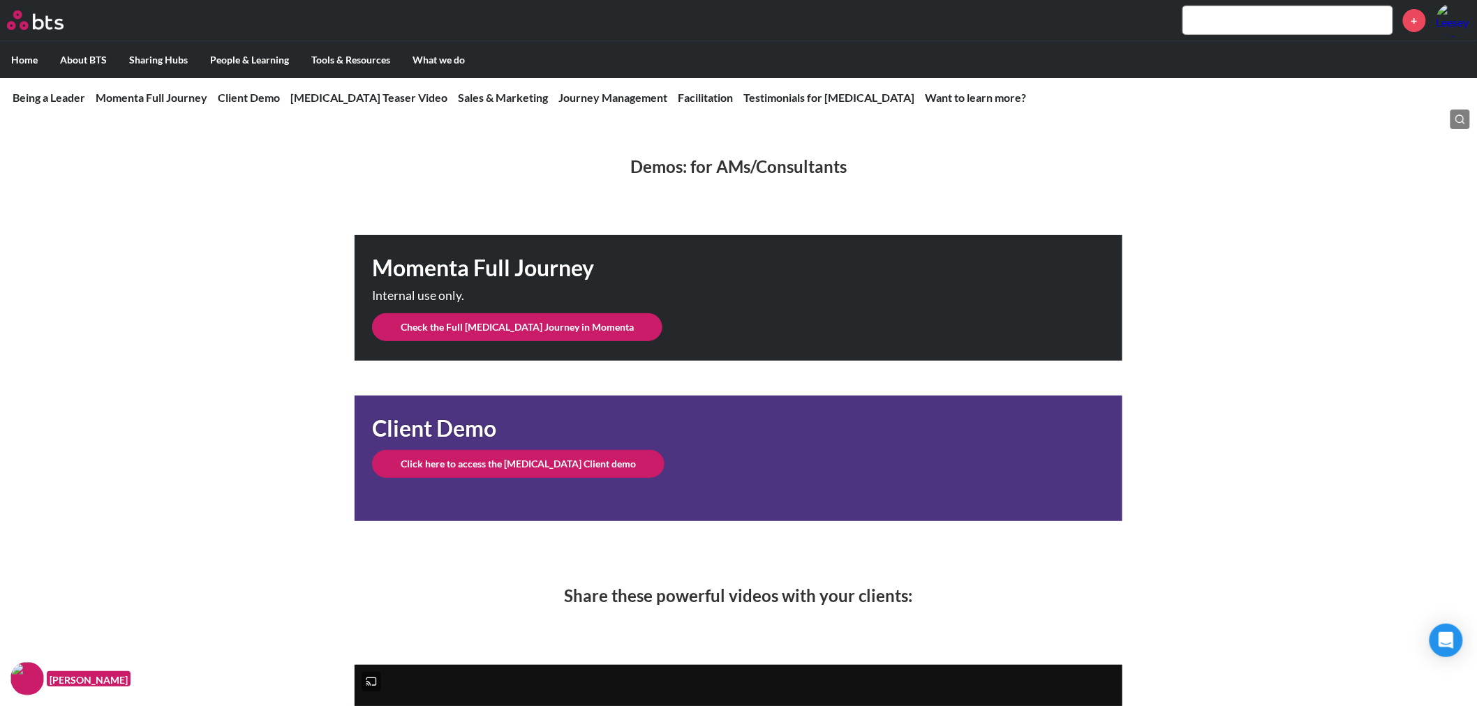
click at [554, 328] on link "Check the Full BAL Journey in Momenta" at bounding box center [517, 327] width 290 height 28
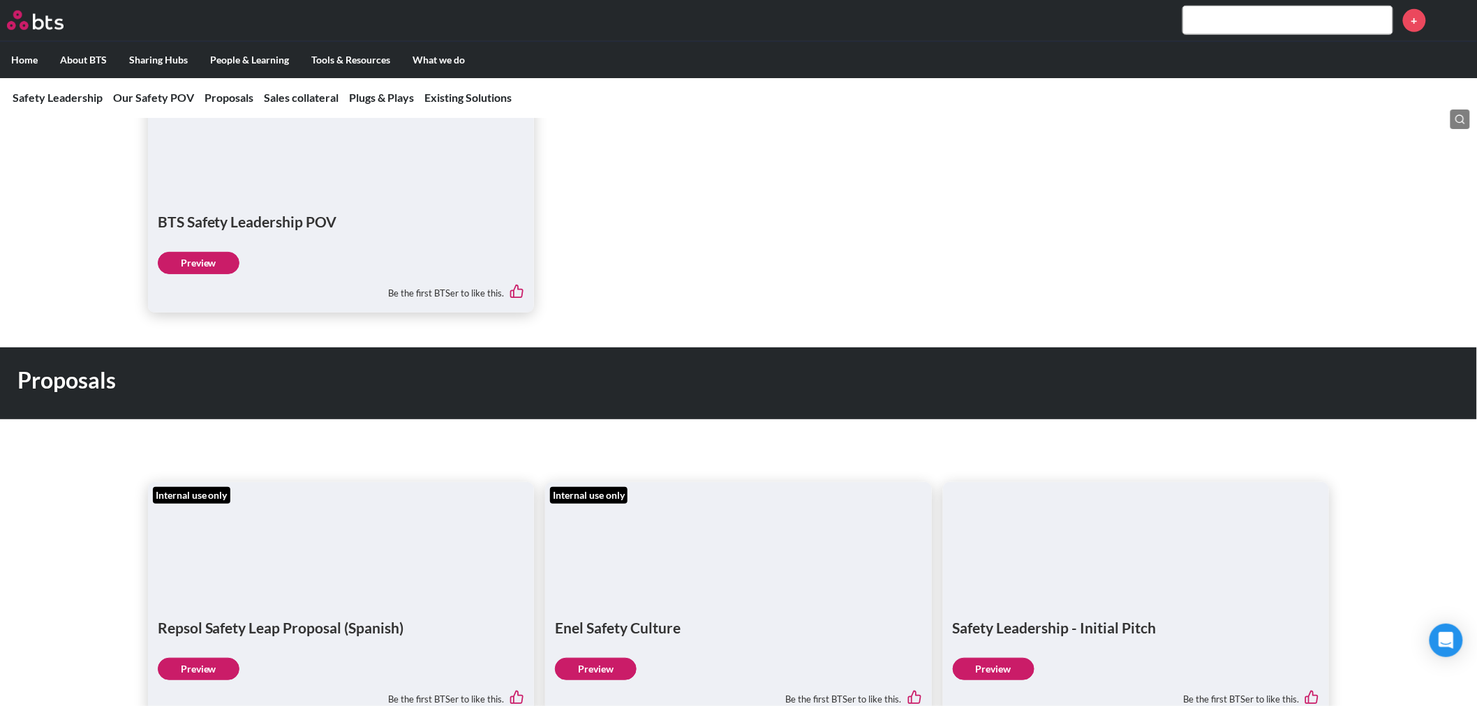
scroll to position [465, 0]
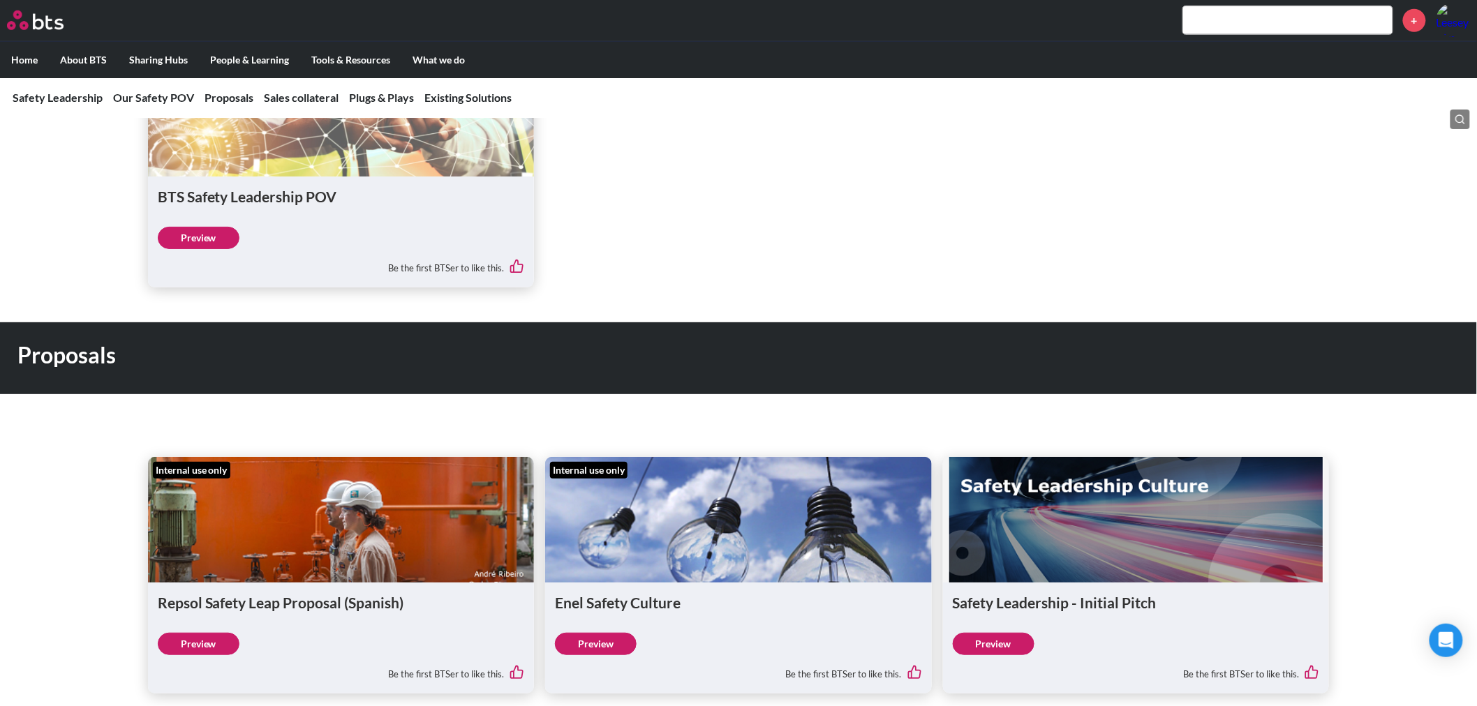
click at [194, 239] on link "Preview" at bounding box center [199, 238] width 82 height 22
click at [819, 201] on ul "BTS Safety Leadership POV Preview Be the first BTSer to like this." at bounding box center [739, 169] width 1182 height 237
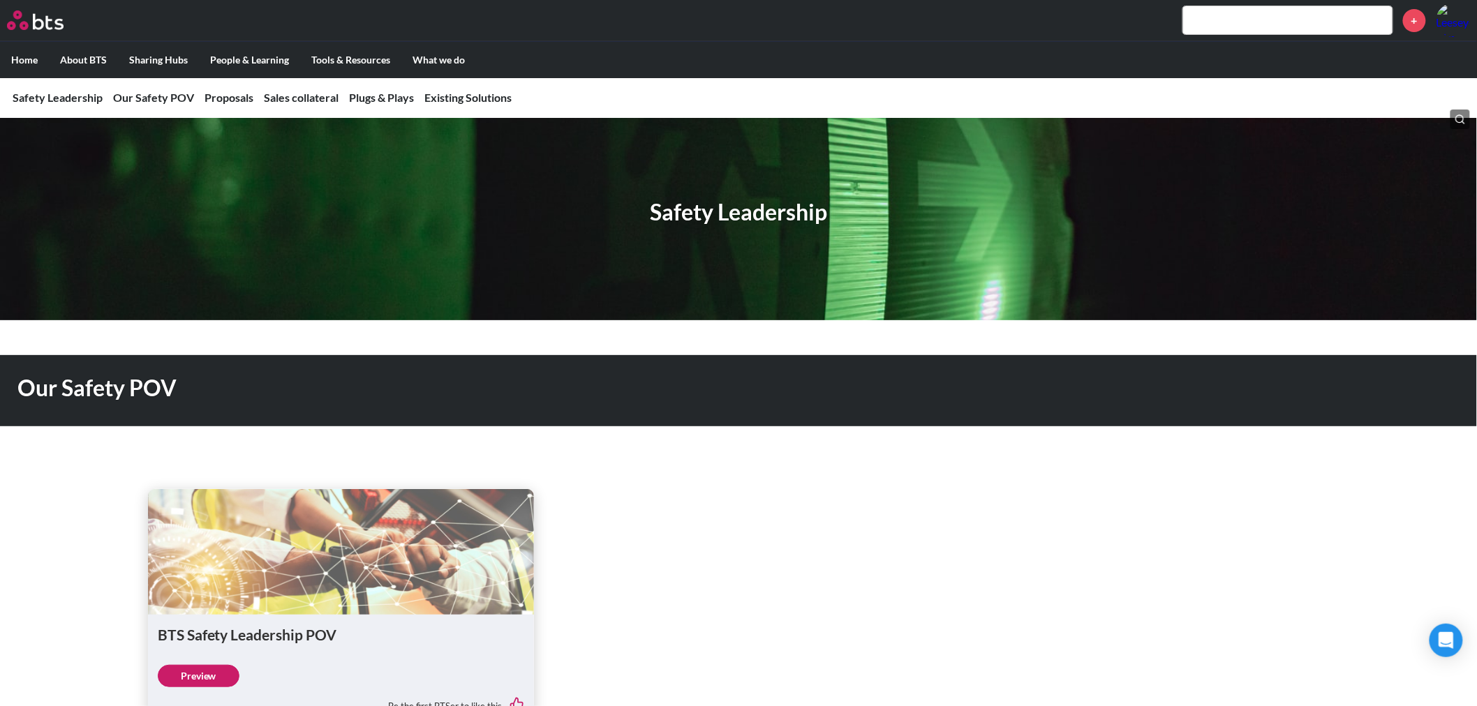
scroll to position [0, 0]
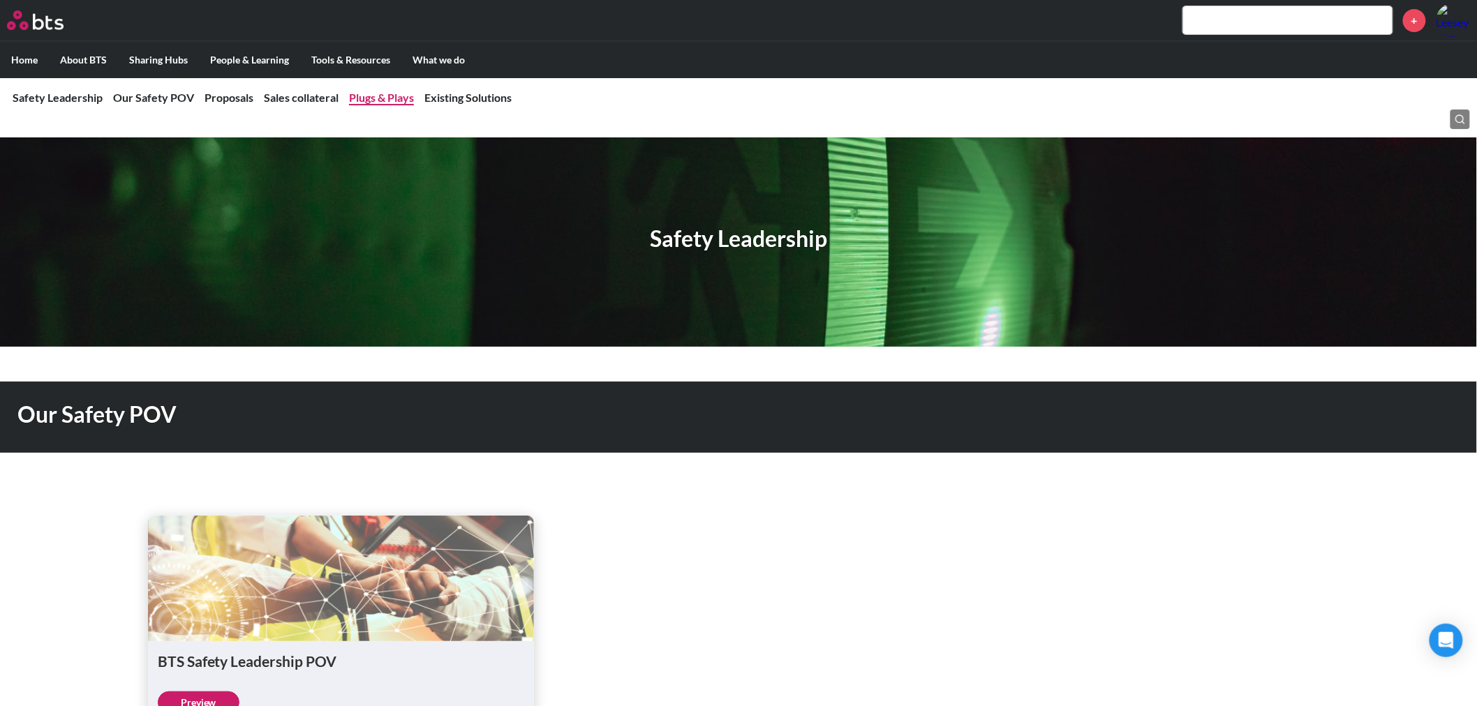
click at [375, 101] on link "Plugs & Plays" at bounding box center [381, 97] width 65 height 13
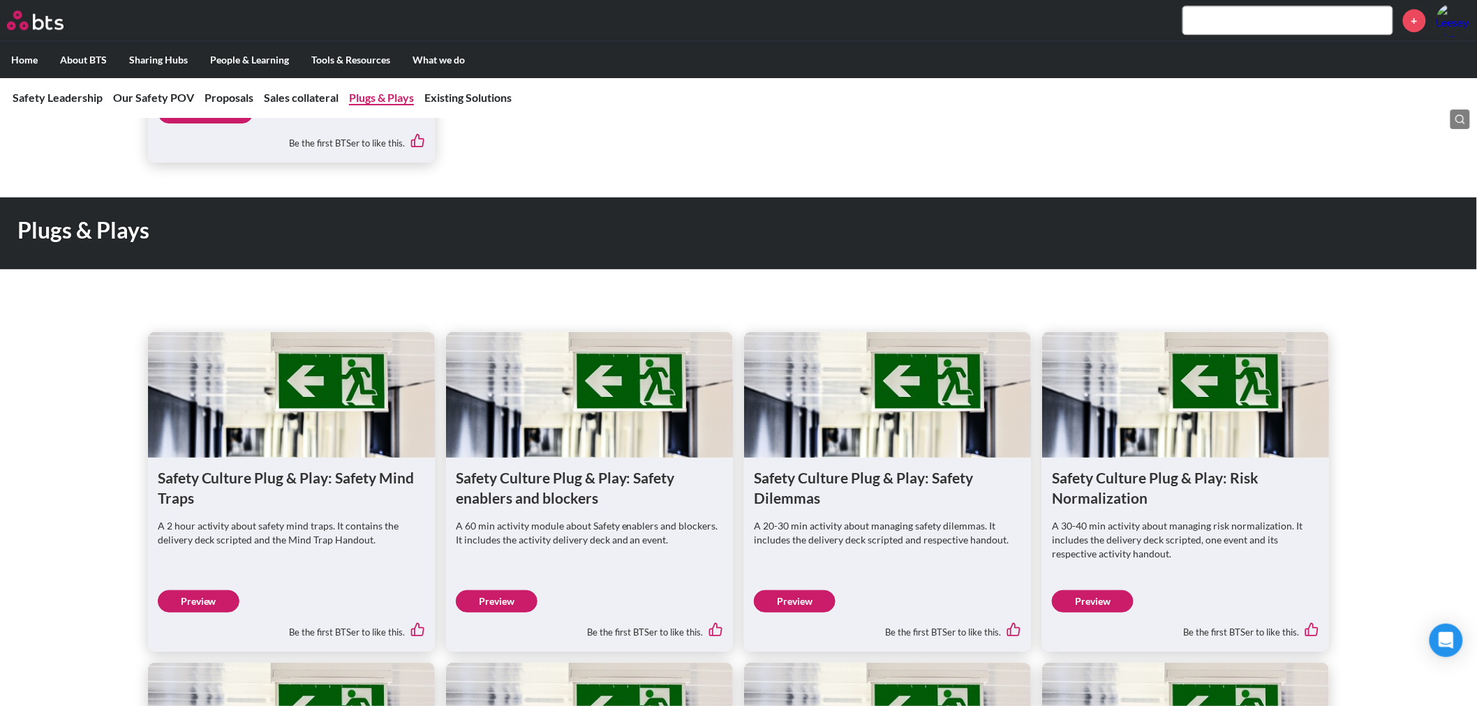
scroll to position [1832, 0]
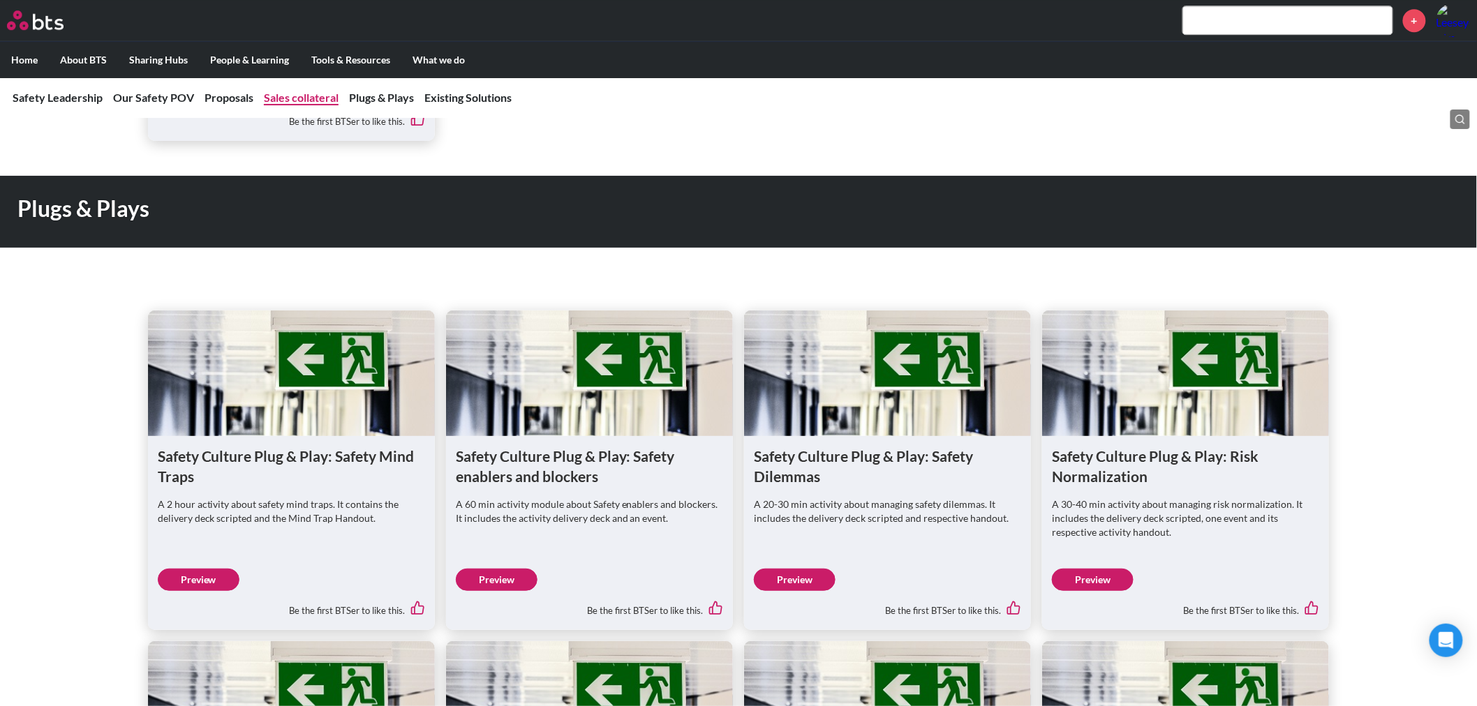
click at [292, 99] on link "Sales collateral" at bounding box center [301, 97] width 75 height 13
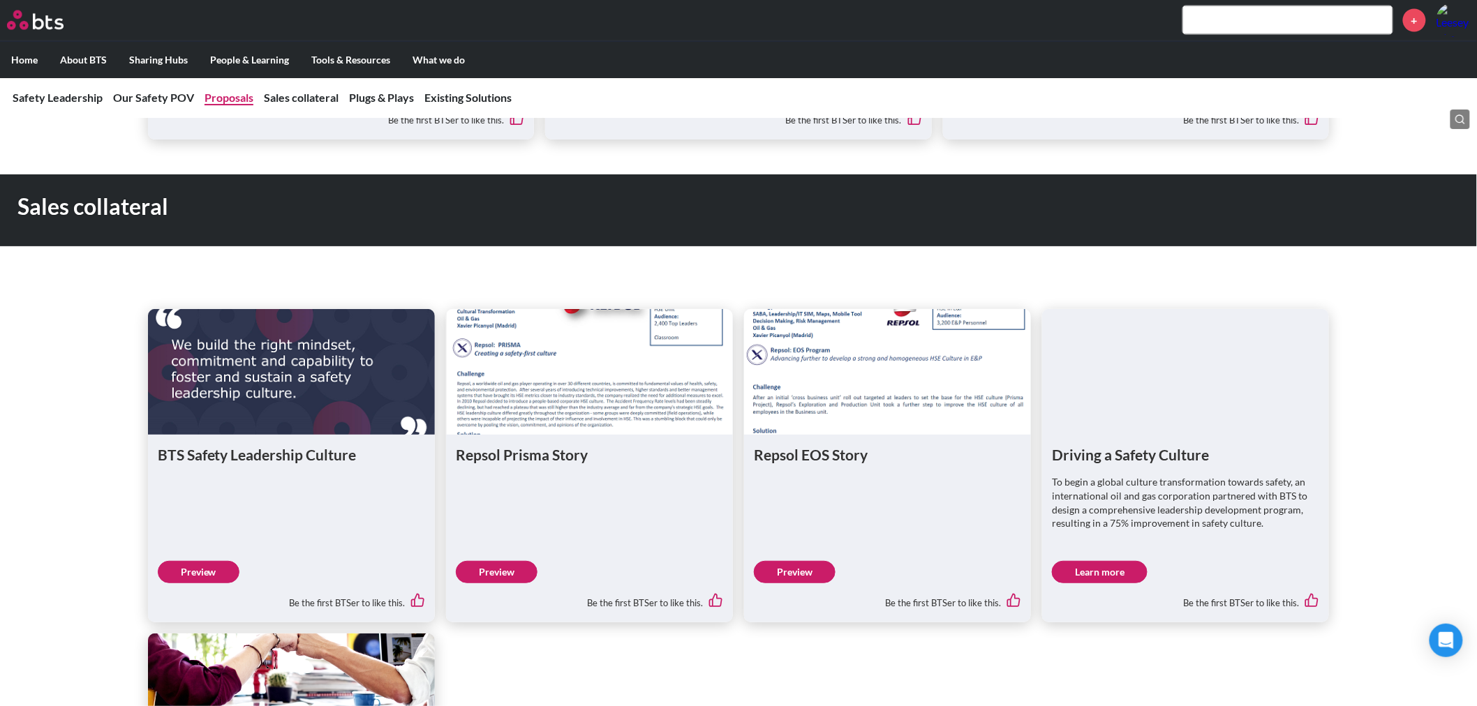
click at [237, 98] on link "Proposals" at bounding box center [229, 97] width 49 height 13
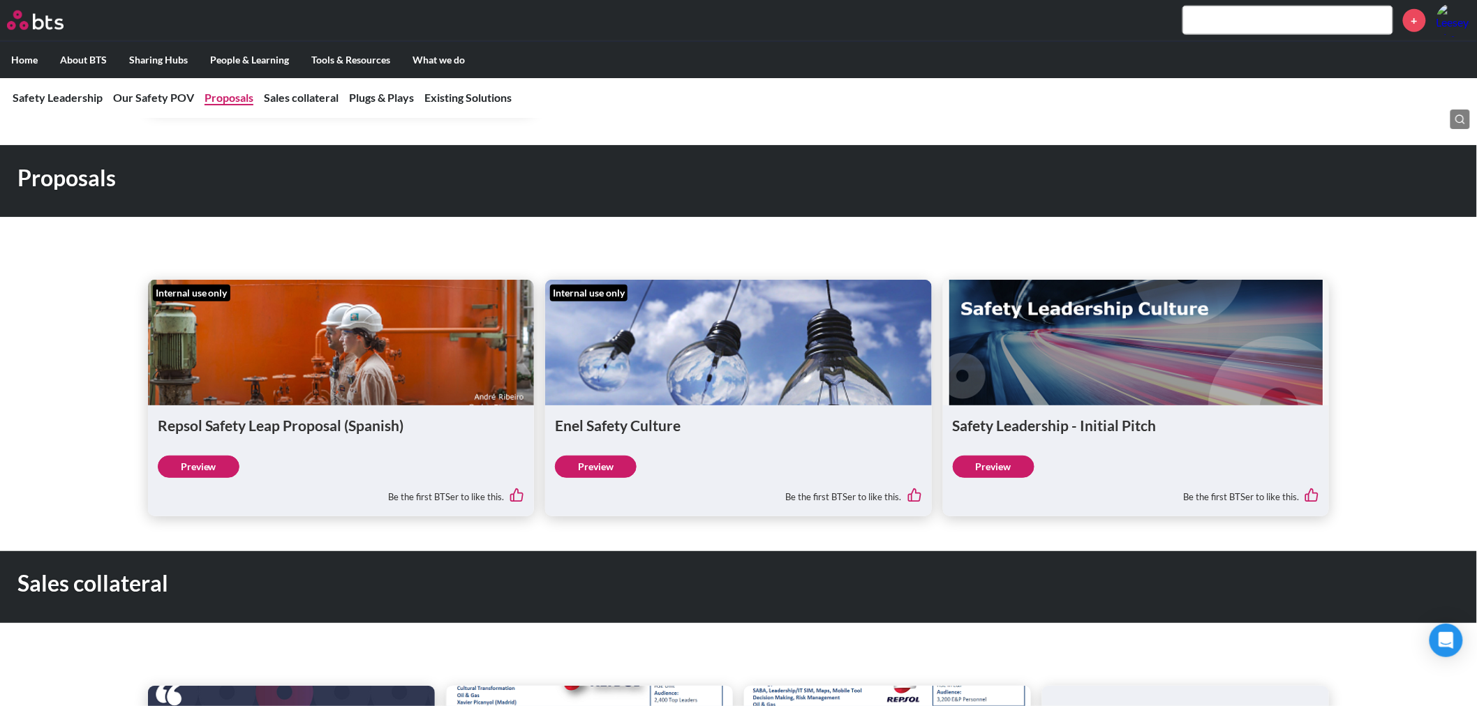
scroll to position [612, 0]
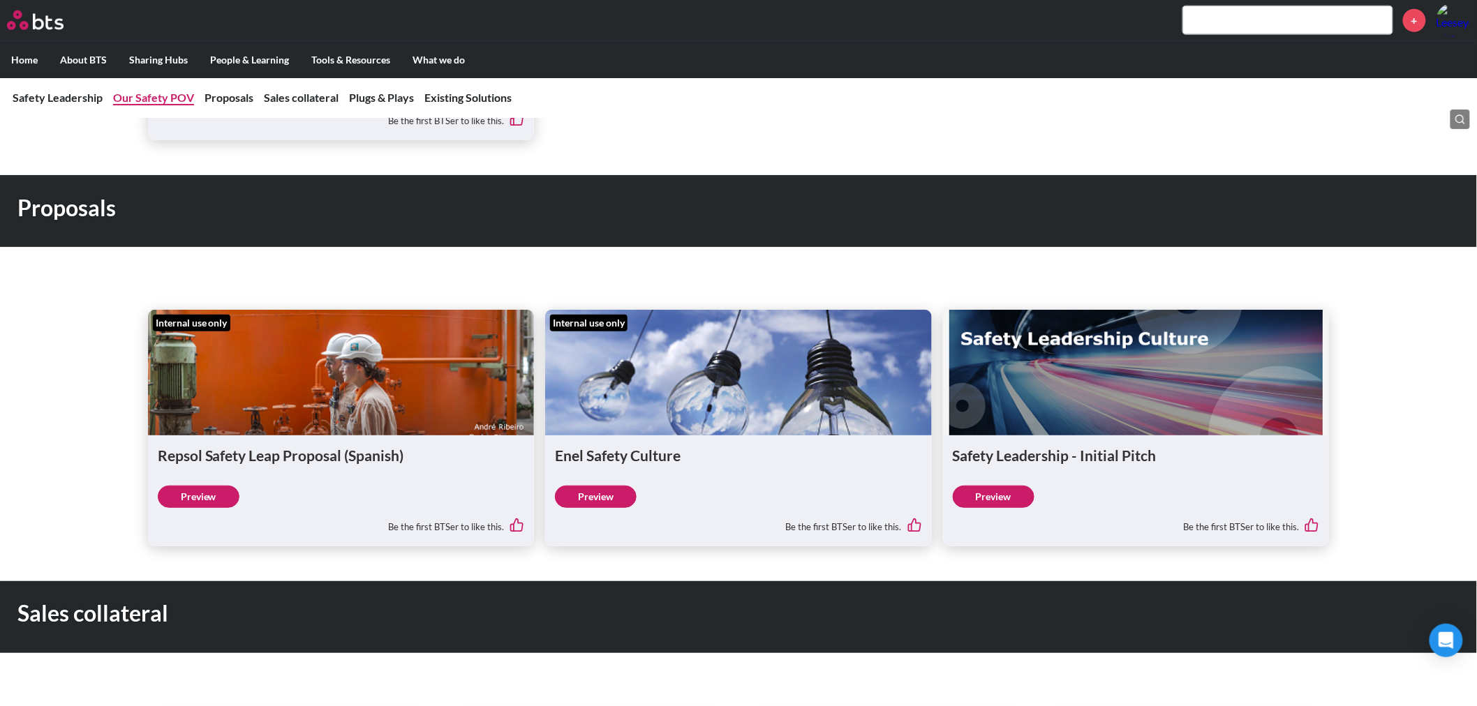
click at [155, 98] on link "Our Safety POV" at bounding box center [153, 97] width 81 height 13
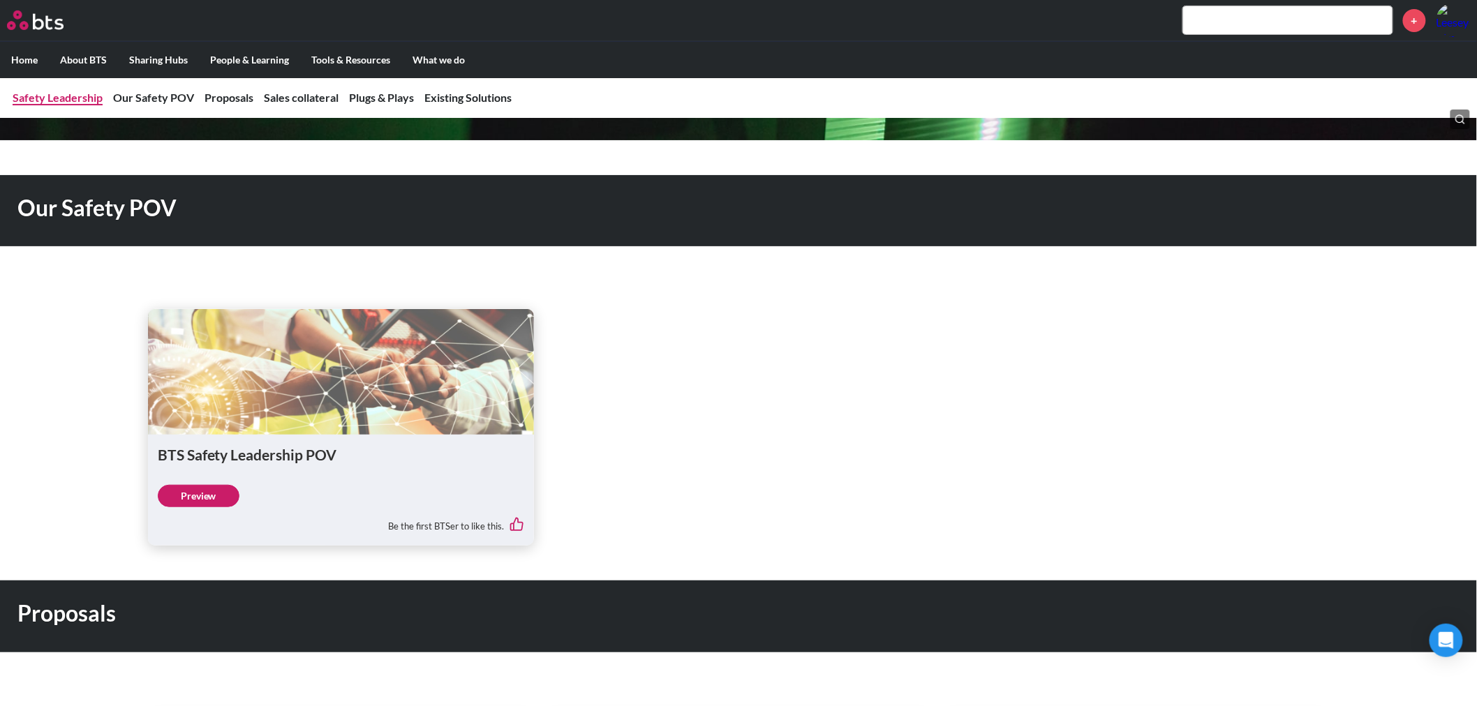
click at [75, 98] on link "Safety Leadership" at bounding box center [58, 97] width 90 height 13
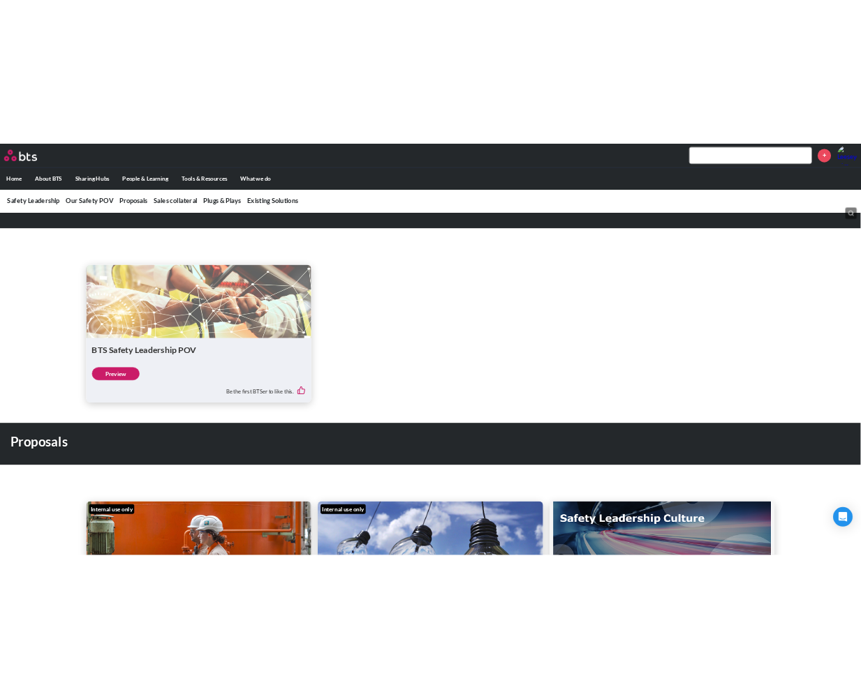
scroll to position [310, 0]
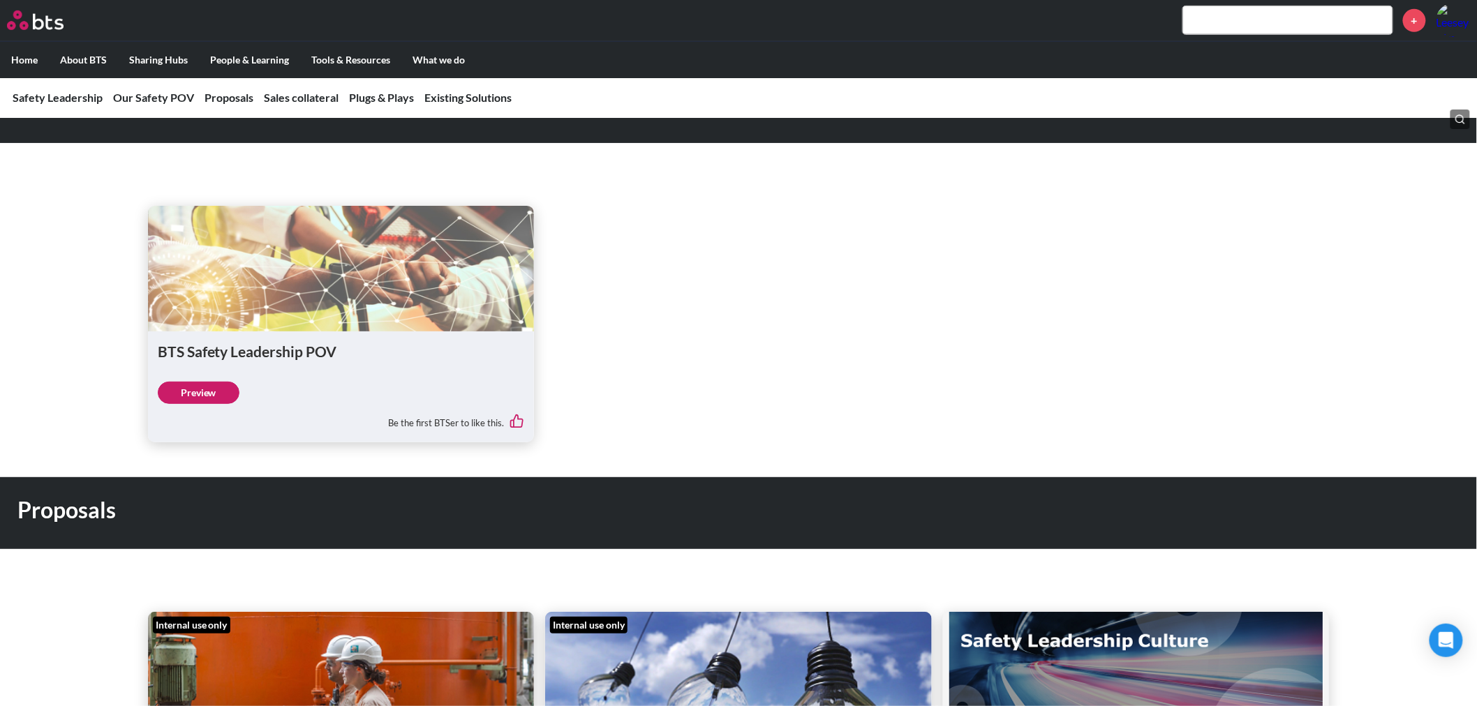
click at [473, 286] on figure at bounding box center [341, 269] width 387 height 126
click at [214, 391] on link "Preview" at bounding box center [199, 393] width 82 height 22
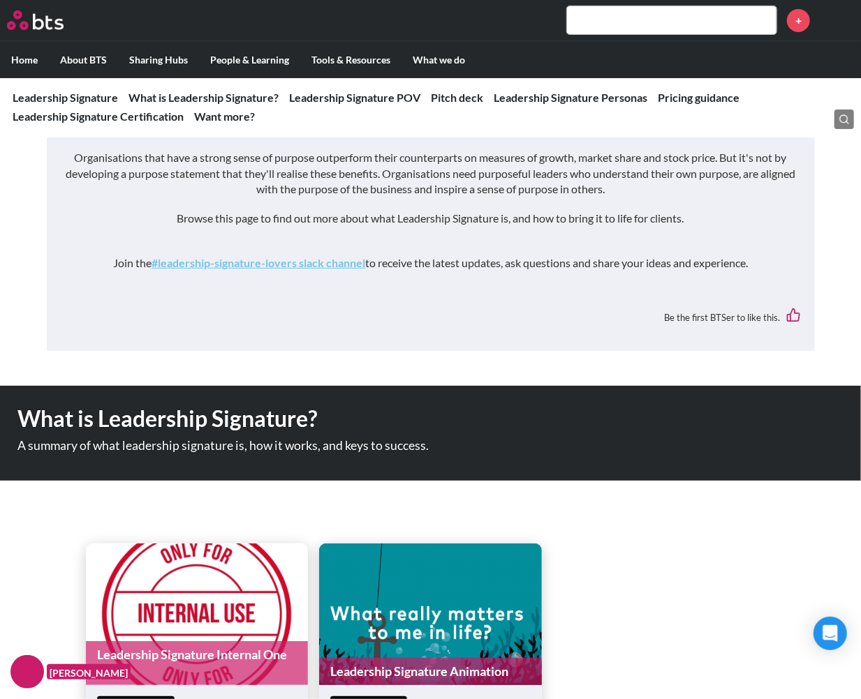
scroll to position [155, 0]
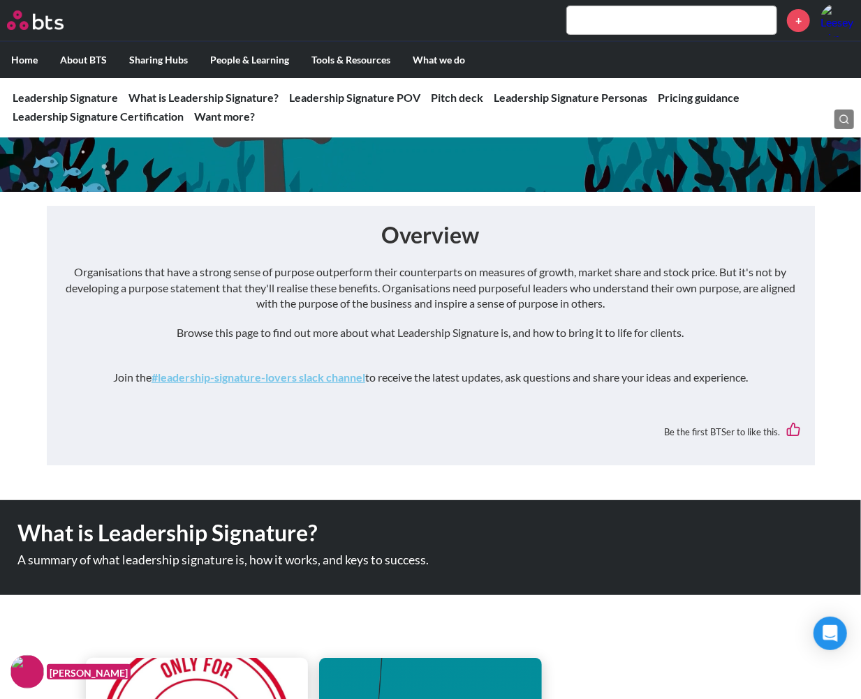
click at [544, 211] on div "Overview Organisations that have a strong sense of purpose outperform their cou…" at bounding box center [431, 336] width 768 height 260
click at [519, 262] on div "Overview Organisations that have a strong sense of purpose outperform their cou…" at bounding box center [431, 336] width 740 height 232
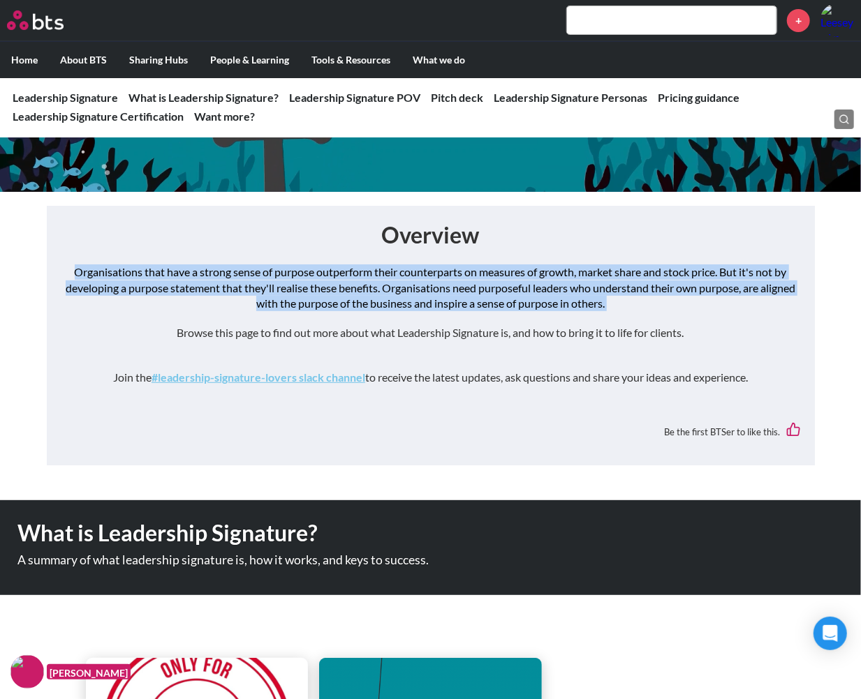
click at [519, 262] on div "Overview Organisations that have a strong sense of purpose outperform their cou…" at bounding box center [431, 336] width 740 height 232
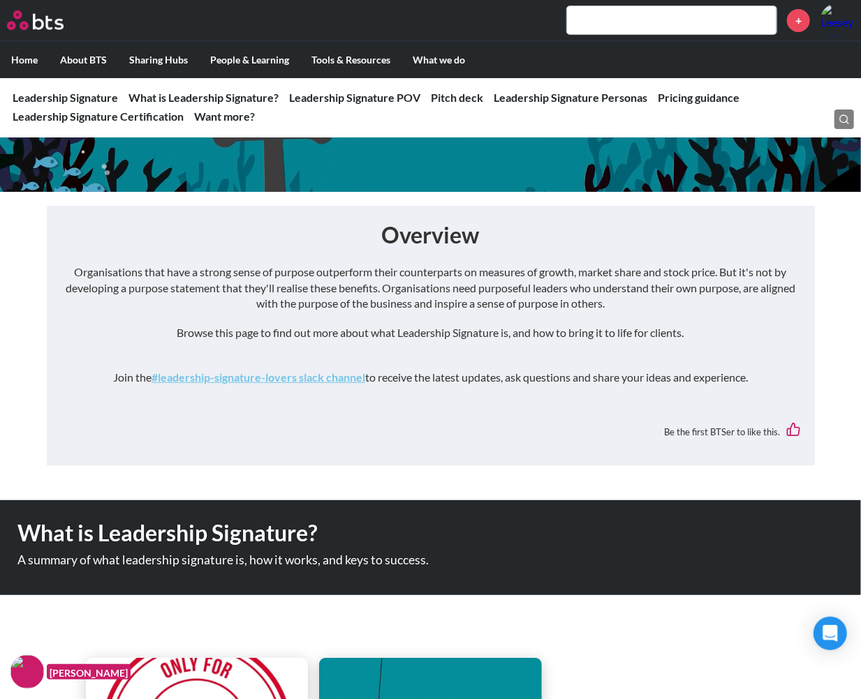
click at [595, 349] on div "Organisations that have a strong sense of purpose outperform their counterparts…" at bounding box center [431, 332] width 740 height 134
click at [618, 290] on p "Organisations that have a strong sense of purpose outperform their counterparts…" at bounding box center [431, 288] width 740 height 47
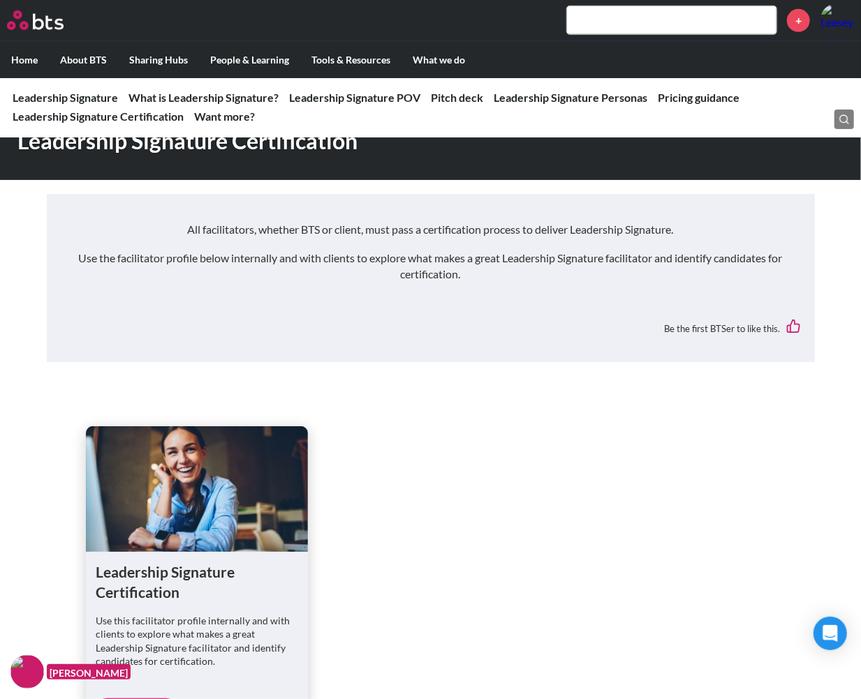
scroll to position [3025, 0]
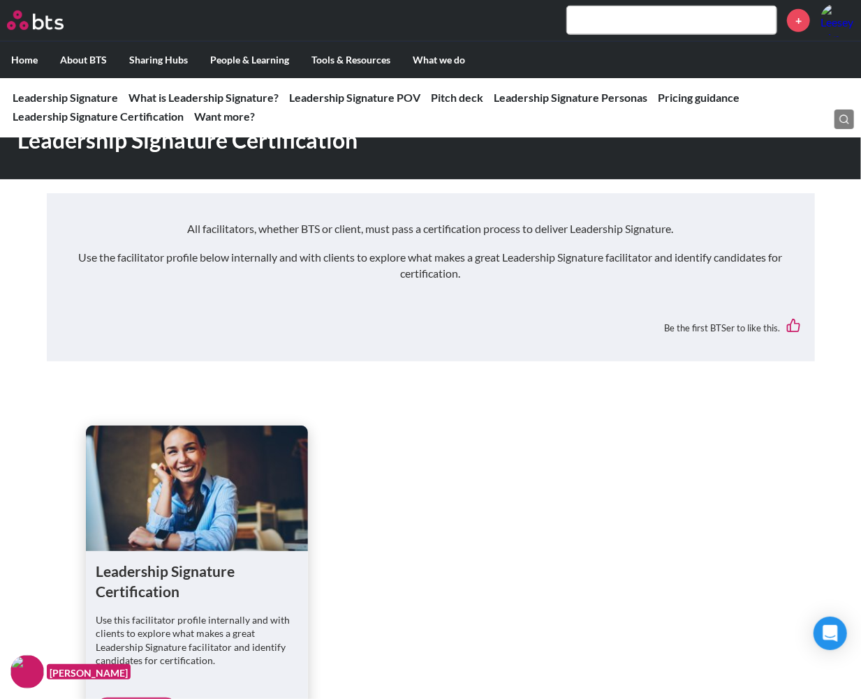
click at [518, 246] on div "All facilitators, whether BTS or client, must pass a certification process to d…" at bounding box center [431, 258] width 740 height 74
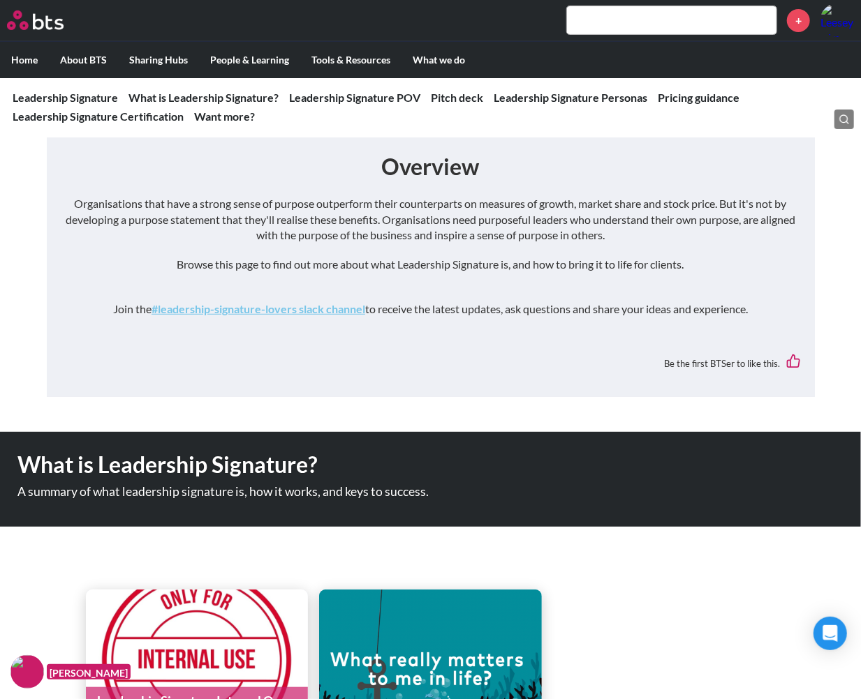
scroll to position [0, 0]
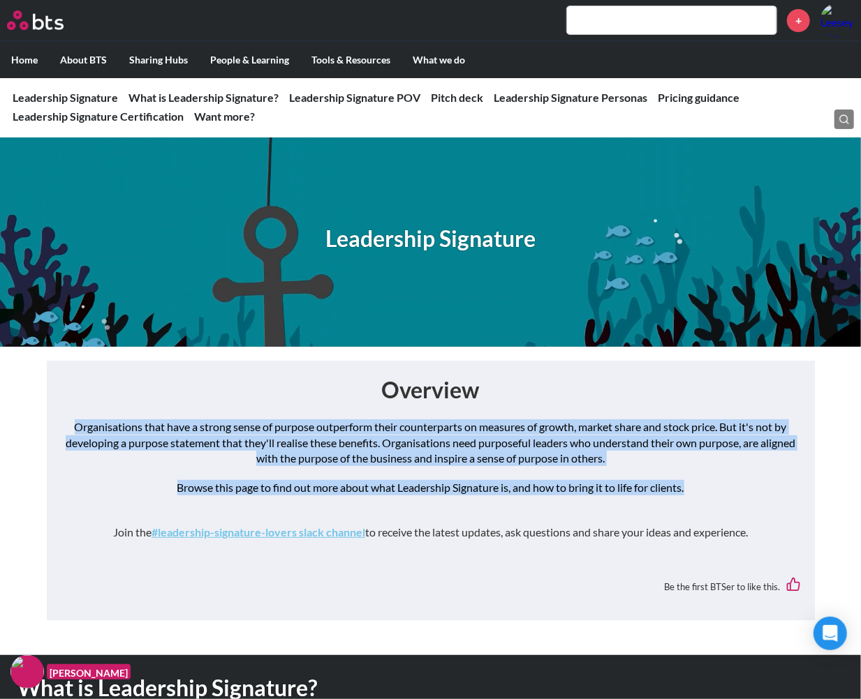
drag, startPoint x: 68, startPoint y: 422, endPoint x: 713, endPoint y: 487, distance: 647.5
click at [713, 487] on div "Organisations that have a strong sense of purpose outperform their counterparts…" at bounding box center [431, 487] width 740 height 134
copy div "Organisations that have a strong sense of purpose outperform their counterparts…"
click at [750, 433] on p "Organisations that have a strong sense of purpose outperform their counterparts…" at bounding box center [431, 443] width 740 height 47
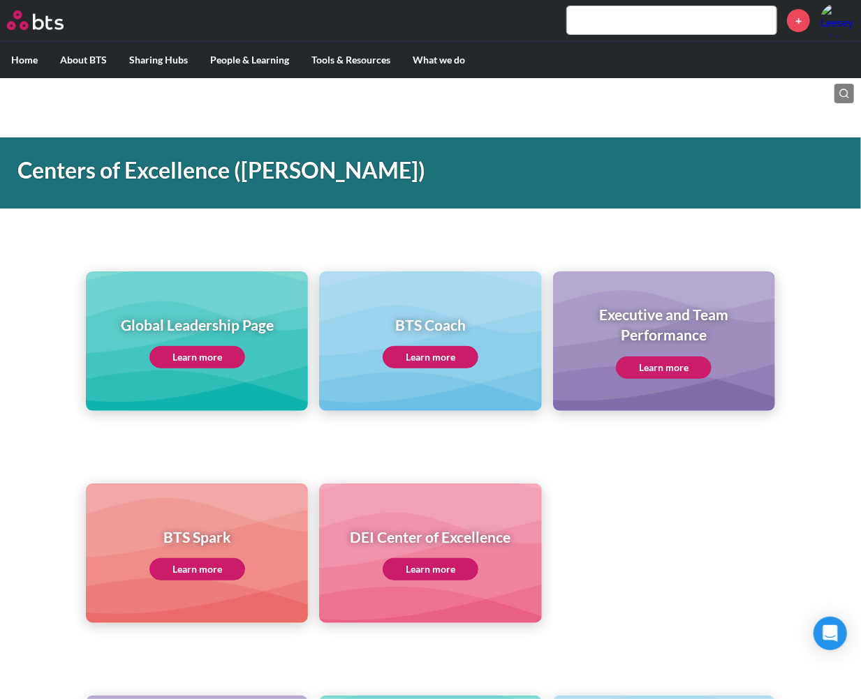
click at [685, 531] on ul "BTS Spark Learn more DEI Center of Excellence Learn more" at bounding box center [430, 554] width 688 height 140
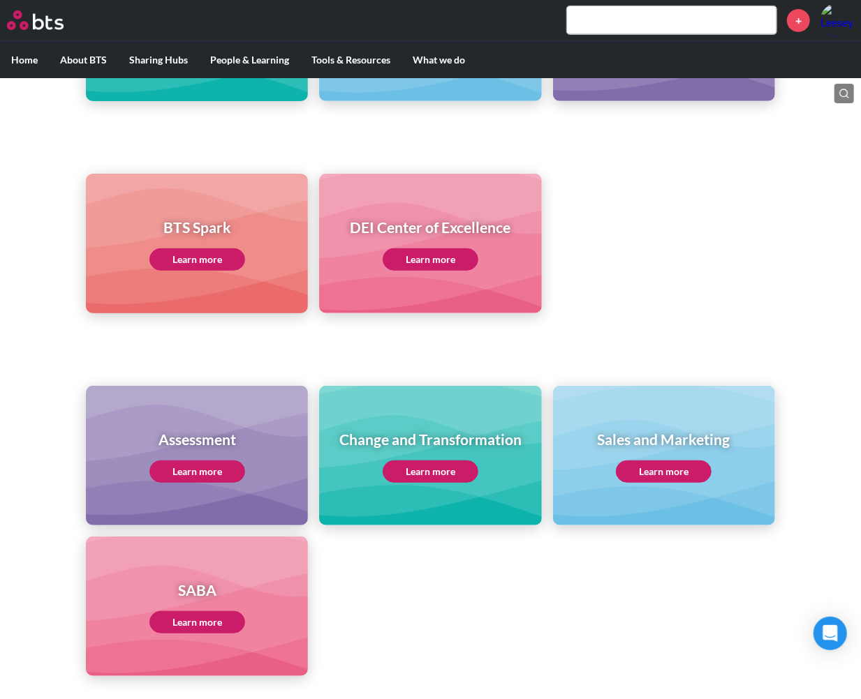
scroll to position [465, 0]
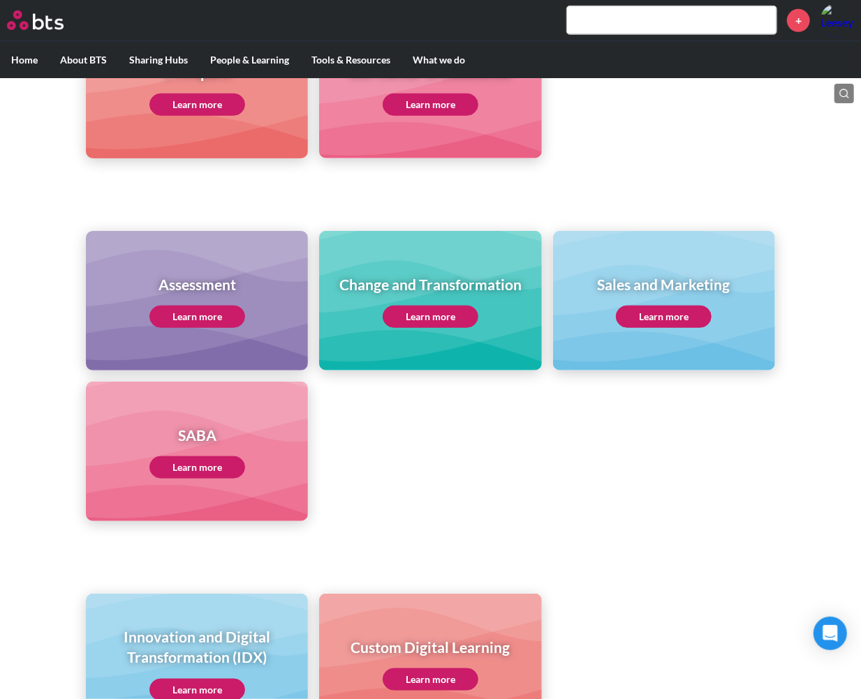
click at [186, 466] on link "Learn more" at bounding box center [197, 468] width 96 height 22
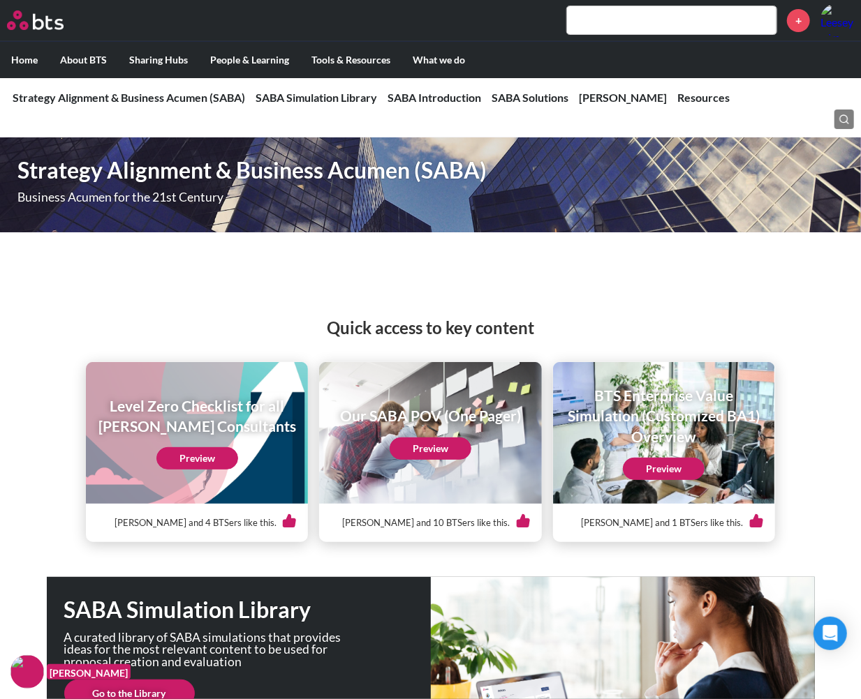
drag, startPoint x: 156, startPoint y: 294, endPoint x: 165, endPoint y: 289, distance: 9.7
click at [156, 292] on div "Quick access to key content Level Zero Checklist for all [PERSON_NAME] Consulta…" at bounding box center [430, 415] width 861 height 254
click at [210, 193] on p "Business Acumen for the 21st Century" at bounding box center [248, 197] width 462 height 13
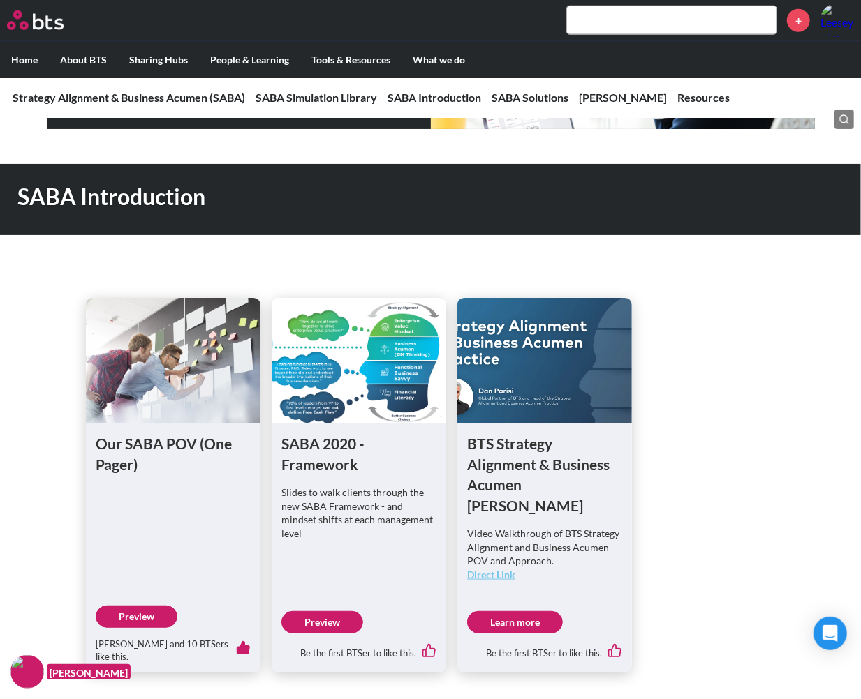
scroll to position [776, 0]
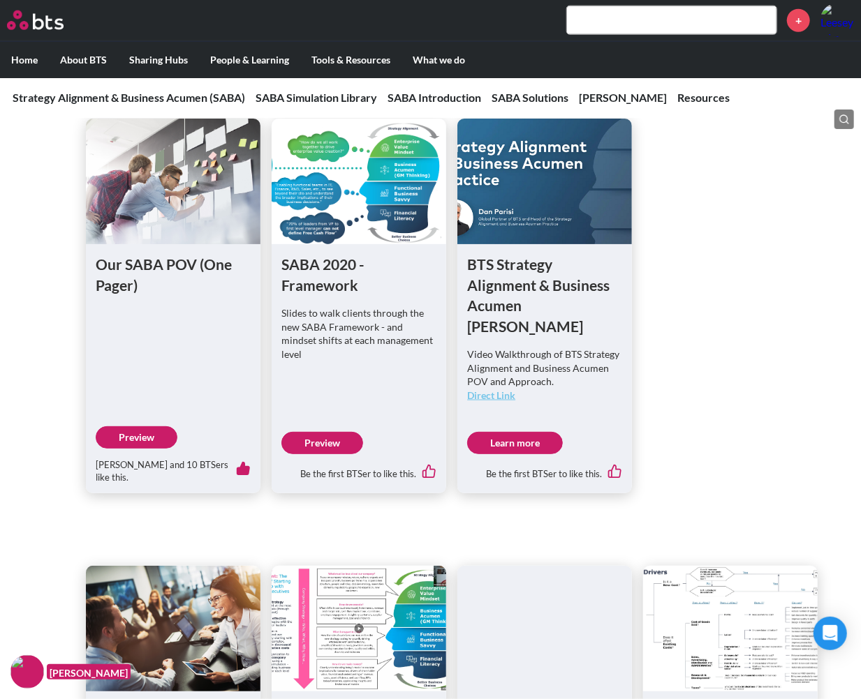
click at [147, 426] on link "Preview" at bounding box center [137, 437] width 82 height 22
click at [322, 432] on link "Preview" at bounding box center [322, 443] width 82 height 22
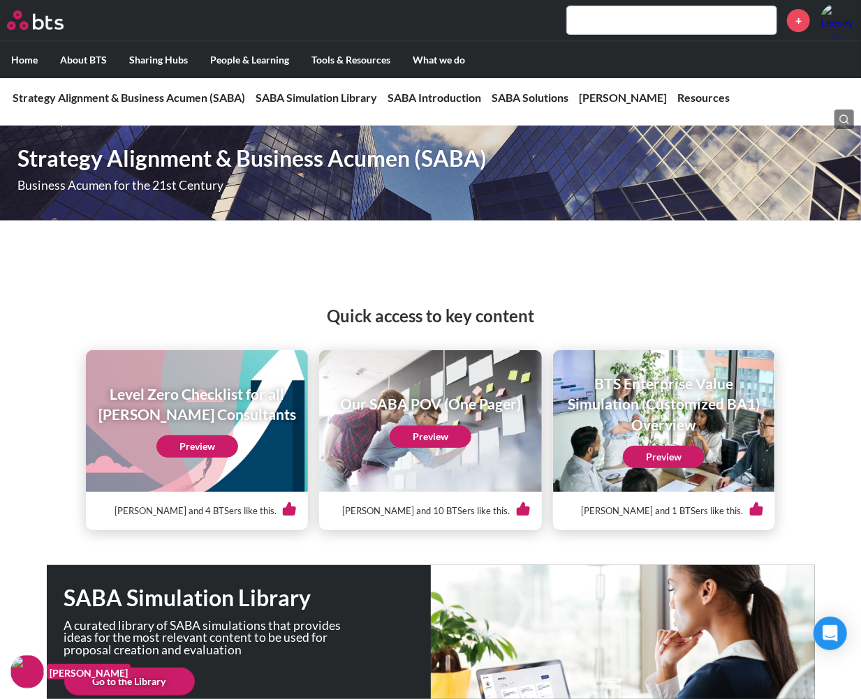
scroll to position [0, 0]
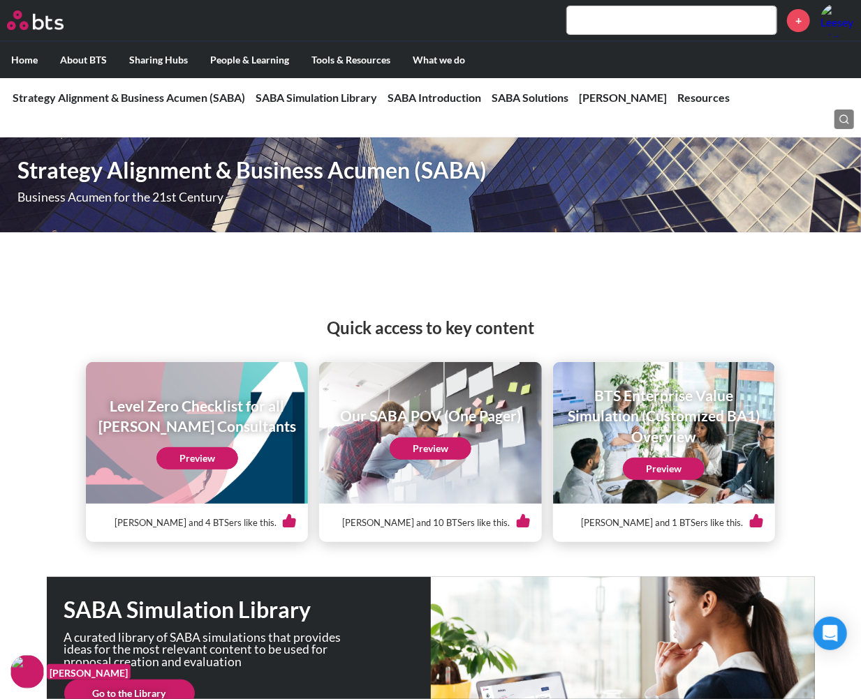
click at [185, 477] on div "Level Zero Checklist for all [PERSON_NAME] Consultants Preview" at bounding box center [197, 433] width 222 height 142
click at [205, 457] on link "Preview" at bounding box center [197, 458] width 82 height 22
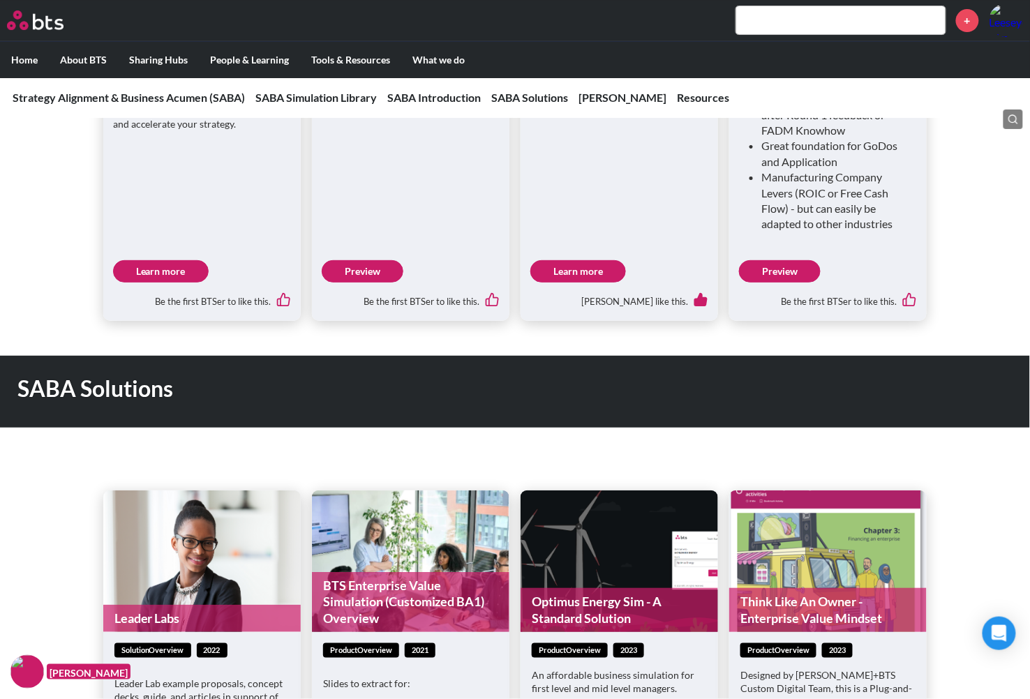
scroll to position [1706, 0]
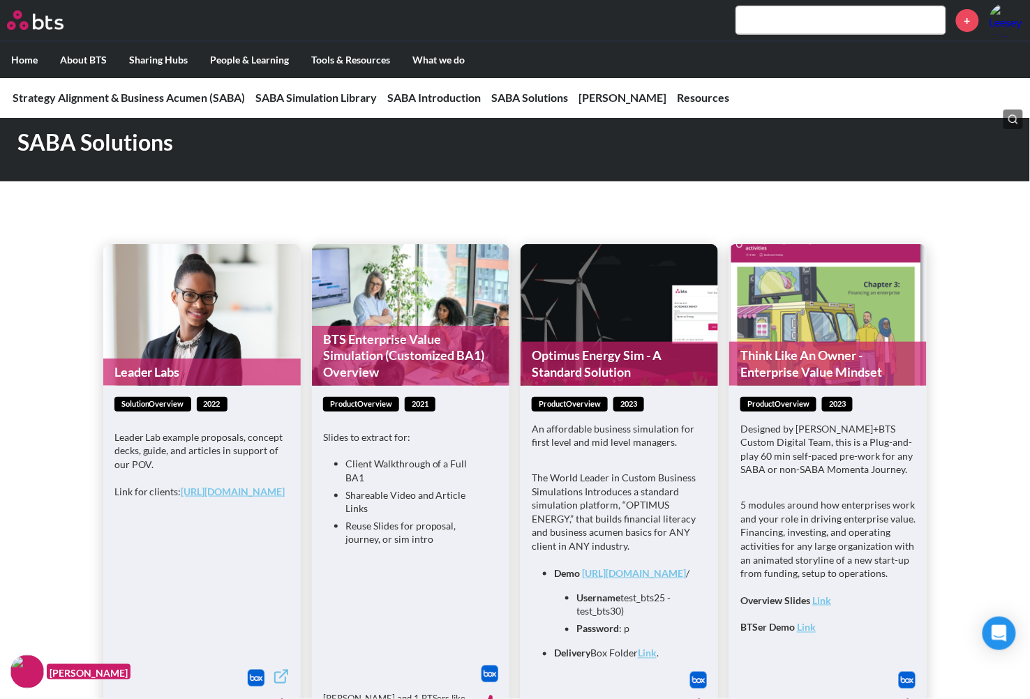
drag, startPoint x: 211, startPoint y: 183, endPoint x: 305, endPoint y: 107, distance: 121.1
click at [212, 194] on div "Leader Labs solutionOverview 2022 Leader Lab example proposals, concept decks, …" at bounding box center [515, 466] width 1030 height 544
